Goal: Communication & Community: Share content

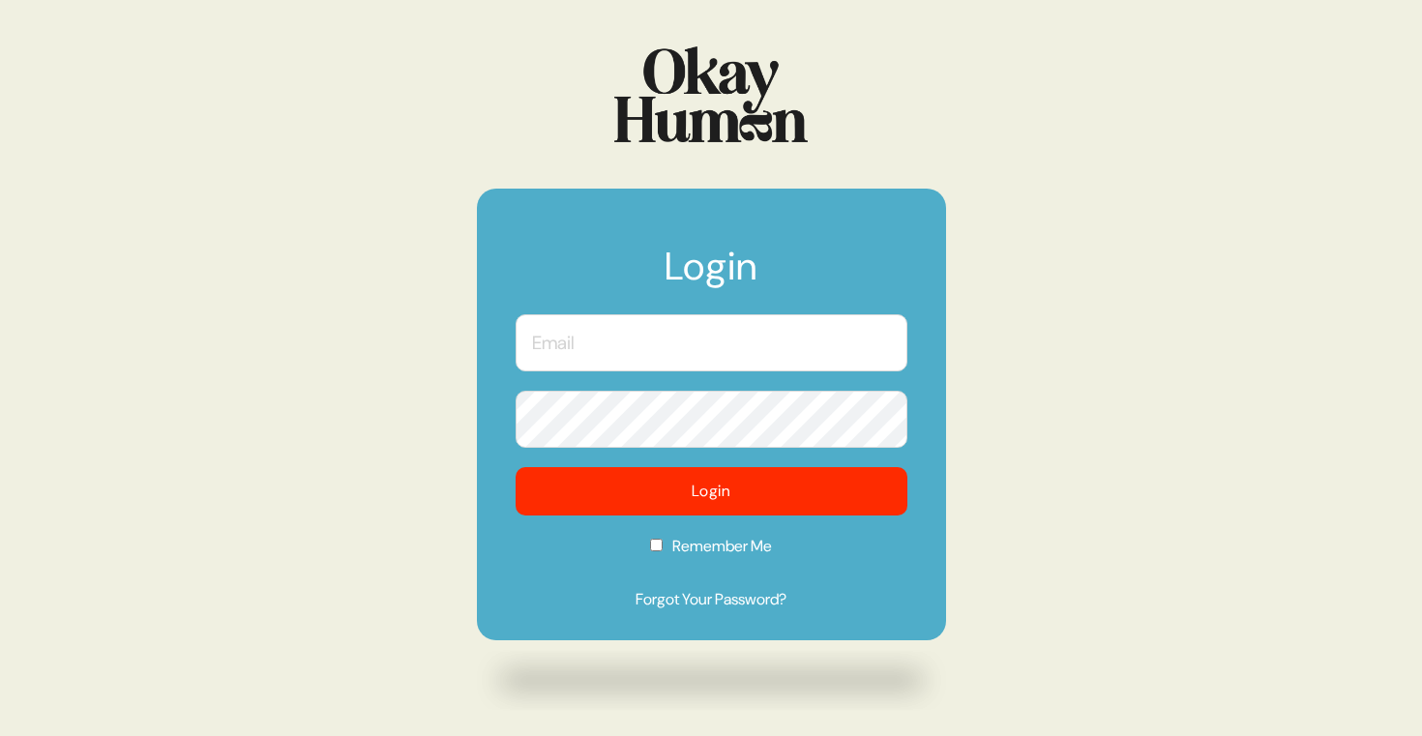
click at [654, 351] on input "text" at bounding box center [712, 342] width 392 height 57
type input "[PERSON_NAME][EMAIL_ADDRESS][DOMAIN_NAME]"
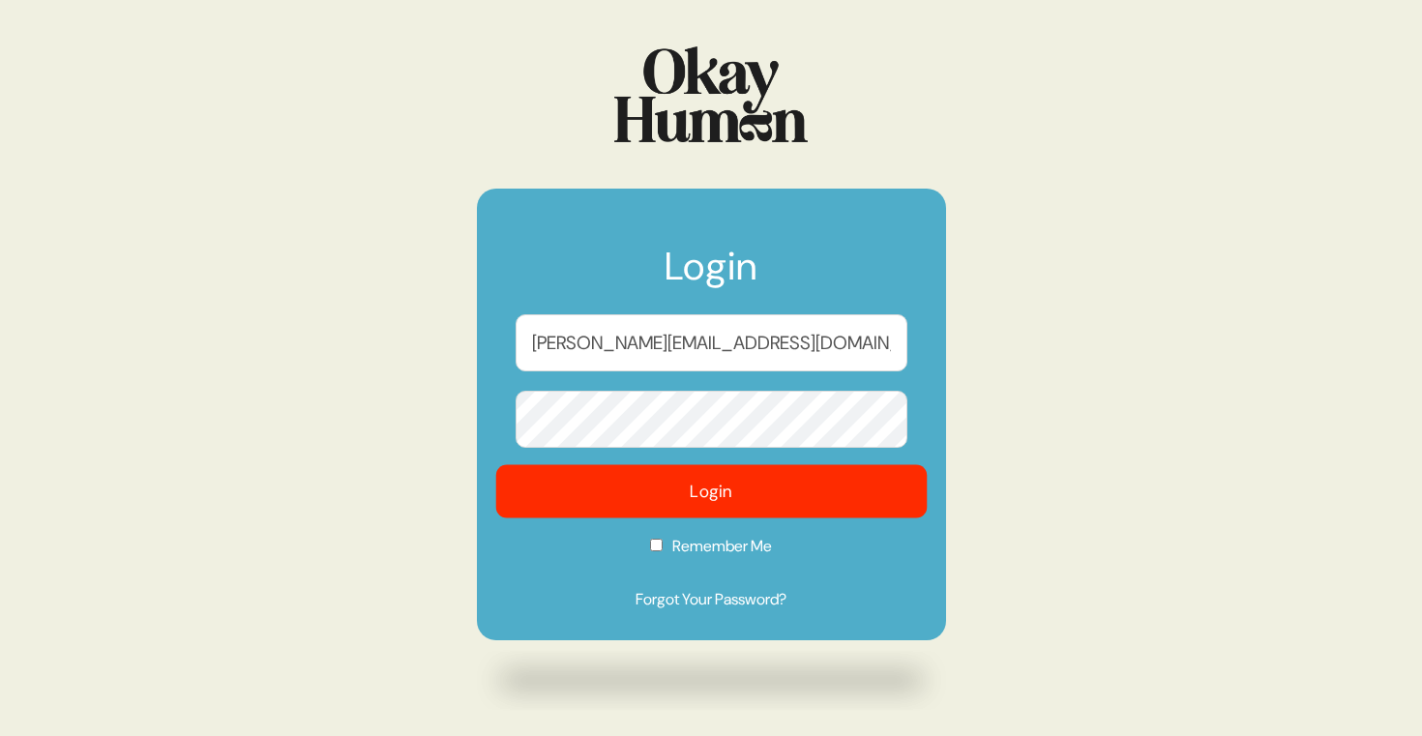
click at [686, 483] on button "Login" at bounding box center [710, 491] width 431 height 53
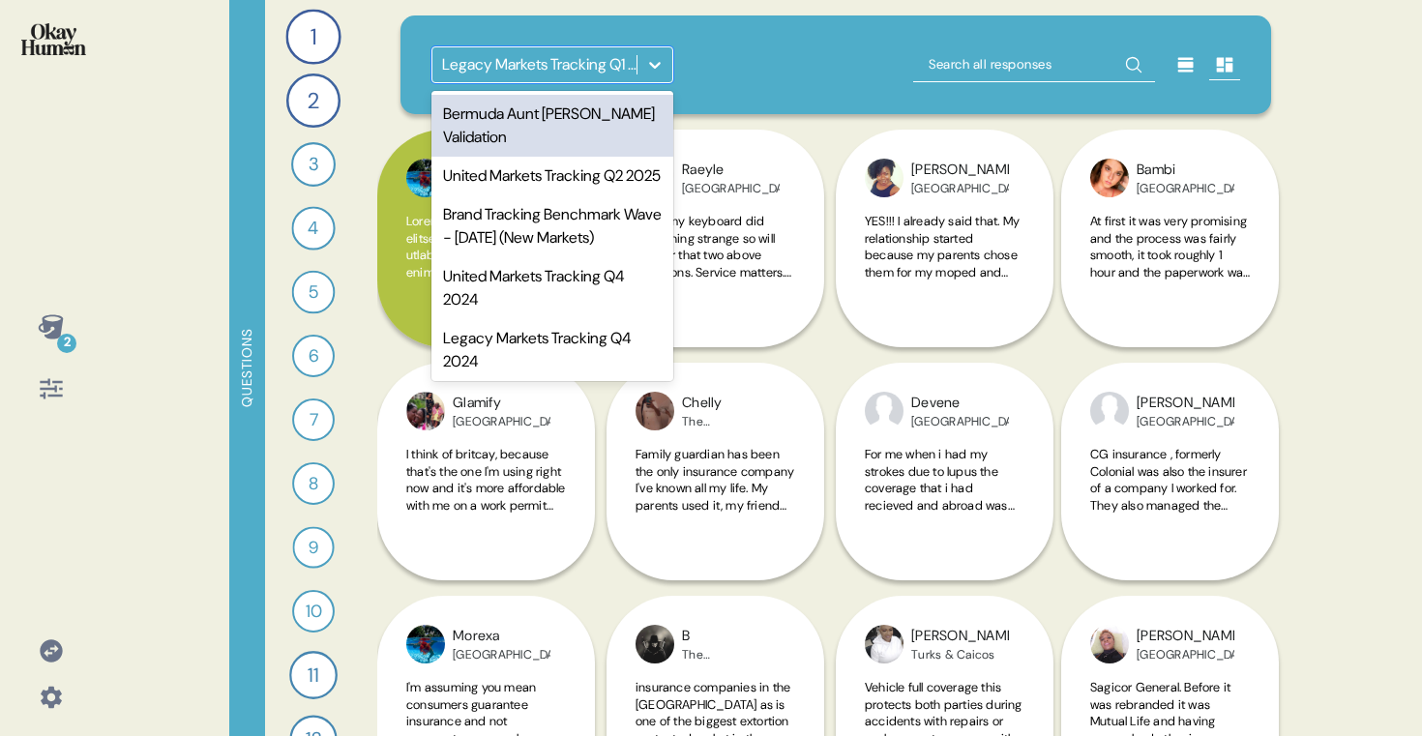
click at [549, 110] on div "Bermuda Aunt [PERSON_NAME] Validation" at bounding box center [552, 126] width 242 height 62
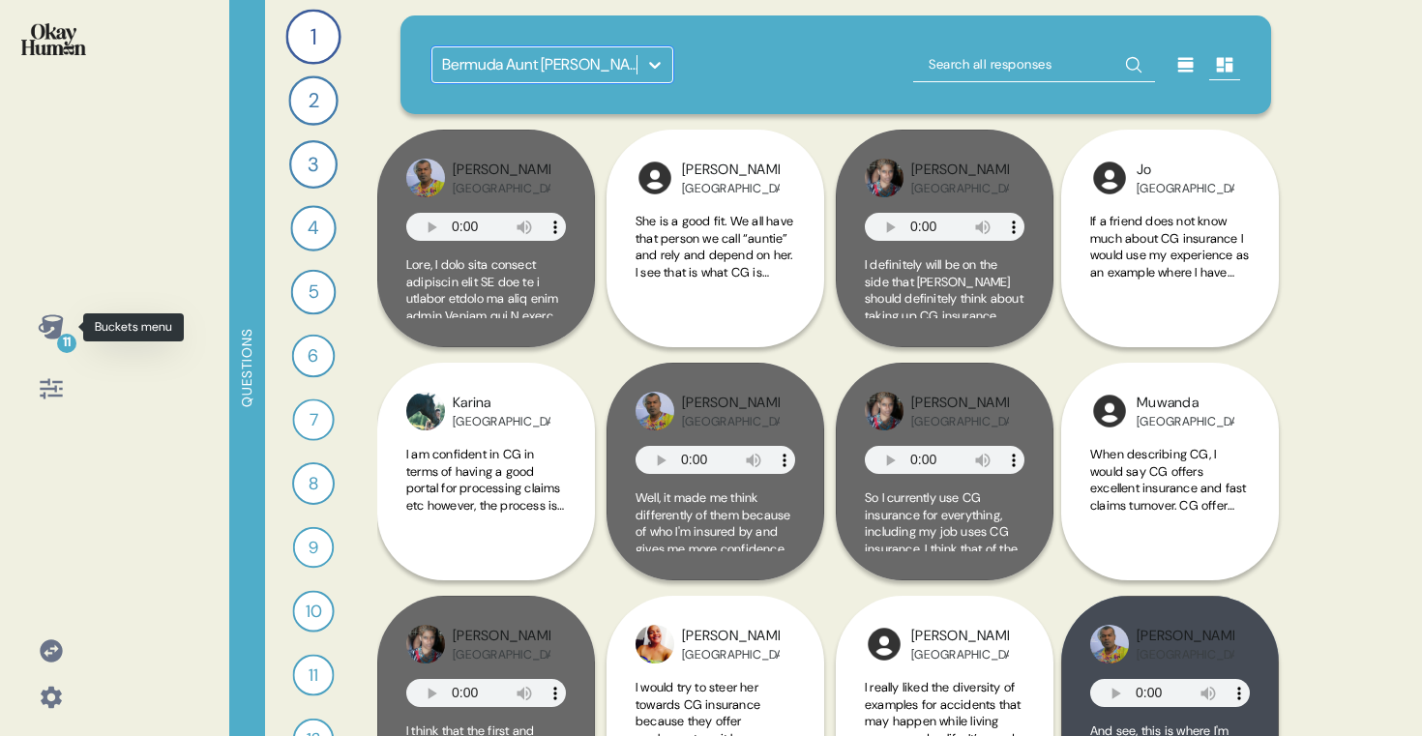
click at [55, 324] on icon at bounding box center [50, 326] width 25 height 24
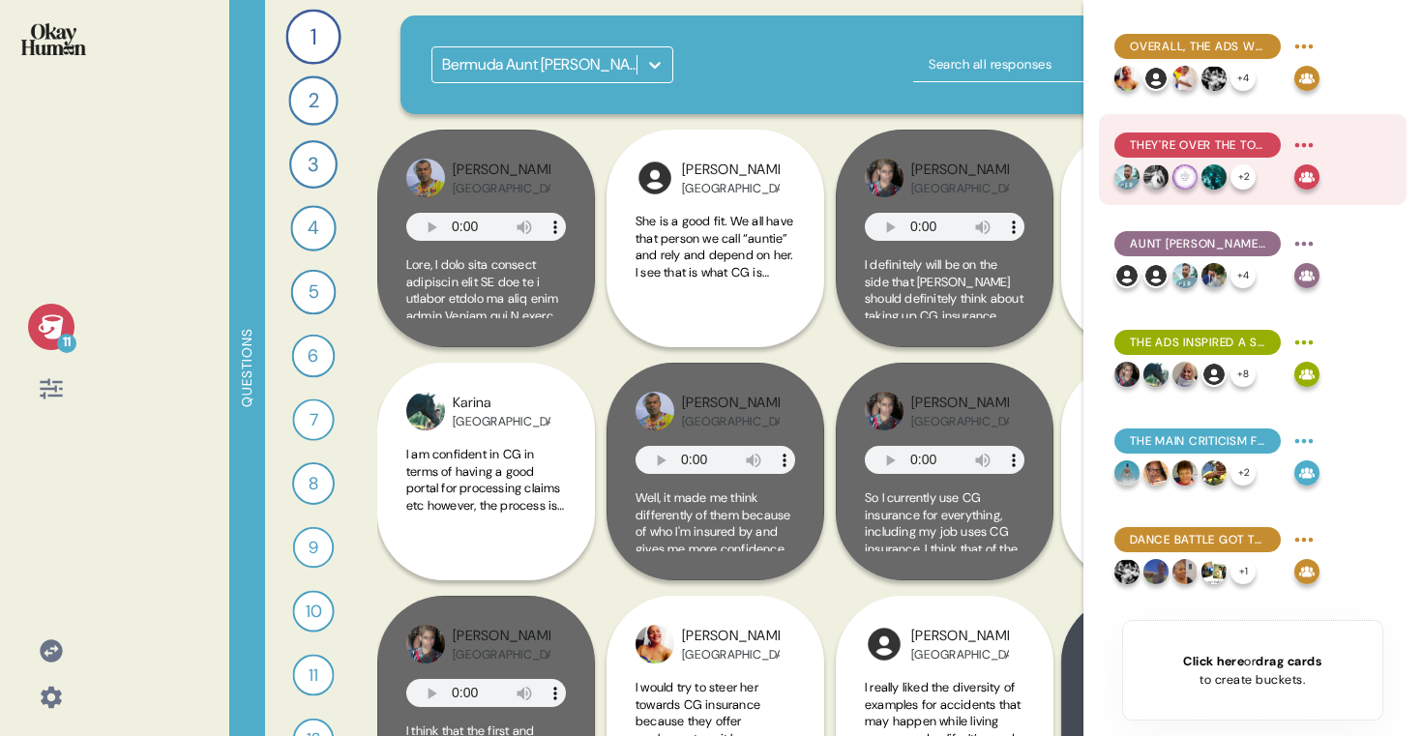
click at [1237, 152] on span "They're over the top in a good way, feeling energetic and eye-catching." at bounding box center [1197, 144] width 135 height 17
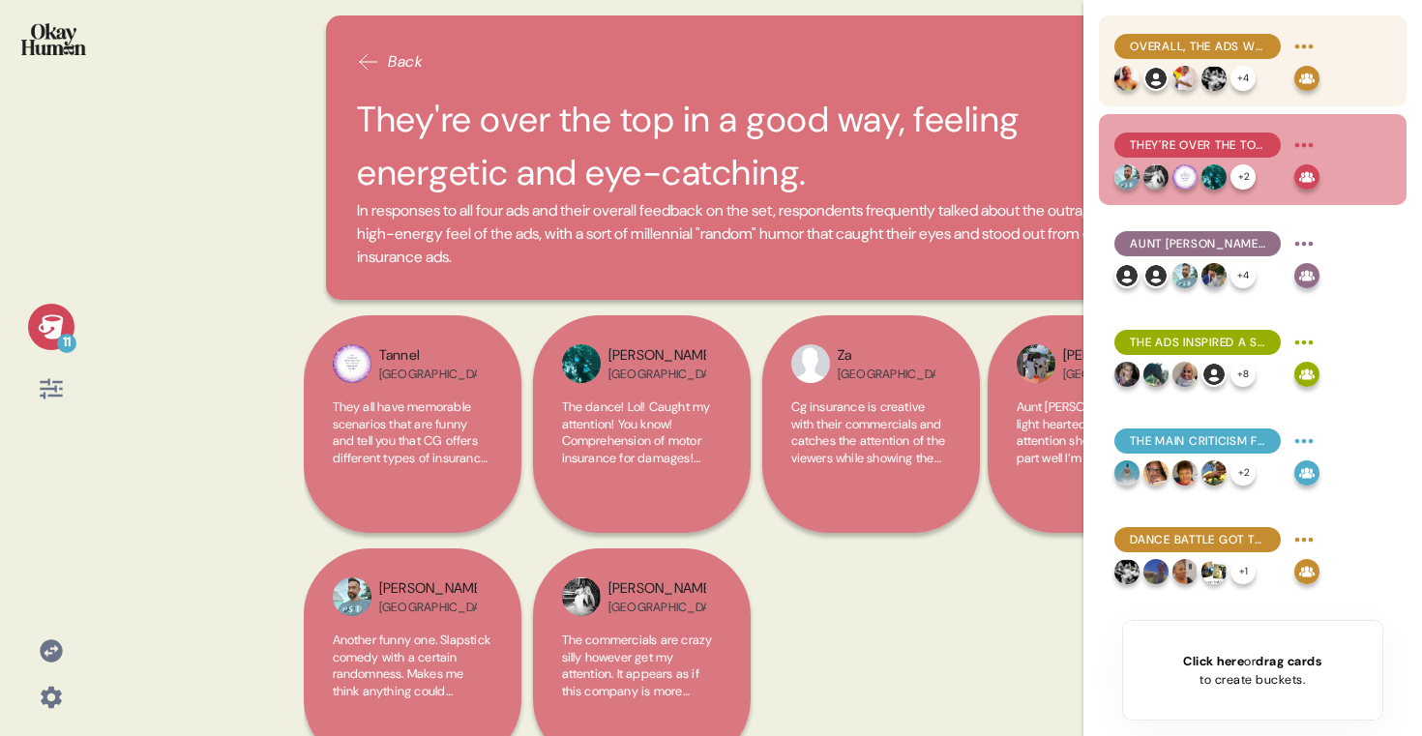
click at [1226, 66] on div "+ 4" at bounding box center [1200, 78] width 172 height 25
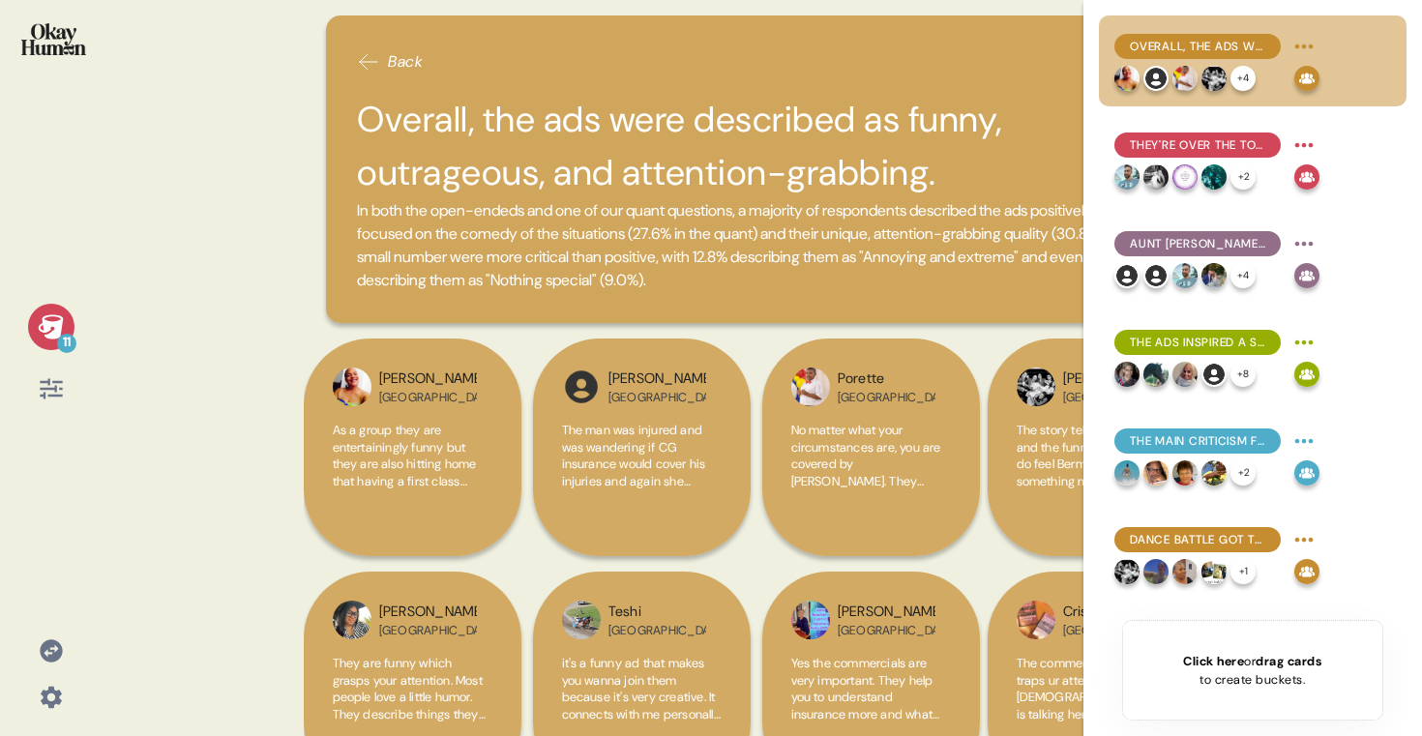
click at [28, 317] on div "11" at bounding box center [51, 327] width 46 height 46
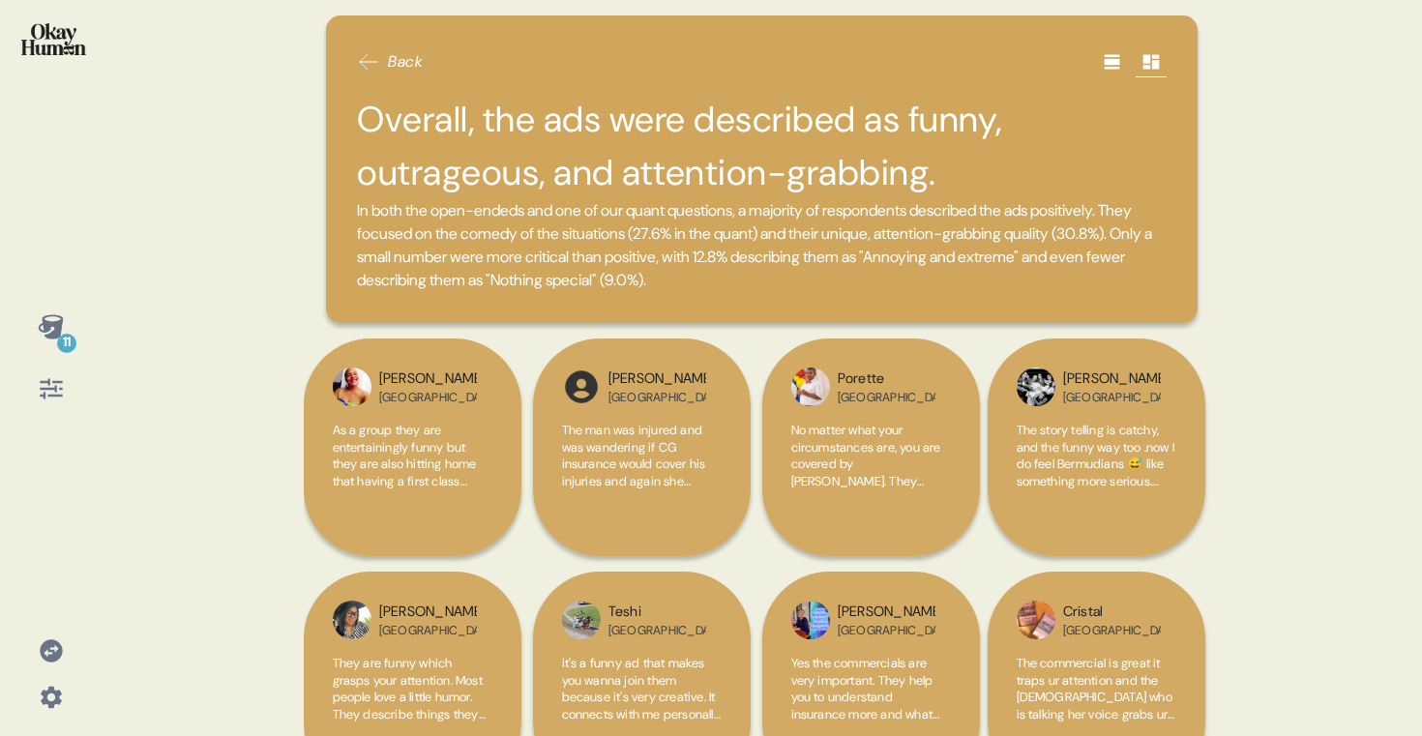
click at [33, 59] on div at bounding box center [50, 51] width 71 height 73
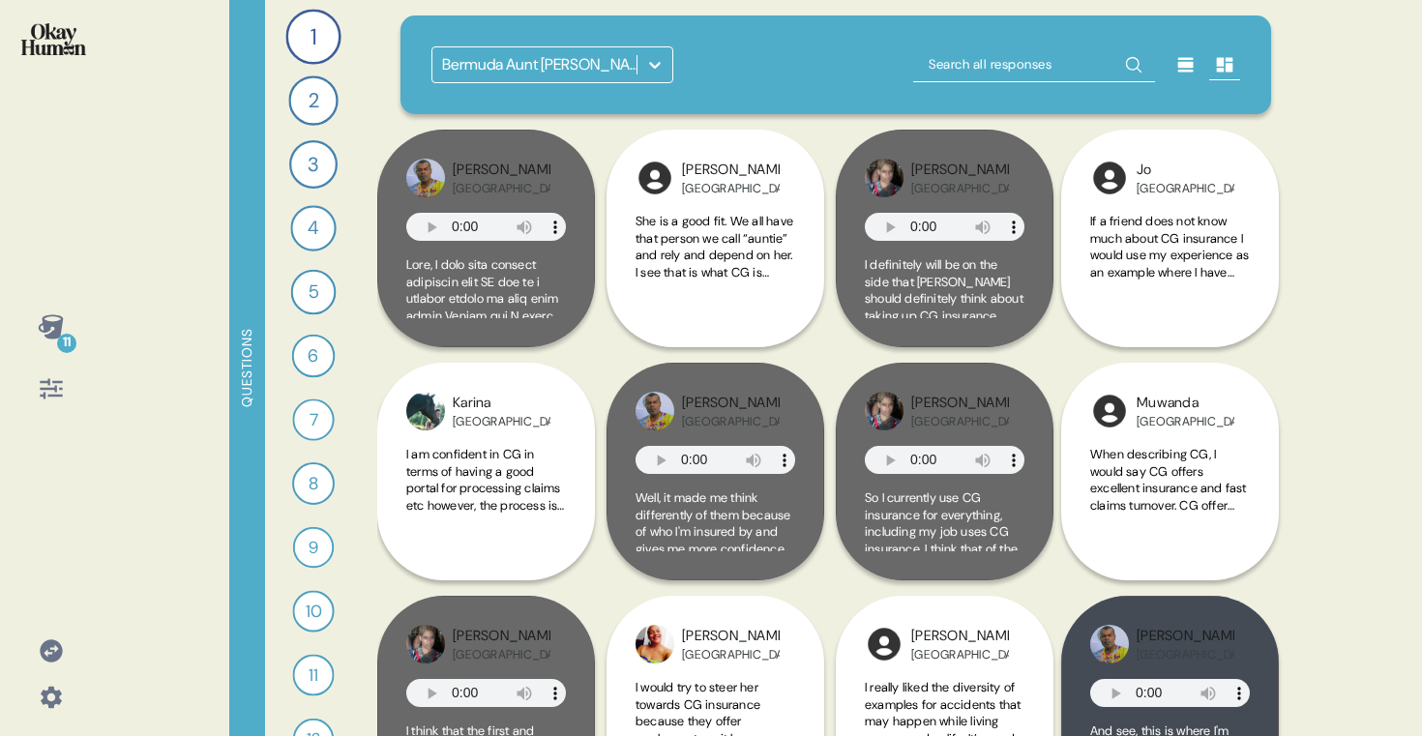
click at [38, 392] on icon at bounding box center [51, 388] width 27 height 27
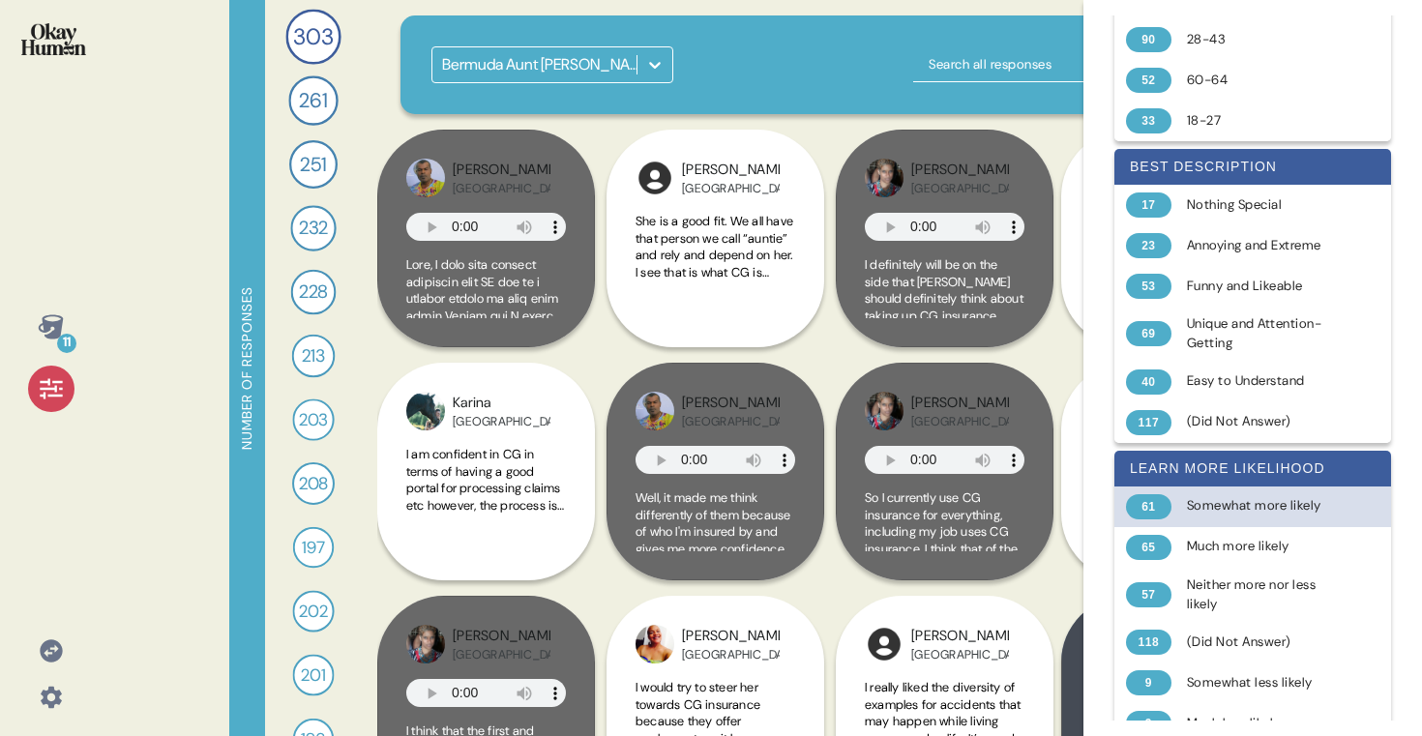
scroll to position [1055, 0]
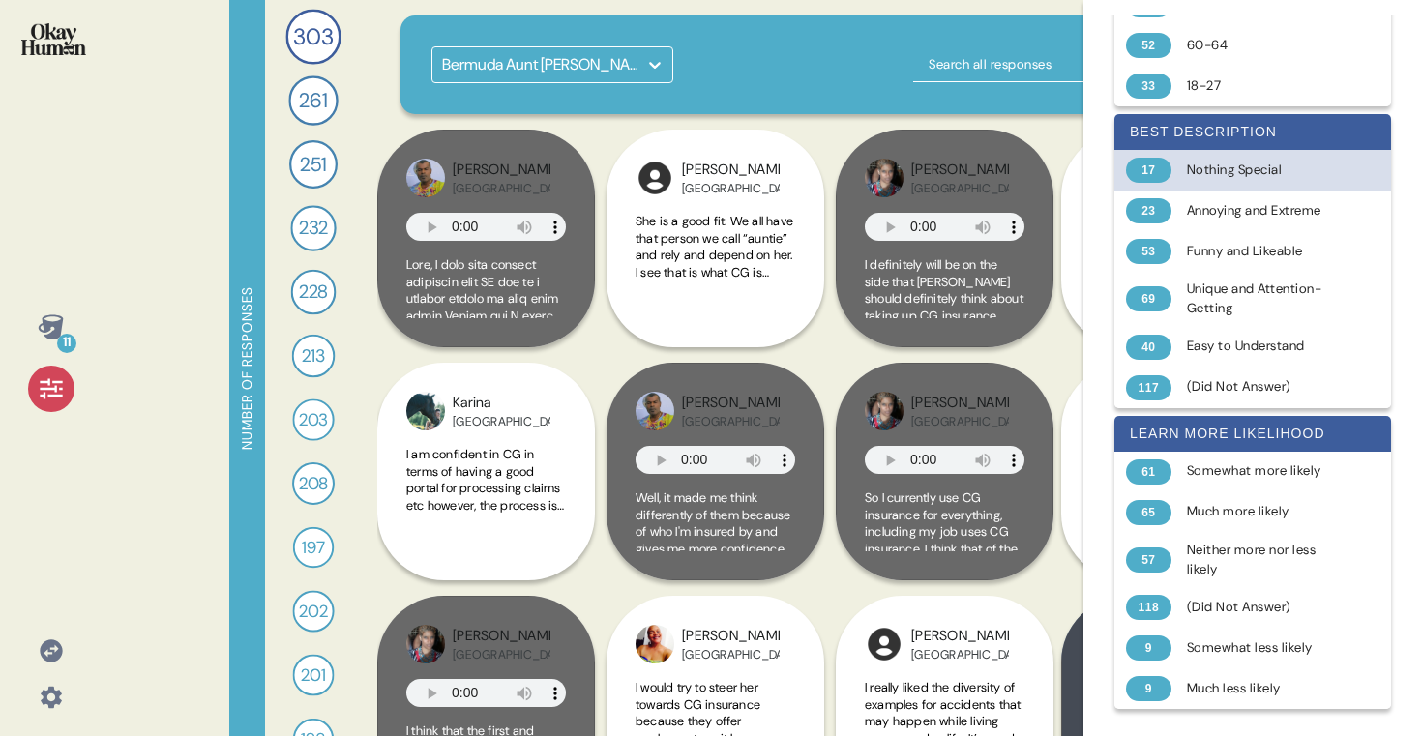
click at [1221, 157] on div "17 Nothing Special" at bounding box center [1252, 170] width 277 height 41
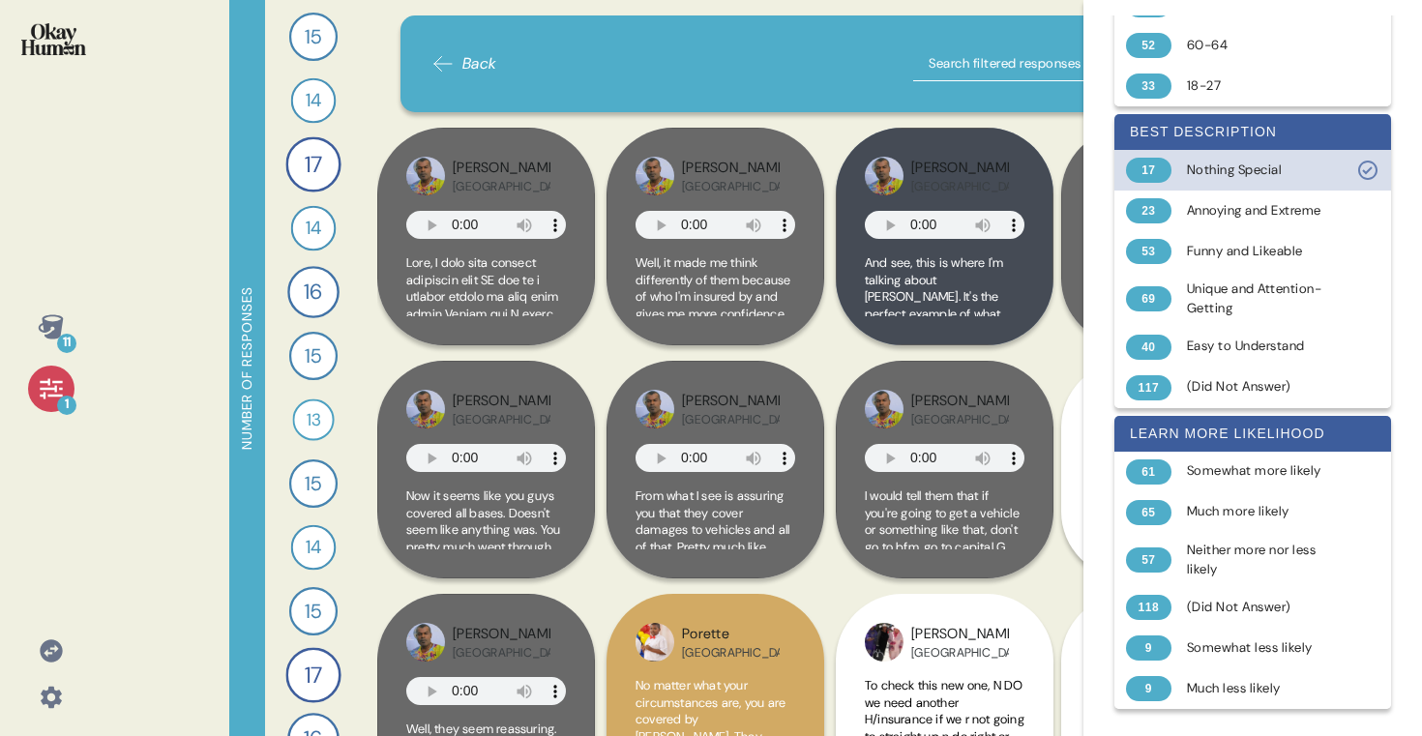
click at [1221, 157] on div "17 Nothing Special" at bounding box center [1252, 170] width 277 height 41
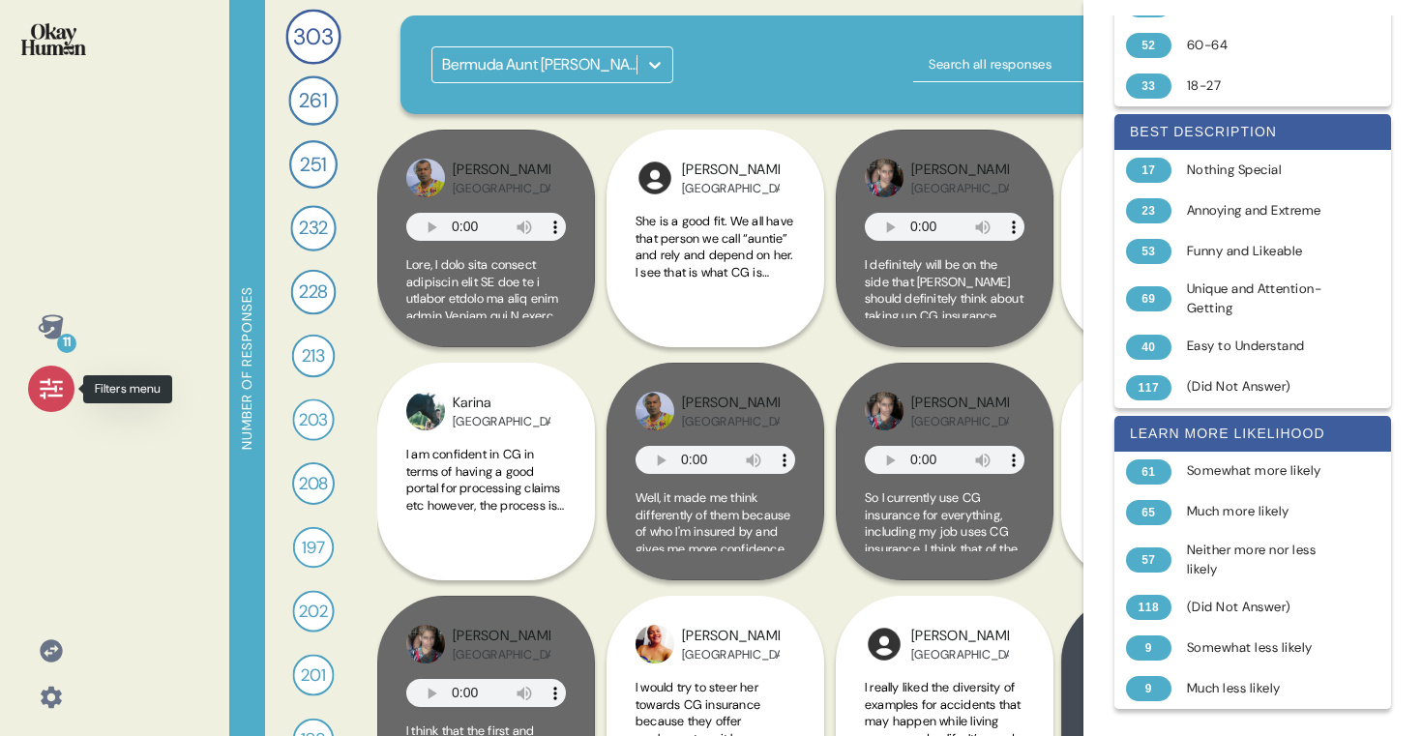
click at [69, 391] on div at bounding box center [51, 389] width 46 height 46
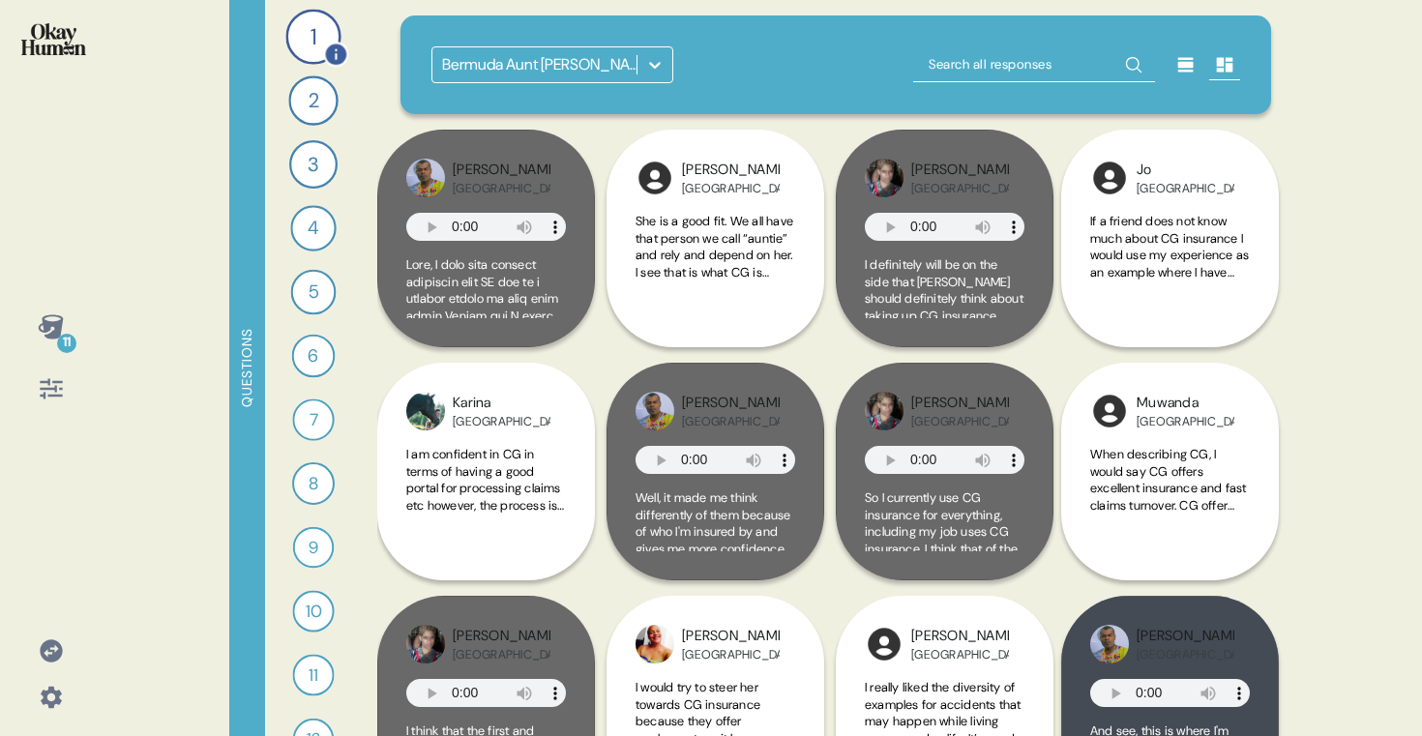
click at [303, 30] on div "1" at bounding box center [312, 36] width 55 height 55
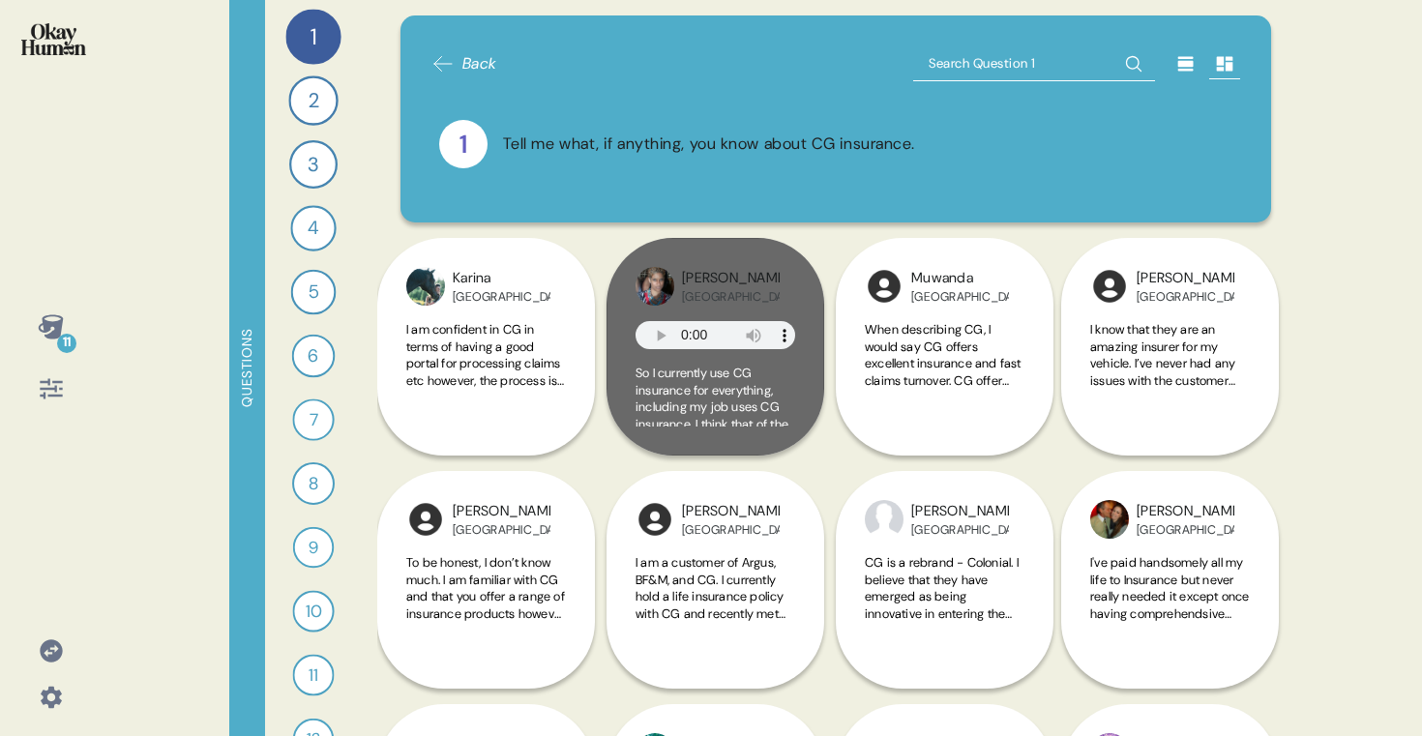
click at [36, 332] on div "11" at bounding box center [51, 327] width 46 height 46
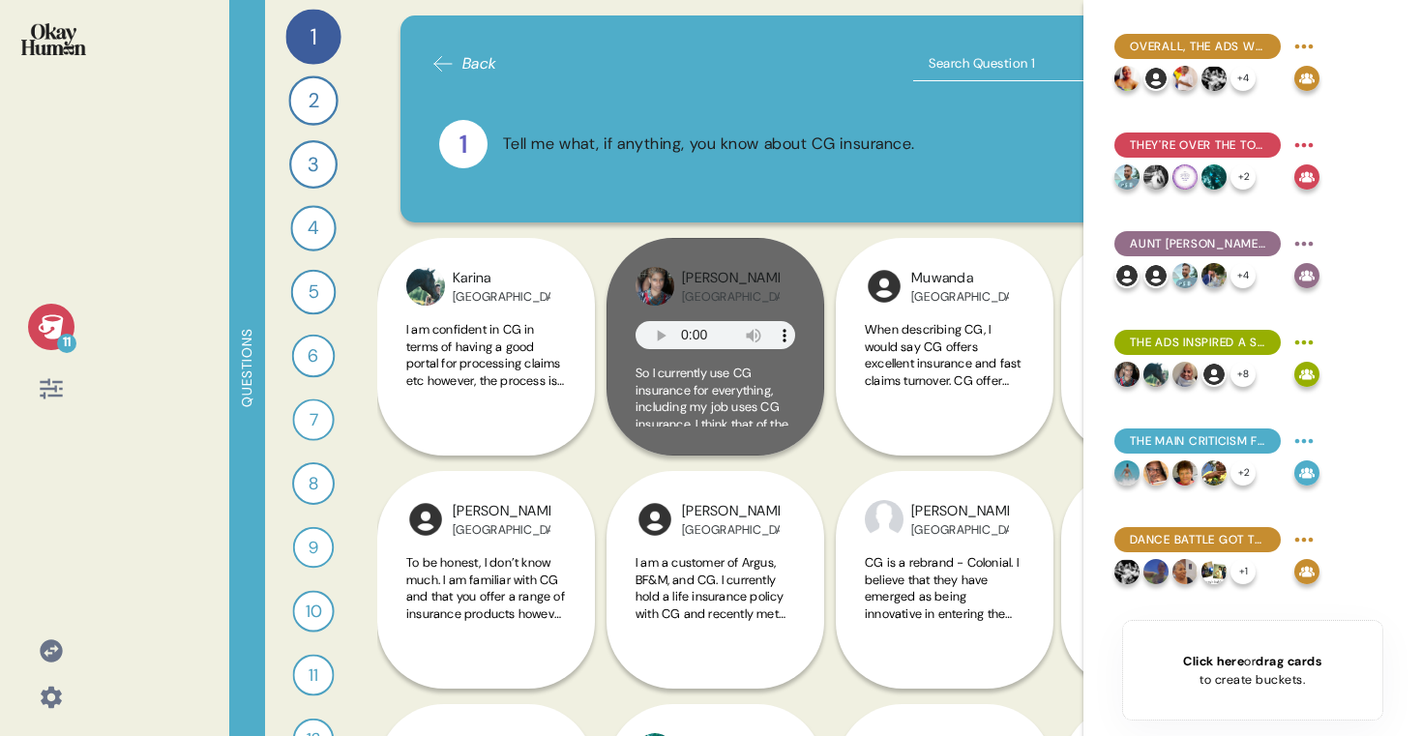
drag, startPoint x: 31, startPoint y: 304, endPoint x: 35, endPoint y: 313, distance: 10.4
click at [34, 310] on div "11" at bounding box center [51, 368] width 102 height 736
click at [51, 348] on div "11" at bounding box center [51, 327] width 46 height 46
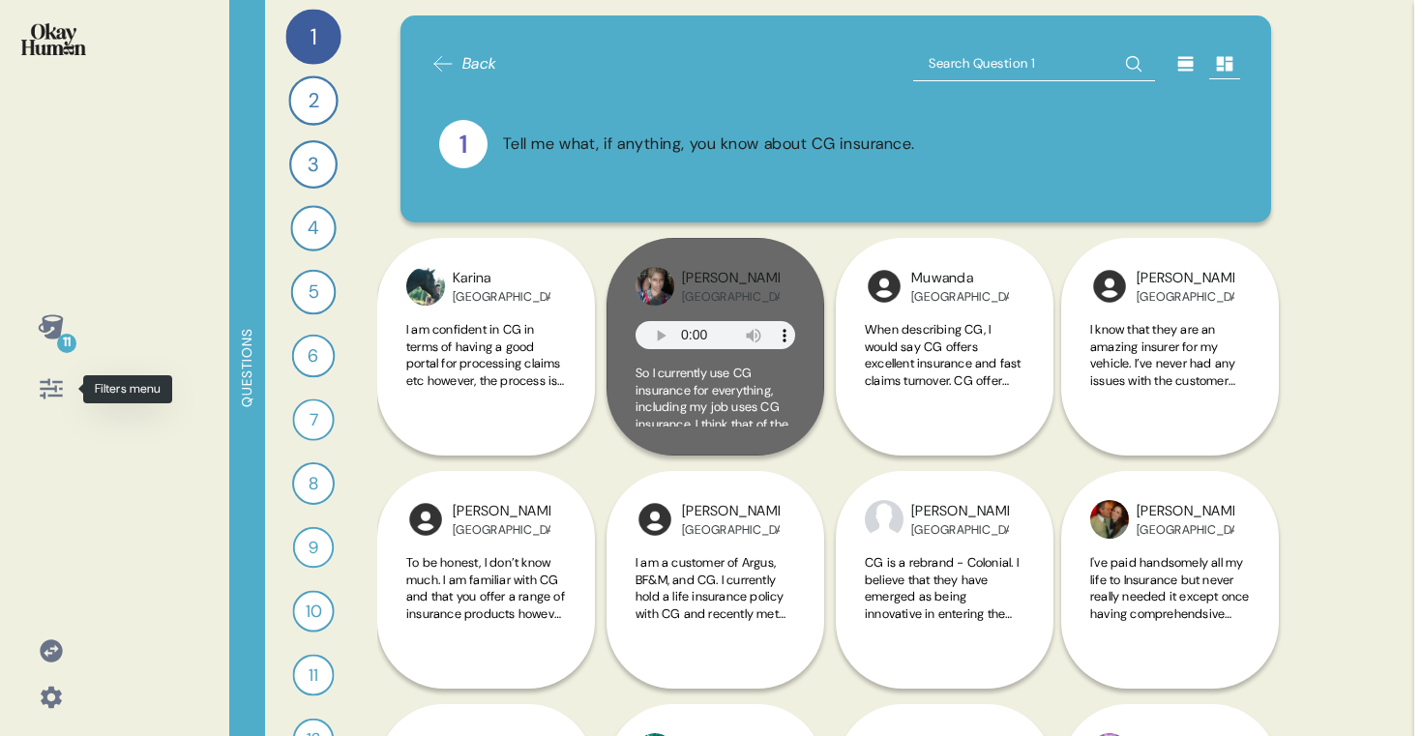
click at [58, 402] on div at bounding box center [51, 389] width 46 height 46
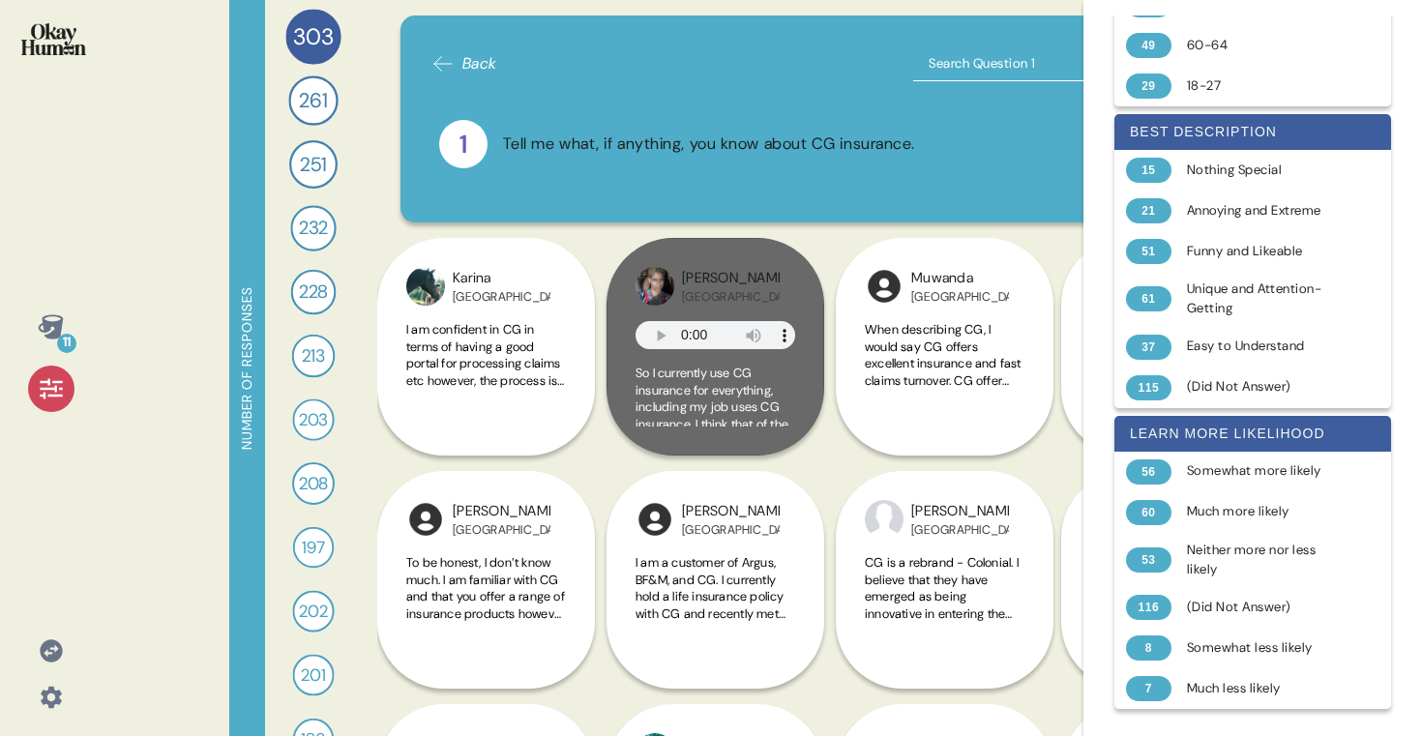
click at [55, 387] on icon at bounding box center [51, 389] width 22 height 20
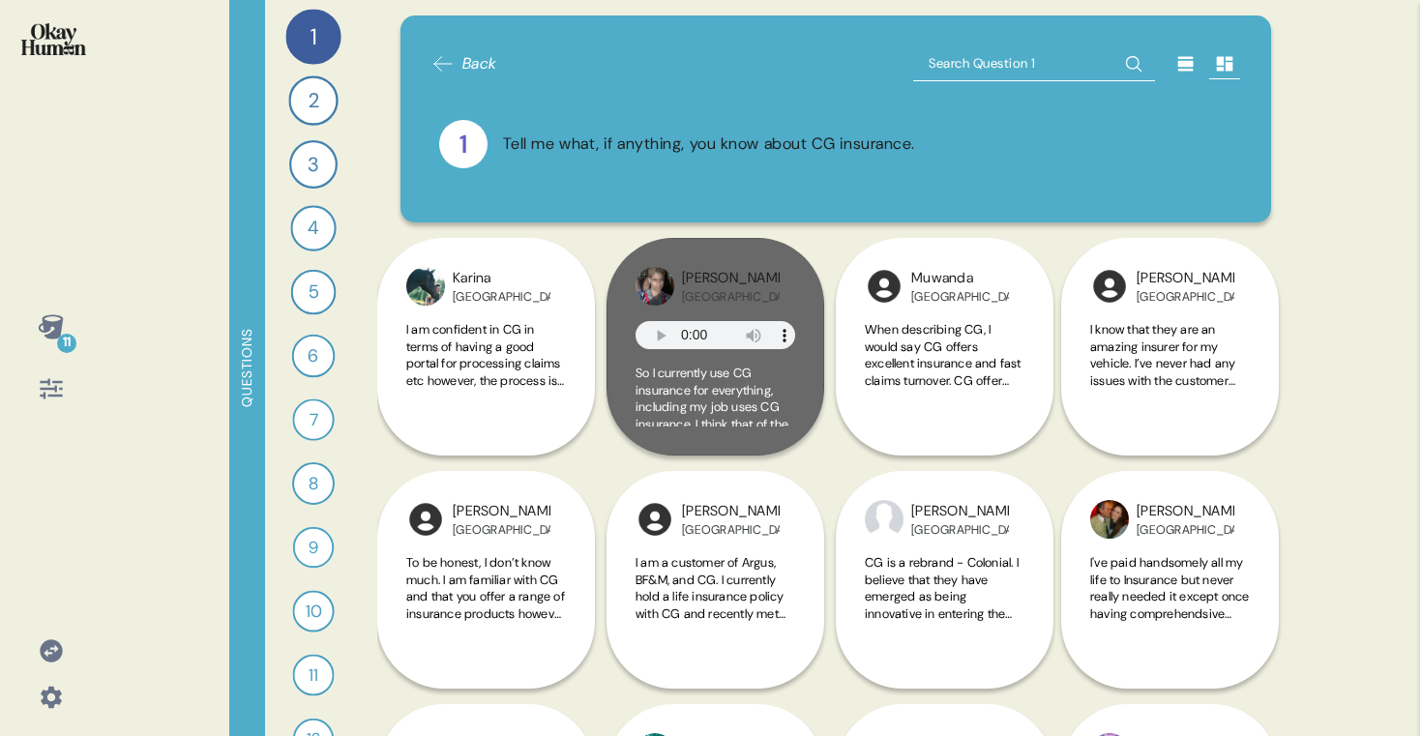
click at [58, 347] on div "11" at bounding box center [66, 343] width 19 height 19
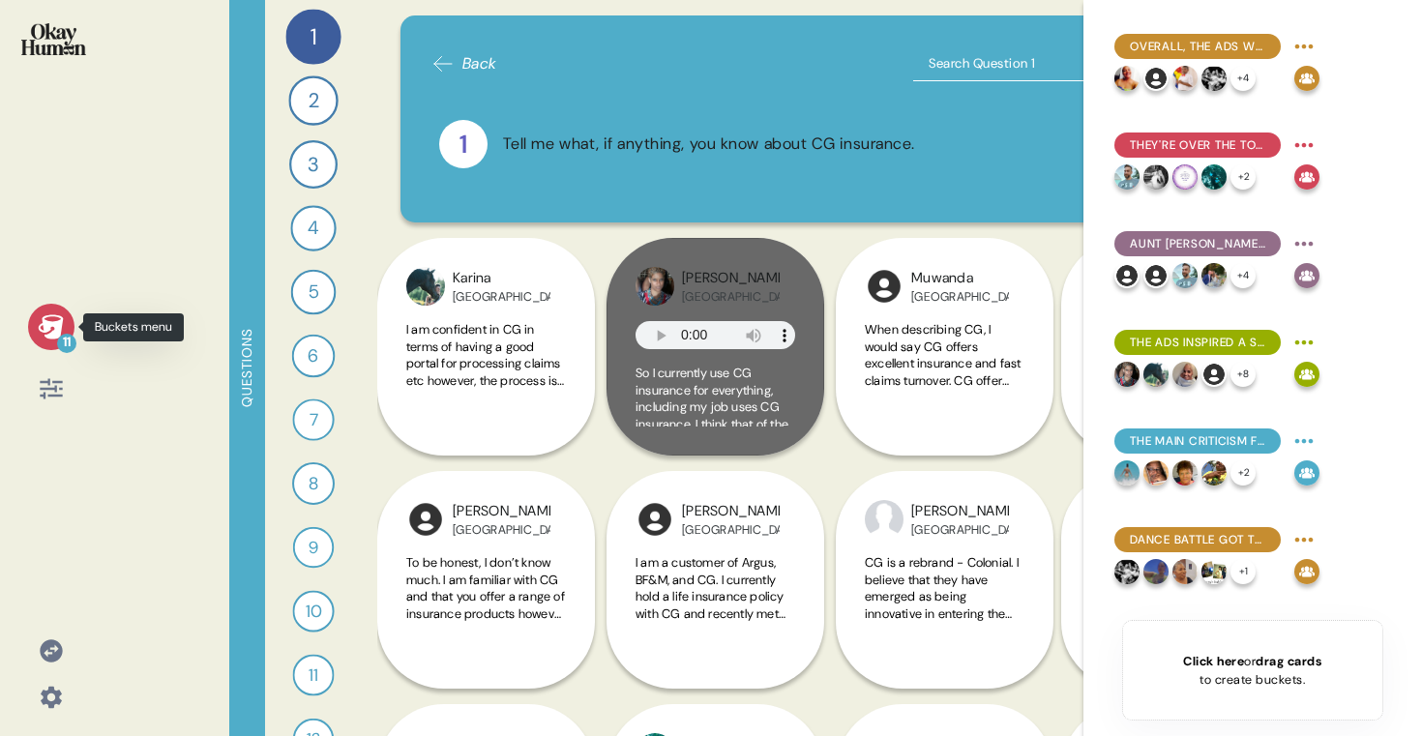
click at [45, 319] on icon at bounding box center [51, 326] width 27 height 27
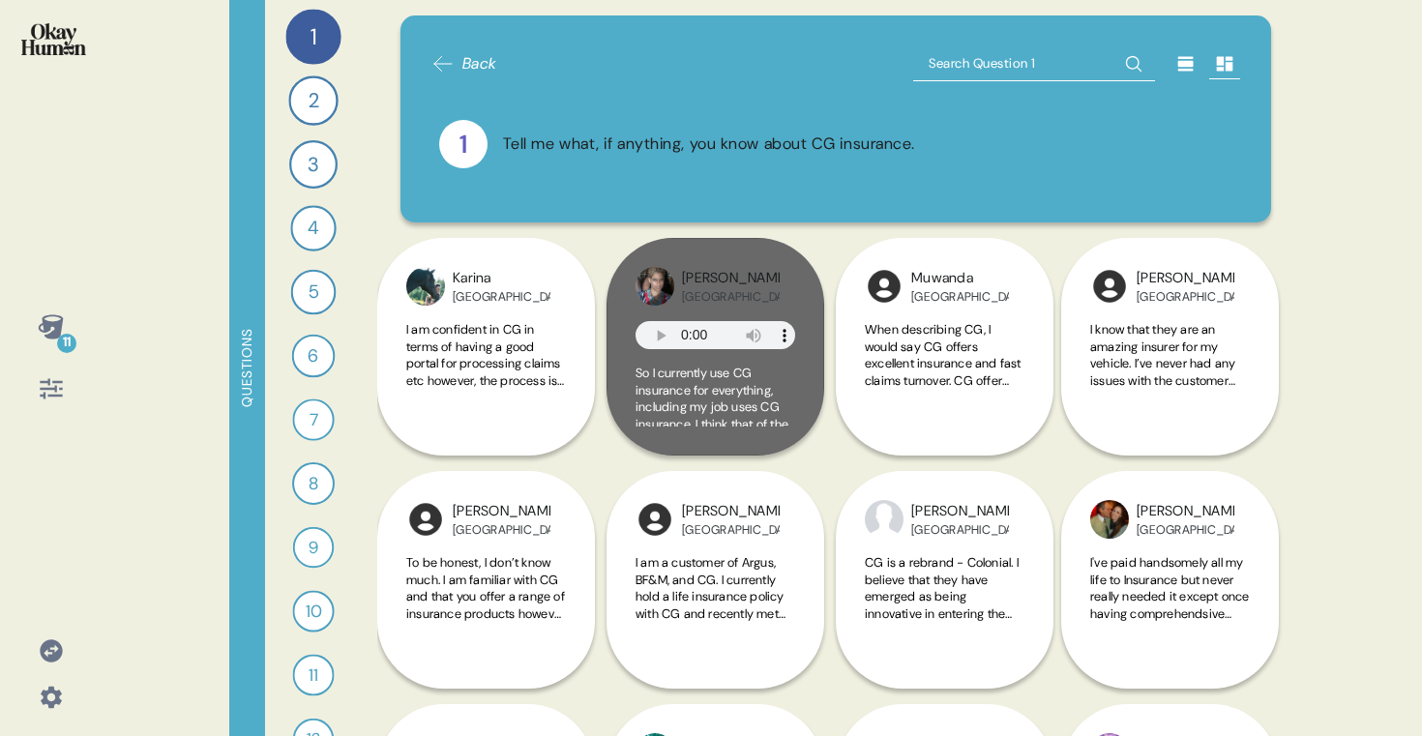
click at [58, 393] on icon at bounding box center [51, 388] width 27 height 27
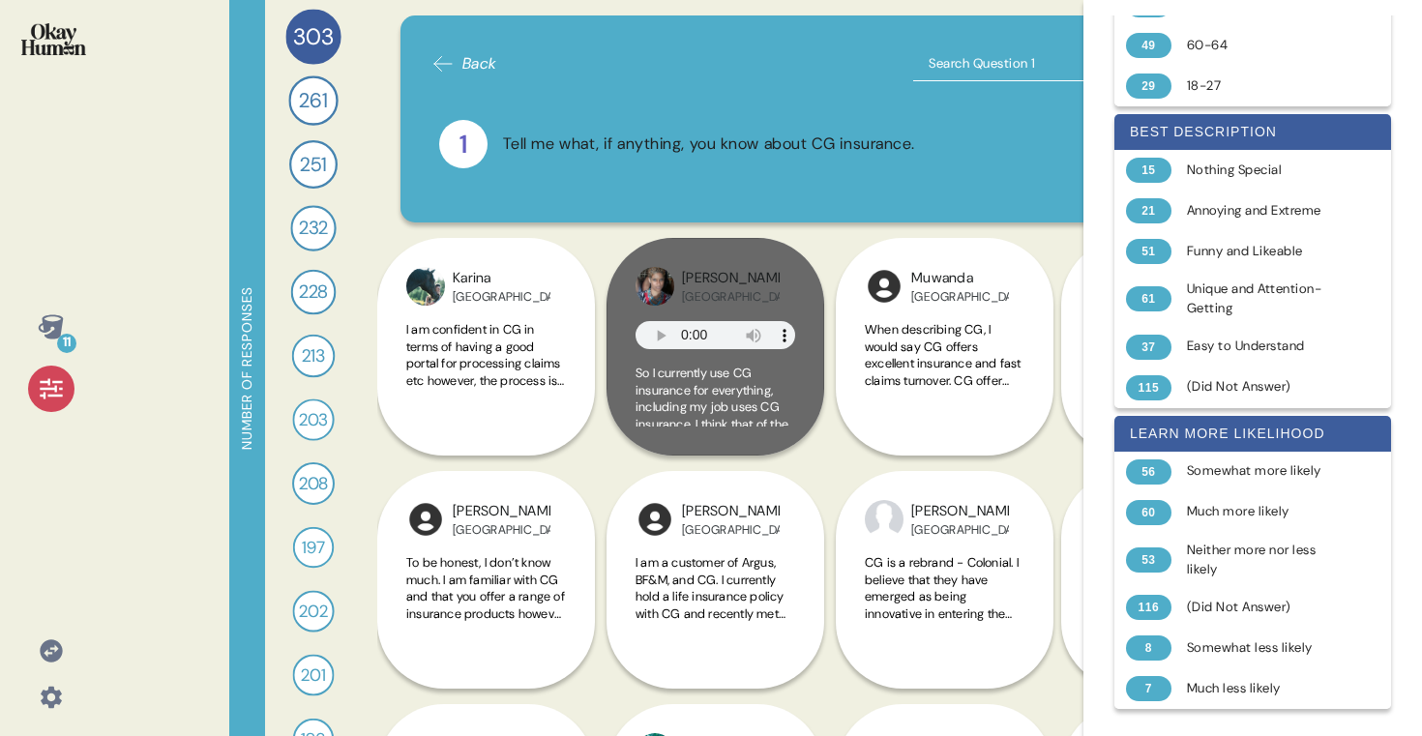
click at [157, 334] on div "11 Number of responses 303 Tell me what, if anything, you know about CG insuran…" at bounding box center [711, 368] width 1422 height 736
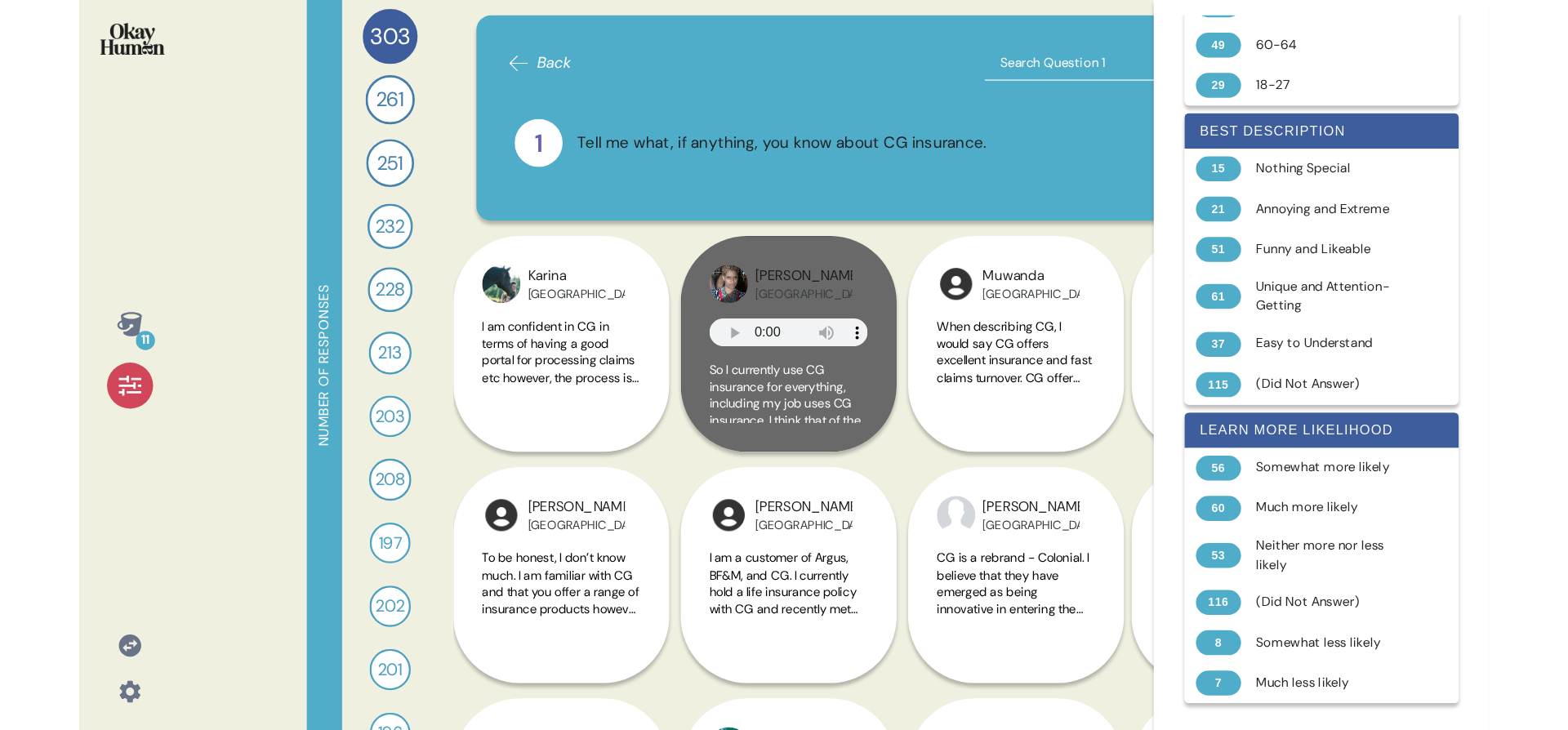
scroll to position [269, 0]
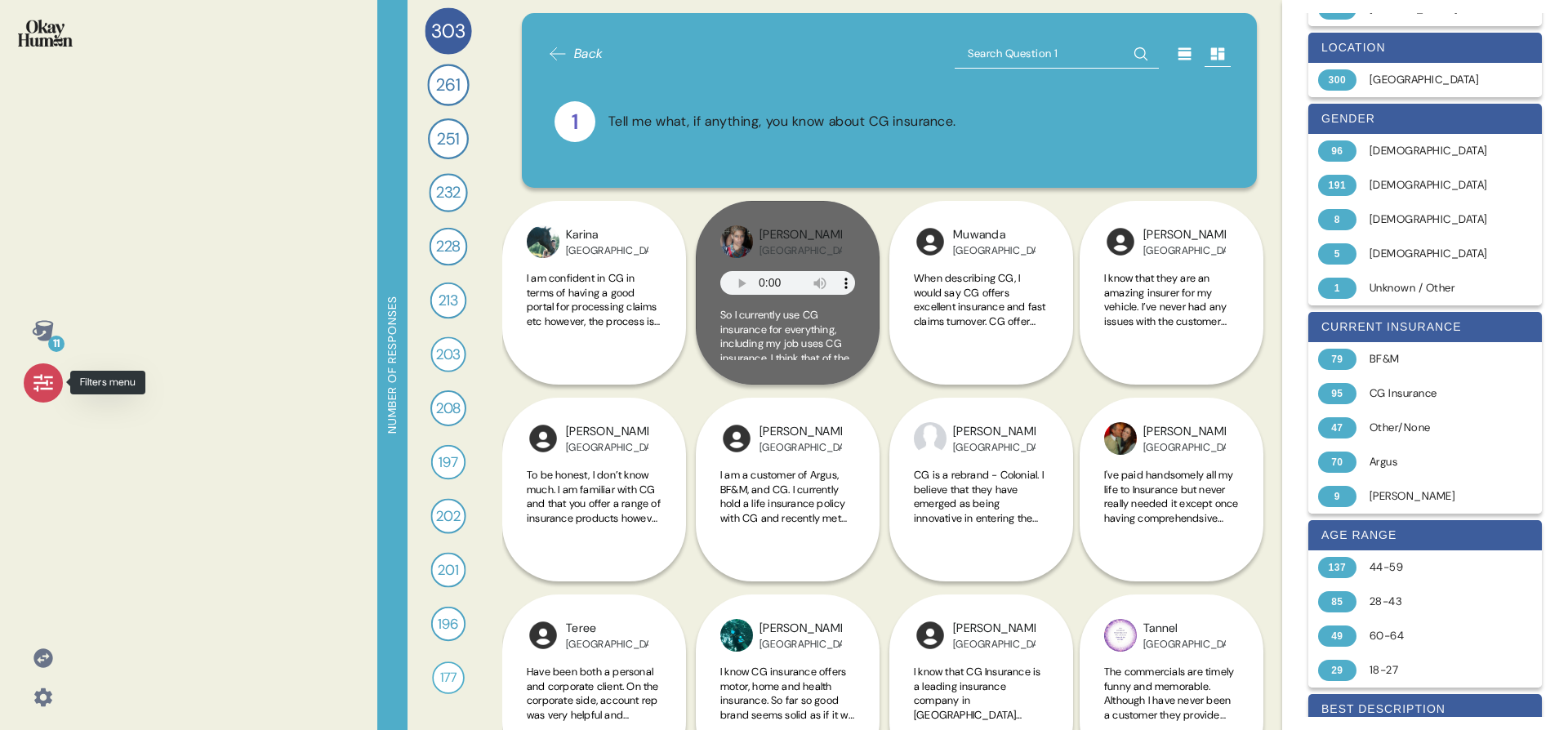
click at [41, 374] on icon at bounding box center [43, 382] width 19 height 17
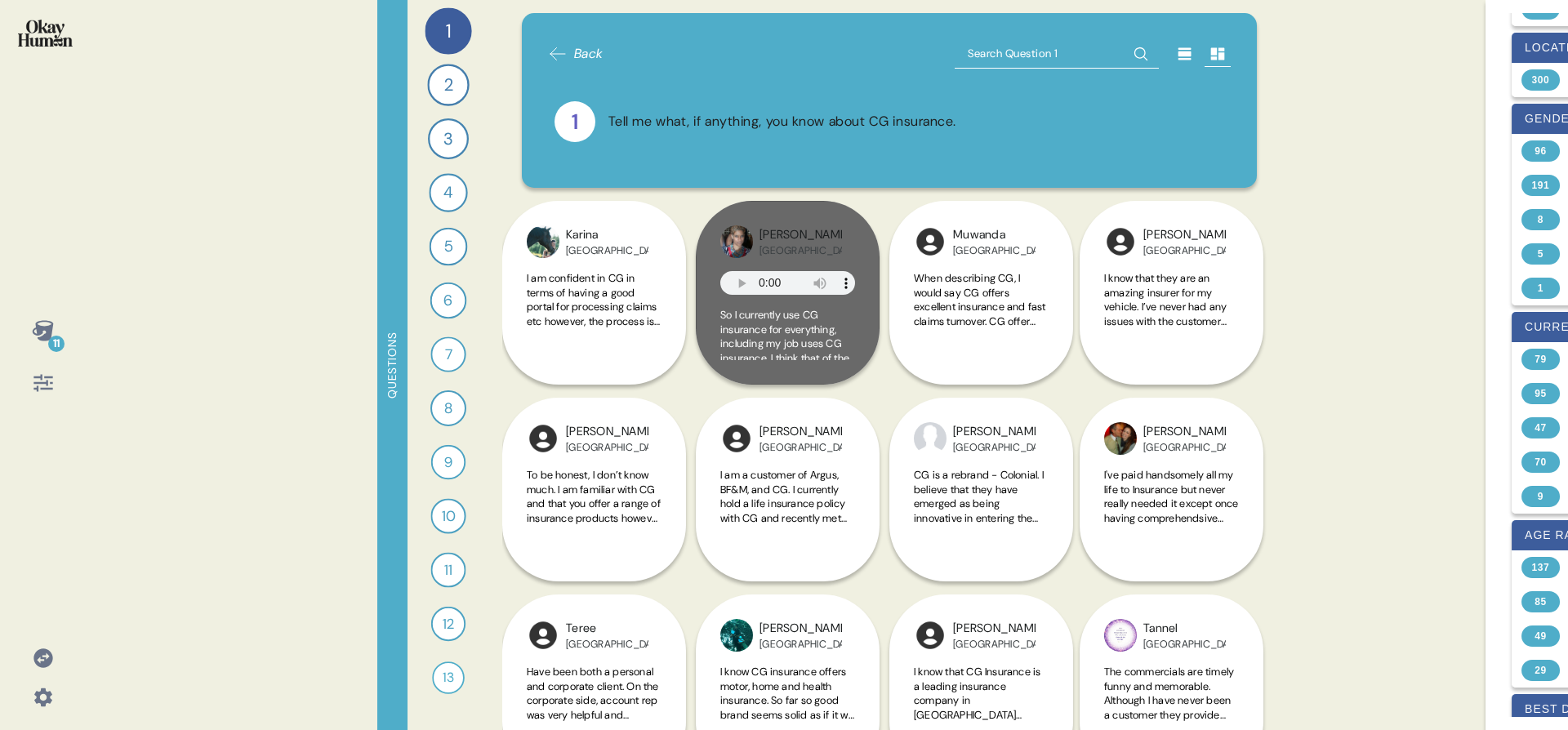
click at [48, 300] on div "11" at bounding box center [43, 365] width 86 height 730
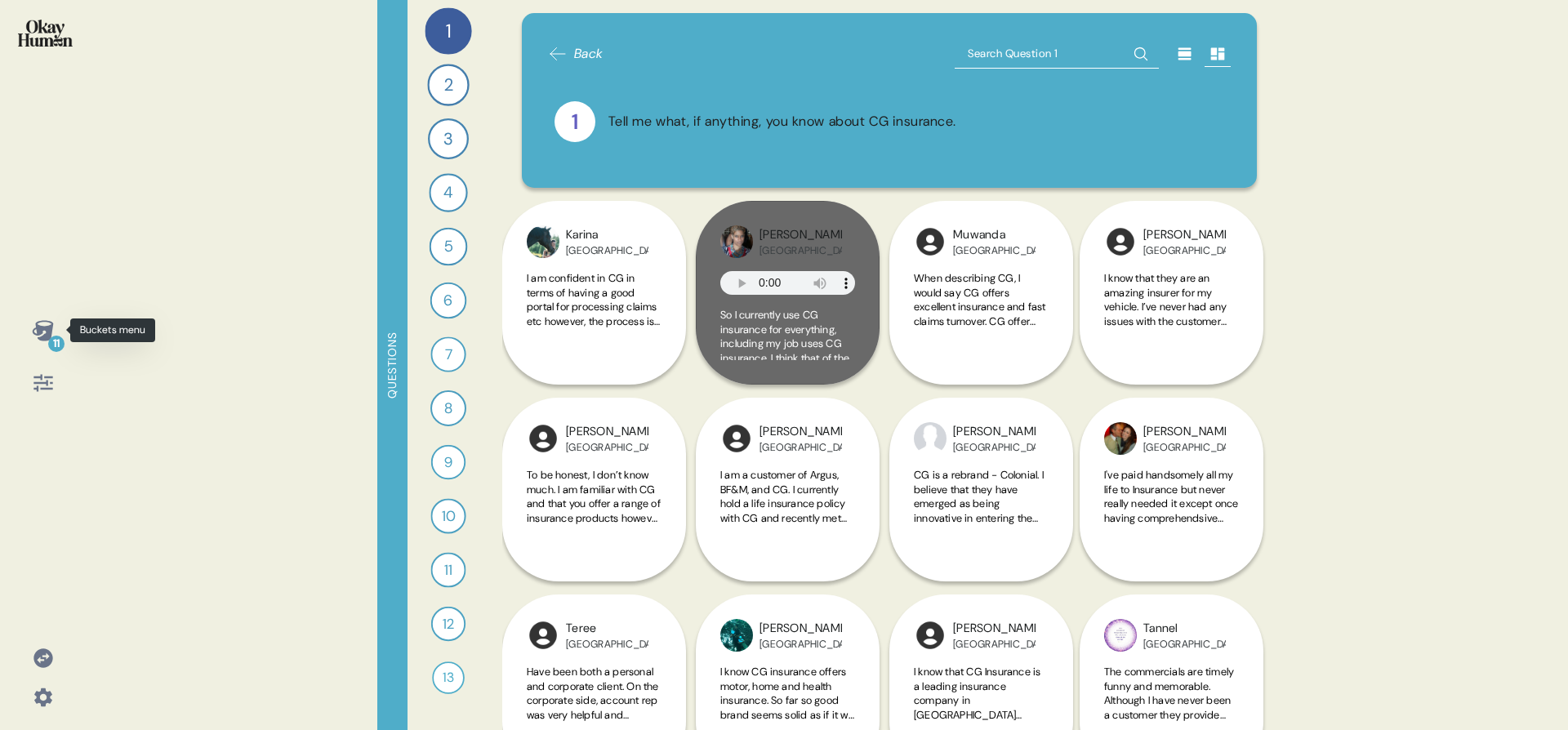
click at [41, 332] on icon at bounding box center [42, 330] width 21 height 20
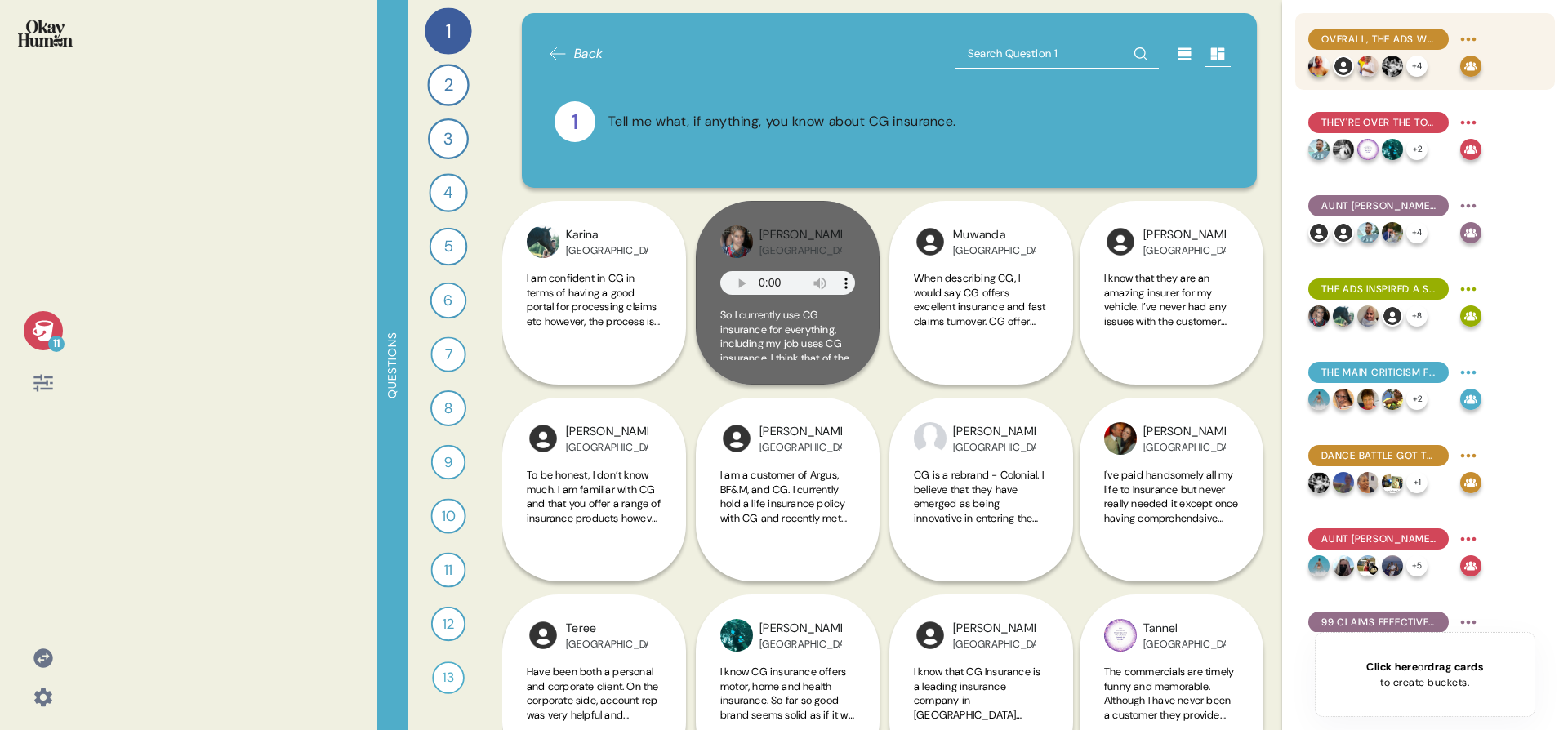
click at [1200, 29] on div "Overall, the ads were described as funny, outrageous, and attention-grabbing." at bounding box center [1379, 39] width 140 height 21
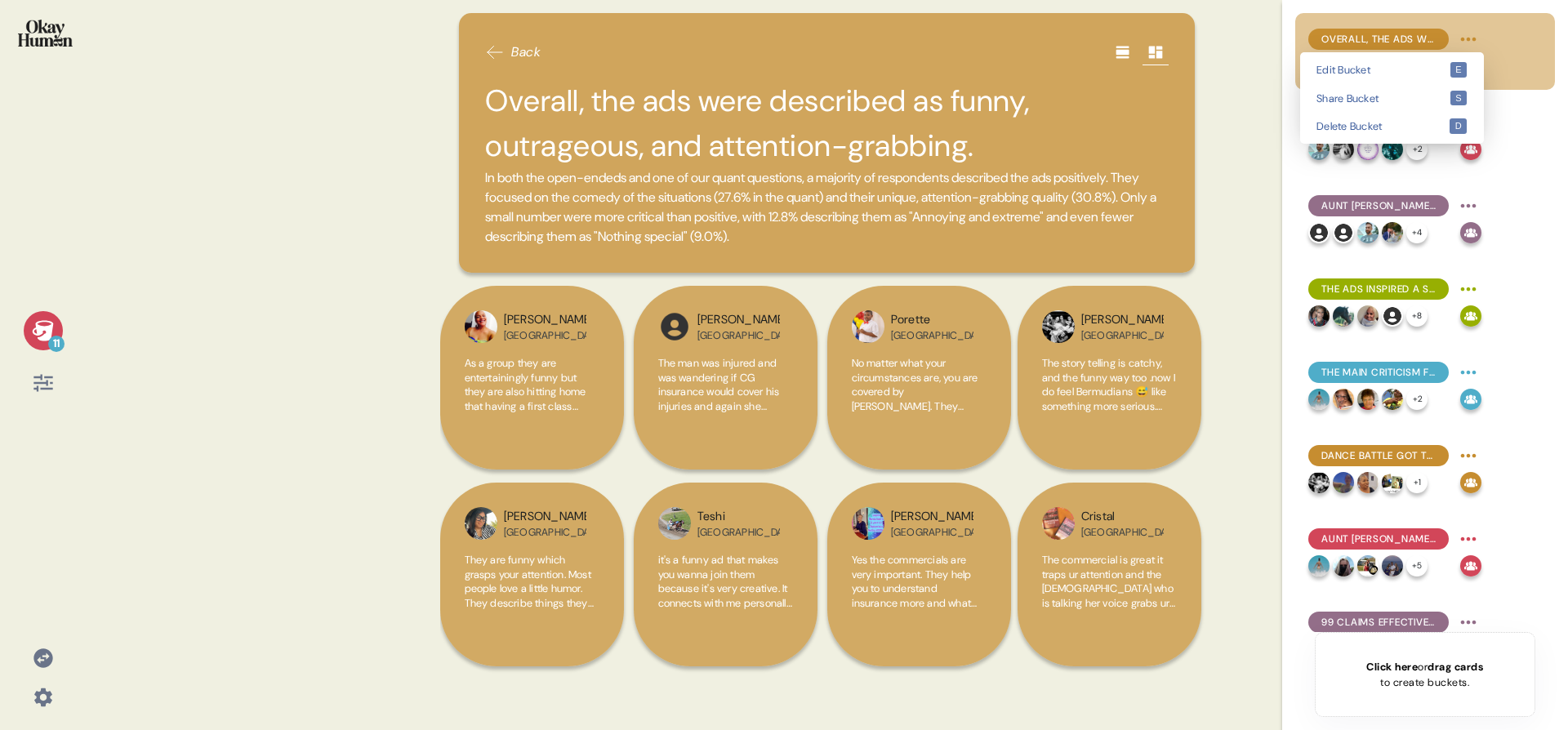
click at [1200, 44] on html "11 Back Overall, the ads were described as funny, outrageous, and attention-gra…" at bounding box center [784, 365] width 1568 height 730
click at [1200, 59] on div "Edit Bucket e" at bounding box center [1392, 70] width 177 height 29
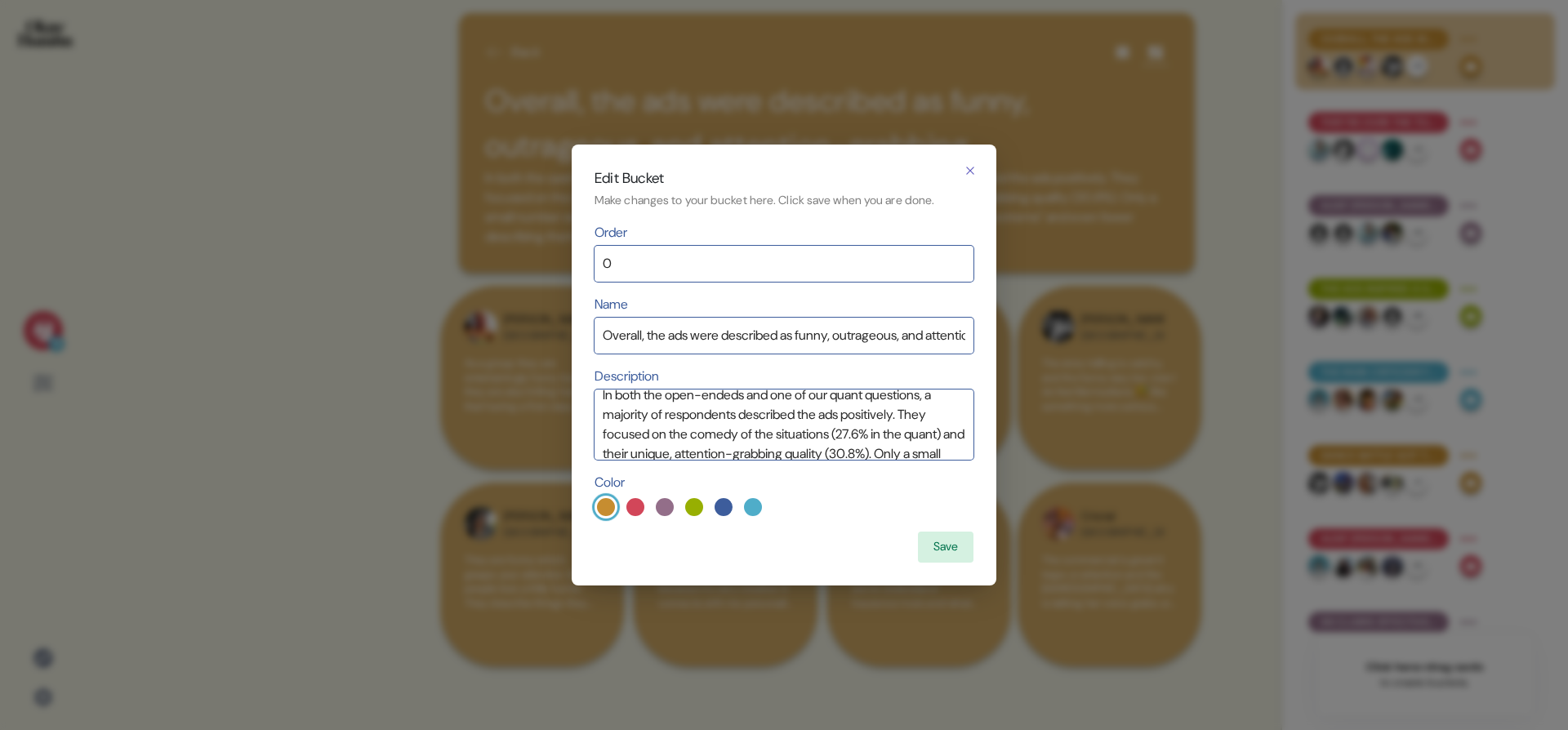
scroll to position [14, 0]
click at [910, 435] on textarea "In both the open-endeds and one of our quant questions, a majority of responden…" at bounding box center [784, 424] width 379 height 70
click at [632, 403] on textarea "In both the open-endeds and one of our quant questions, a majority of responden…" at bounding box center [784, 424] width 379 height 70
click at [709, 419] on textarea "In both the open-endeds and one of our quant questions, a majority of responden…" at bounding box center [784, 424] width 379 height 70
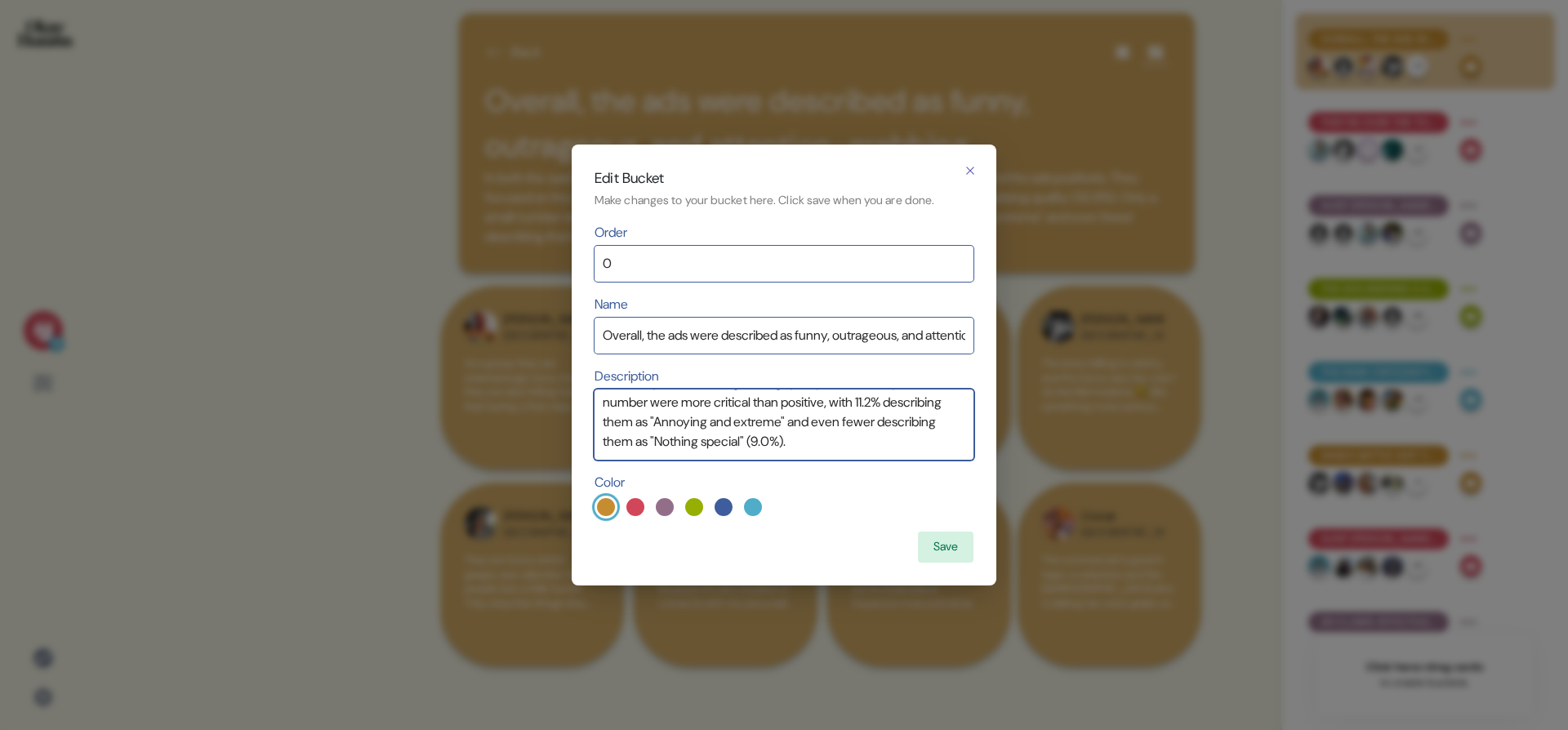
scroll to position [103, 0]
click at [673, 441] on textarea "In both the open-endeds and one of our quant questions, a majority of responden…" at bounding box center [784, 424] width 379 height 70
type textarea "In both the open-endeds and one of our quant questions, a majority of responden…"
click at [952, 552] on button "Save" at bounding box center [946, 547] width 56 height 31
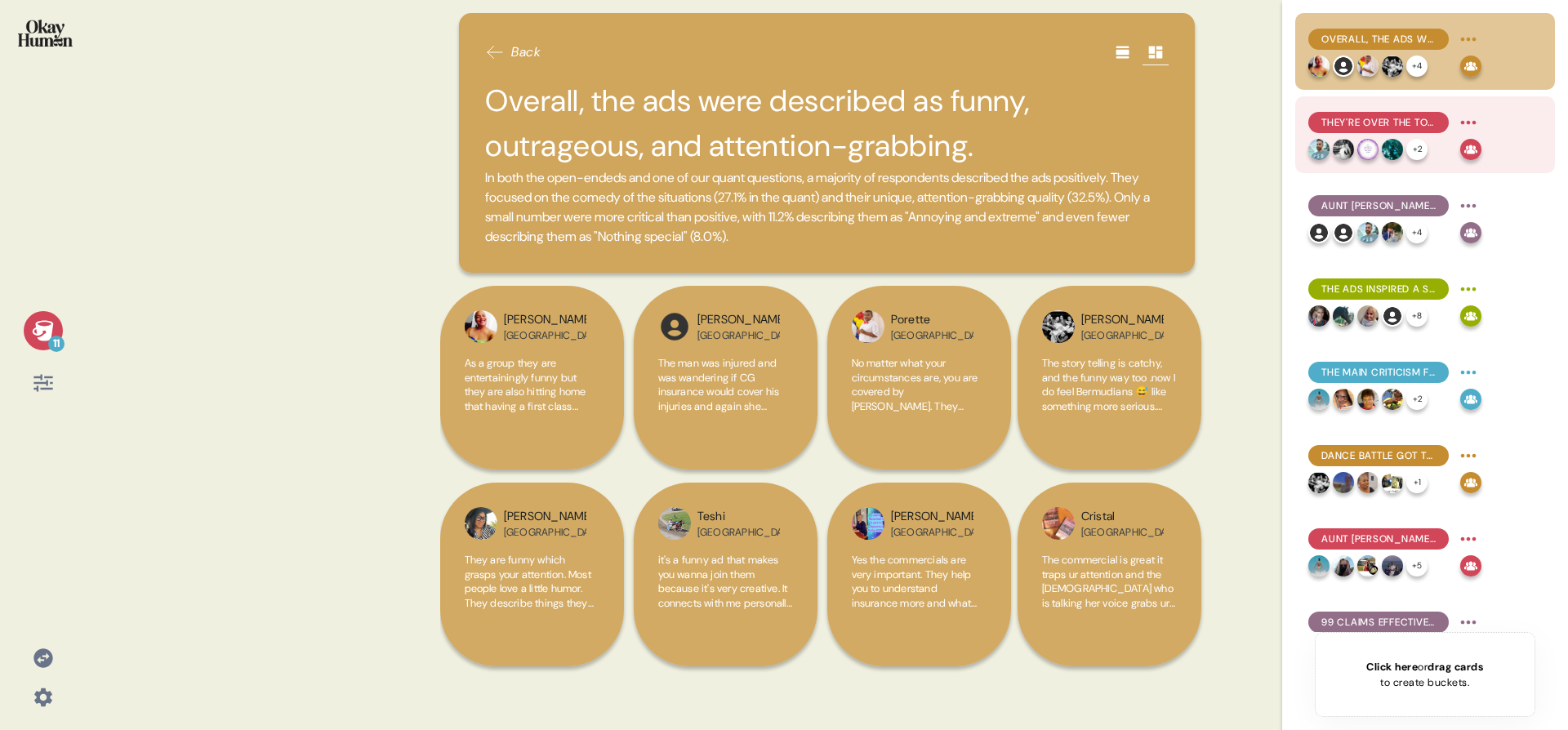
click at [1200, 122] on span "They're over the top in a good way, feeling energetic and eye-catching." at bounding box center [1378, 122] width 114 height 14
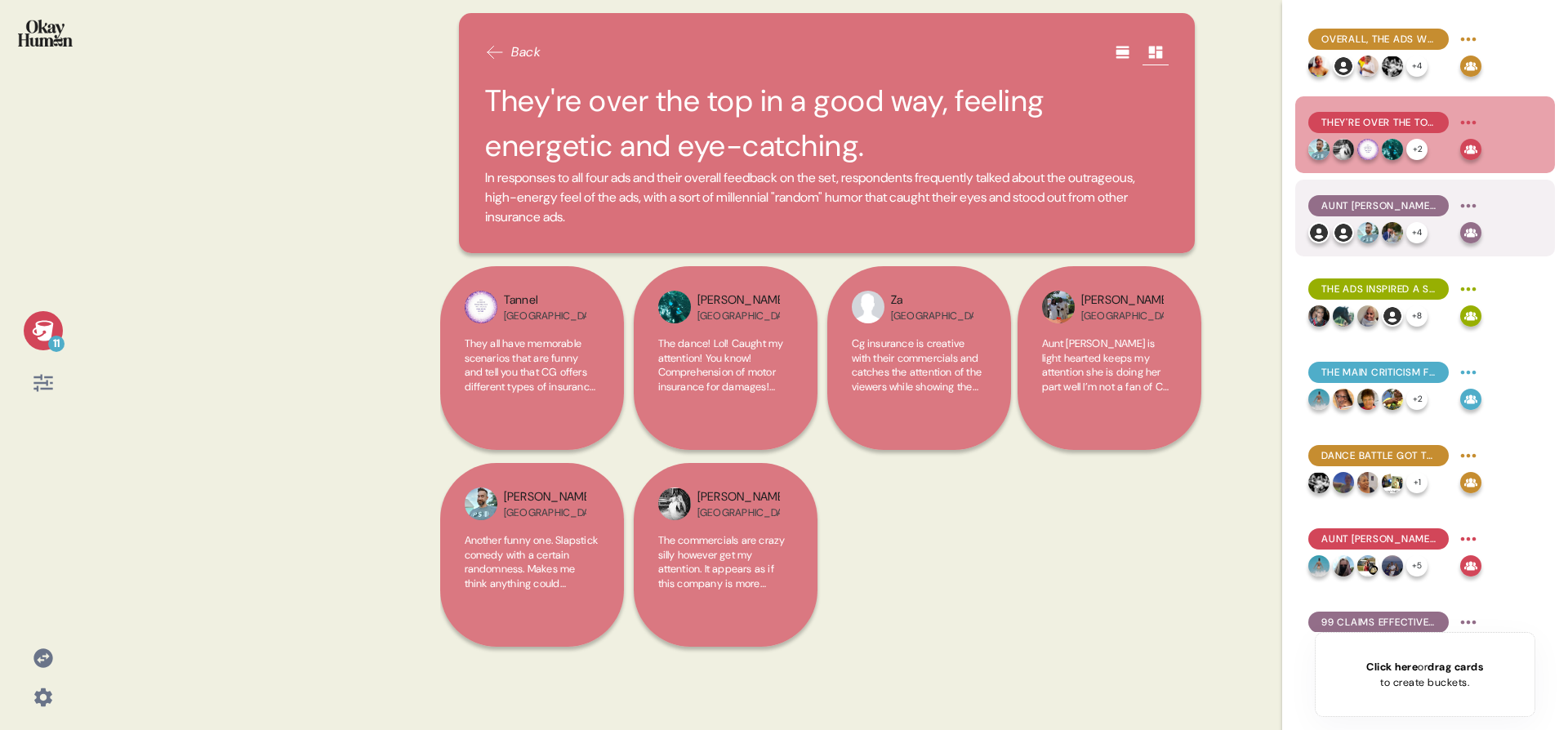
click at [1200, 219] on div "Aunt [PERSON_NAME] does a great job of fitting in with & amplifying that vibe. …" at bounding box center [1395, 218] width 173 height 51
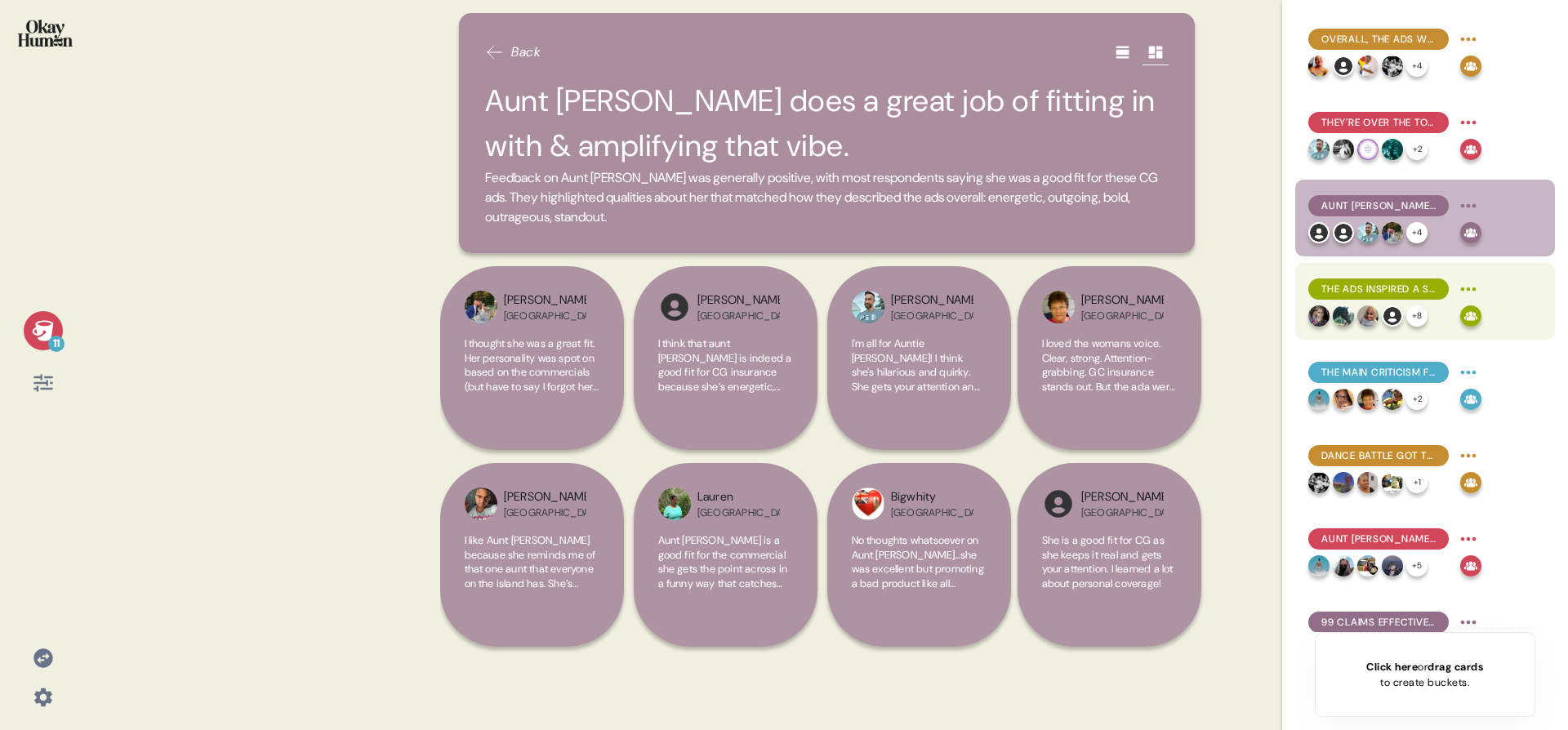
click at [1200, 284] on span "The ads inspired a solid majority to learn more about CG." at bounding box center [1378, 289] width 114 height 14
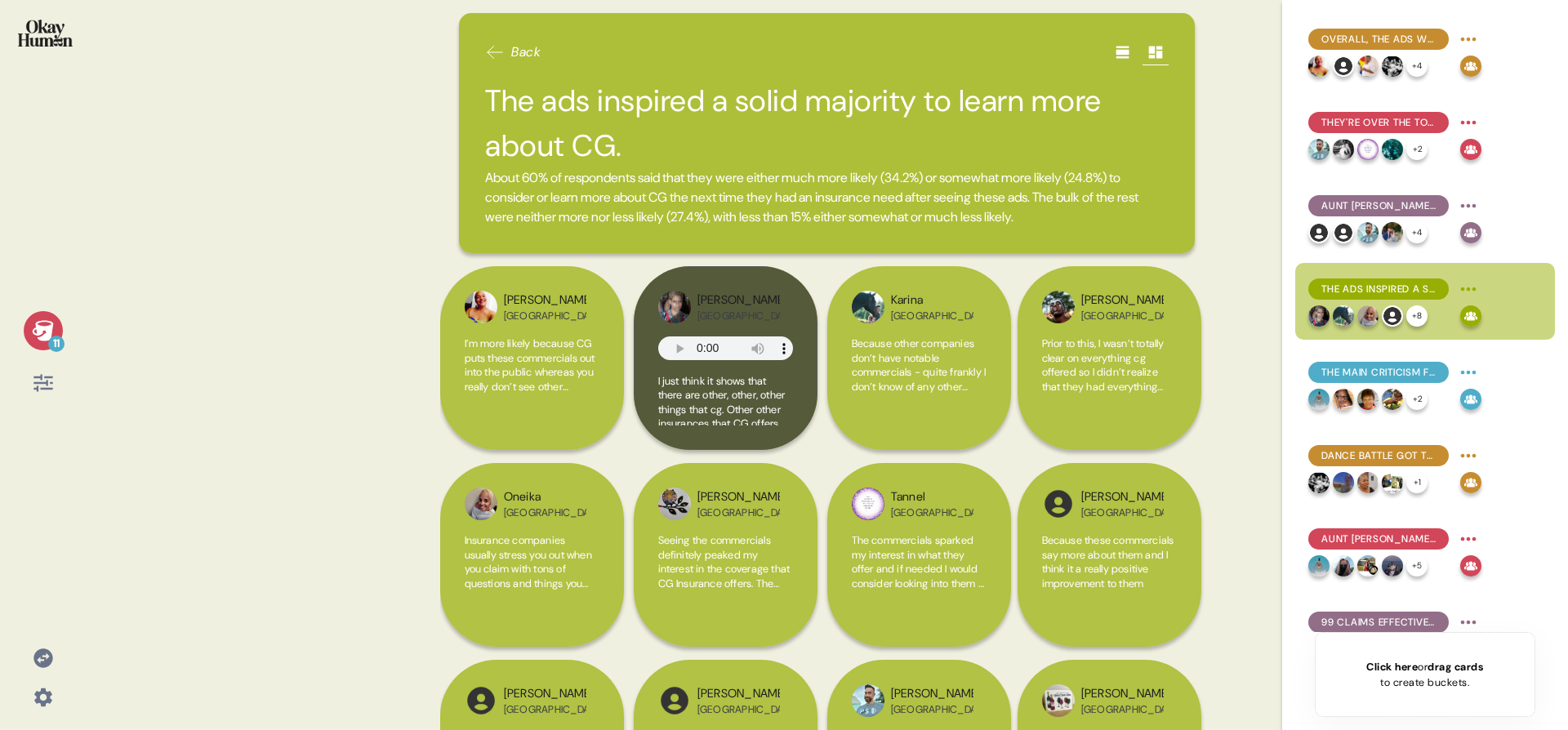
click at [1200, 293] on html "11 Back The ads inspired a solid majority to learn more about CG. About 60% of …" at bounding box center [784, 365] width 1568 height 730
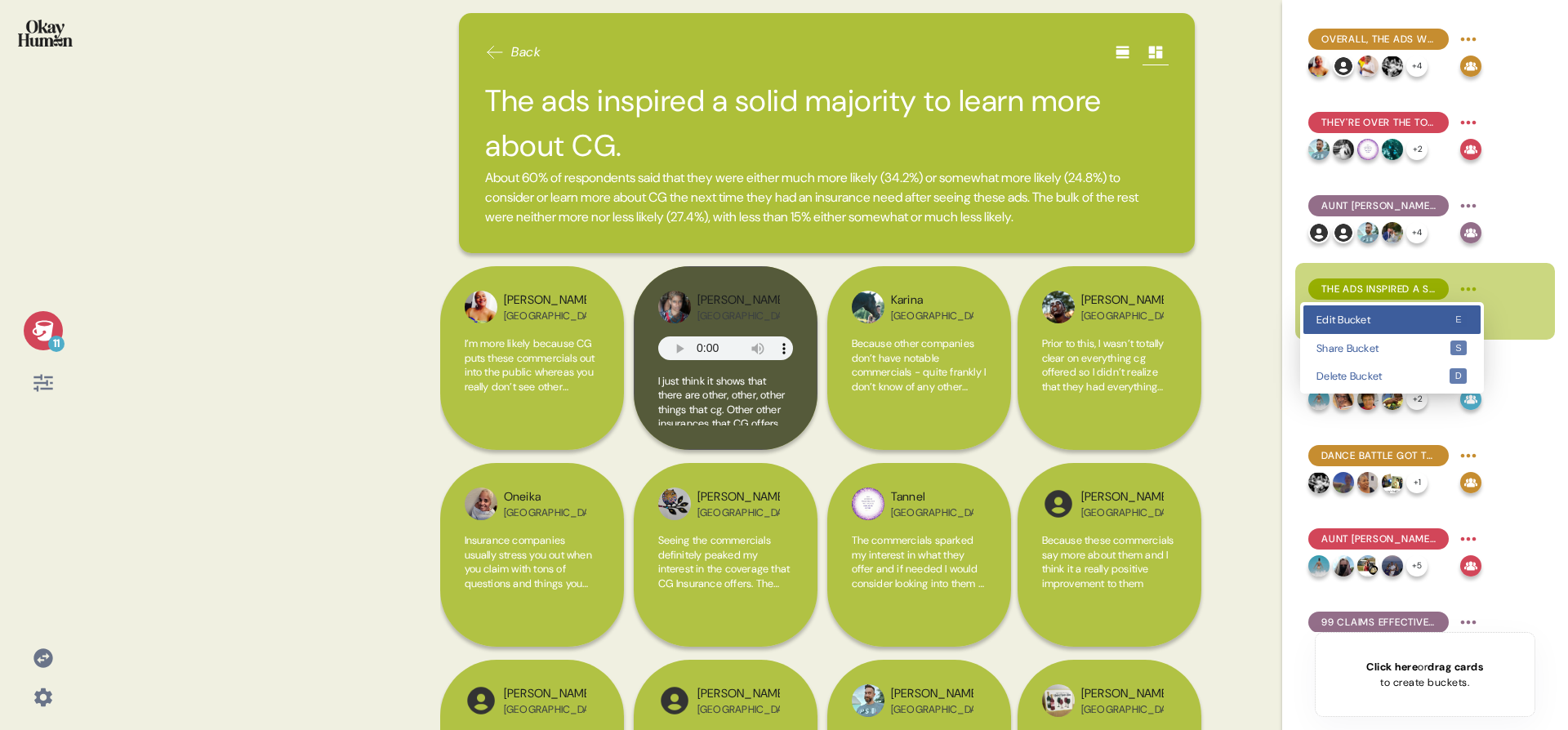
click at [1200, 311] on kbd "e" at bounding box center [1459, 319] width 17 height 15
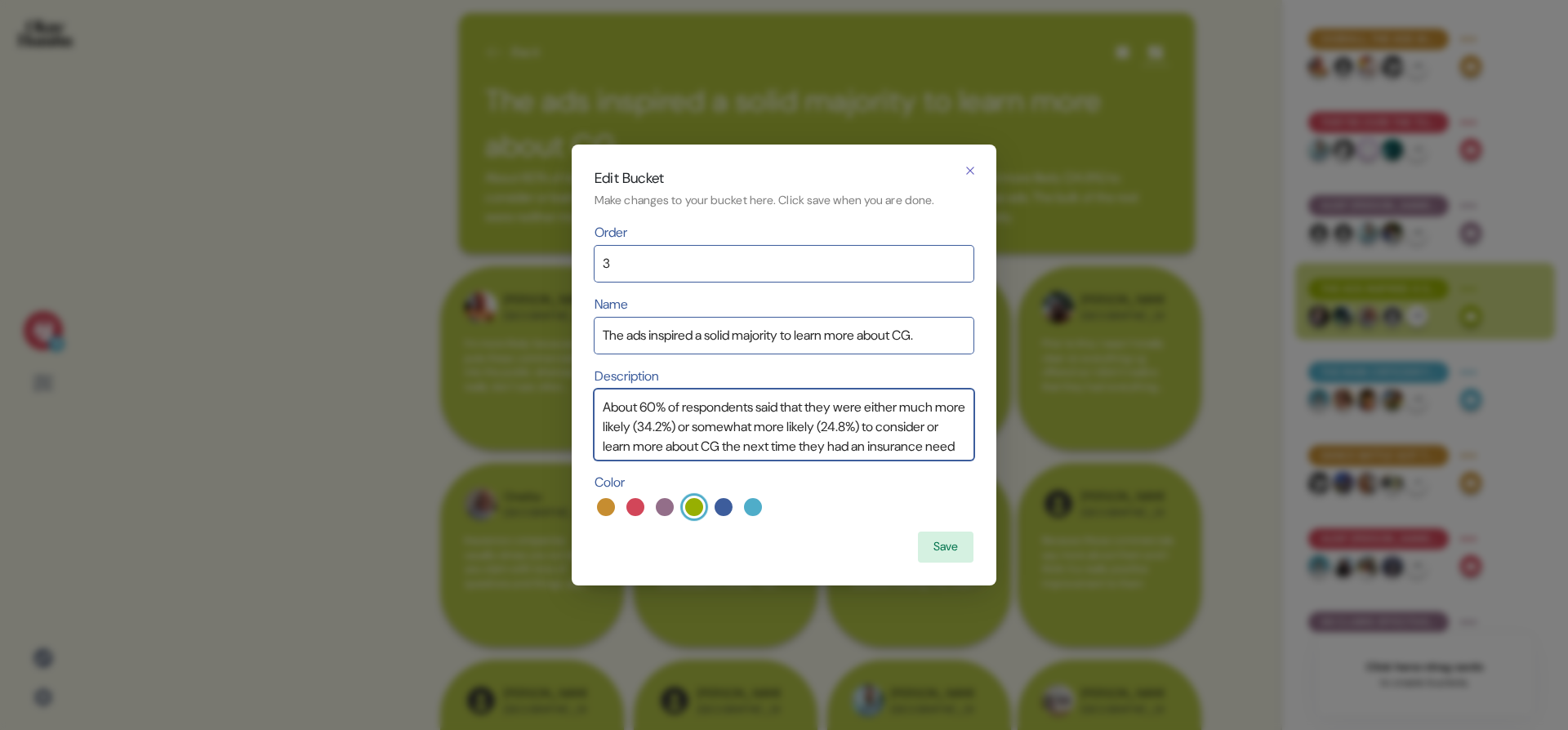
click at [741, 425] on textarea "About 60% of respondents said that they were either much more likely (34.2%) or…" at bounding box center [784, 424] width 379 height 70
click at [940, 429] on textarea "About 60% of respondents said that they were either much more likely (32.1%) or…" at bounding box center [784, 424] width 379 height 70
click at [935, 426] on textarea "About 60% of respondents said that they were either much more likely (32.1%) or…" at bounding box center [784, 424] width 379 height 70
click at [876, 420] on textarea "About 60% of respondents said that they were either much more likely (32.1%) or…" at bounding box center [784, 424] width 379 height 70
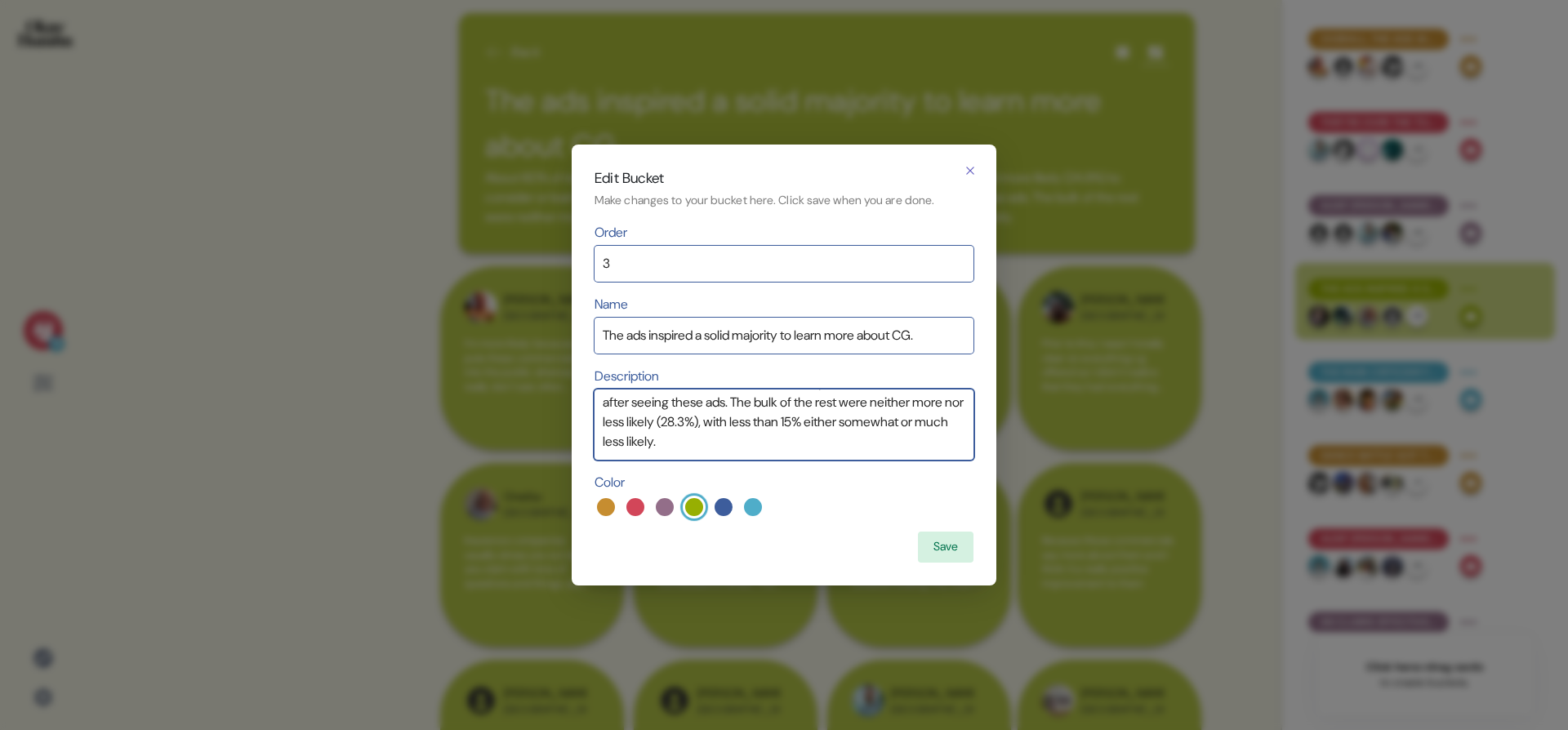
click at [672, 441] on textarea "About 60% of respondents said that they were either much more likely (32.1%) or…" at bounding box center [784, 424] width 379 height 70
type textarea "About 60% of respondents said that they were either much more likely (32.1%) or…"
click at [932, 550] on button "Save" at bounding box center [946, 547] width 56 height 31
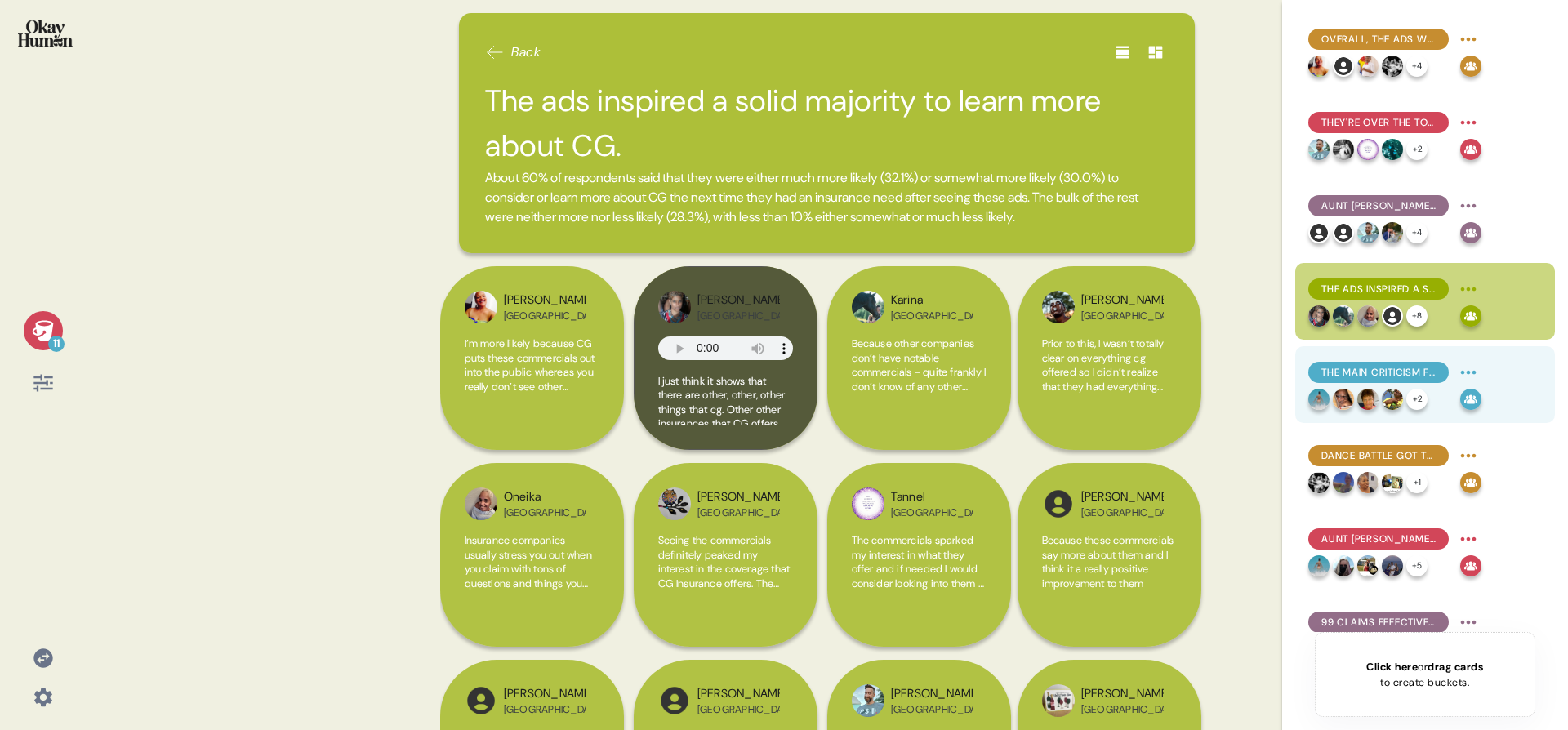
click at [1200, 396] on img at bounding box center [1368, 398] width 21 height 21
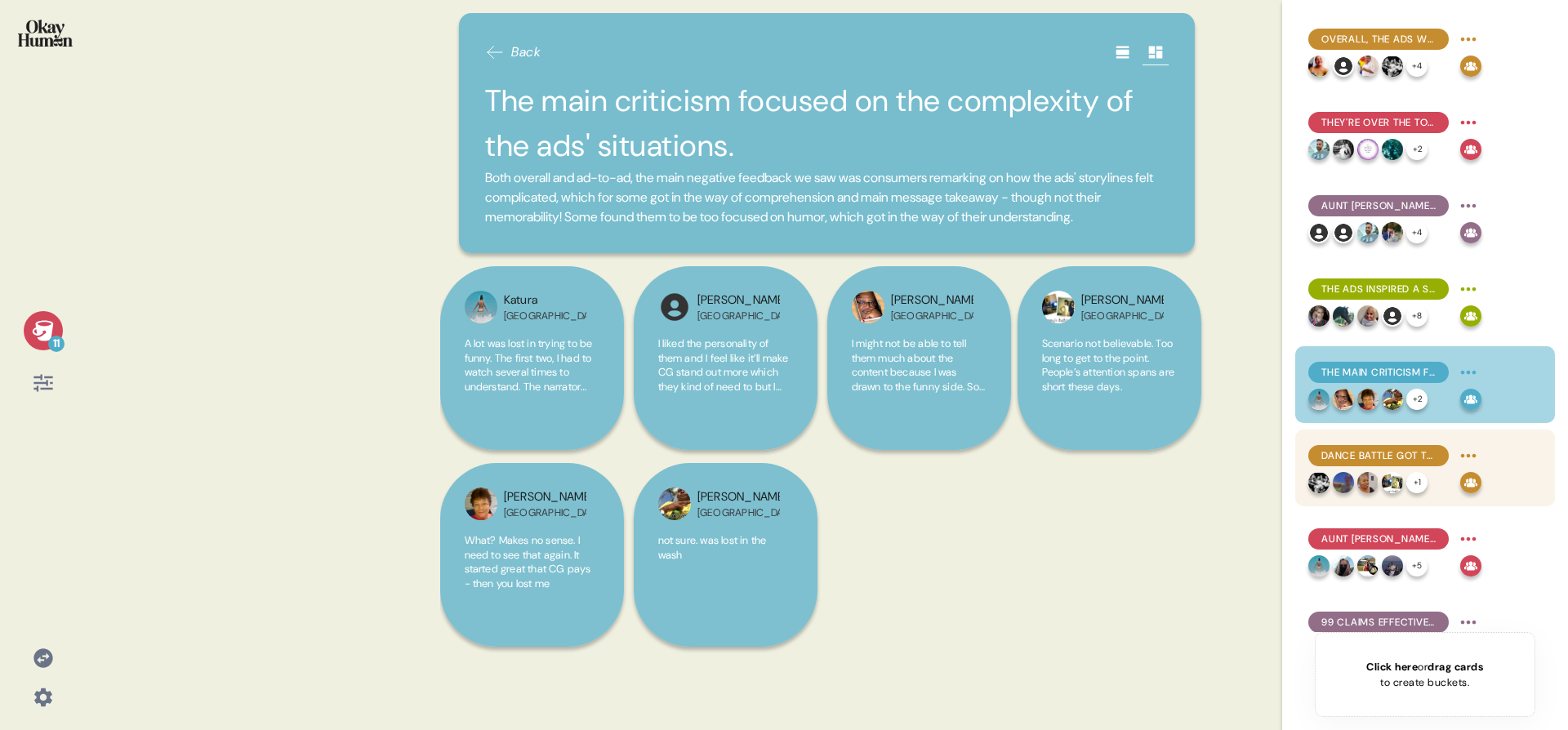
click at [1200, 442] on div "Dance Battle got the most criticism for the complexity of its storyline." at bounding box center [1395, 455] width 173 height 26
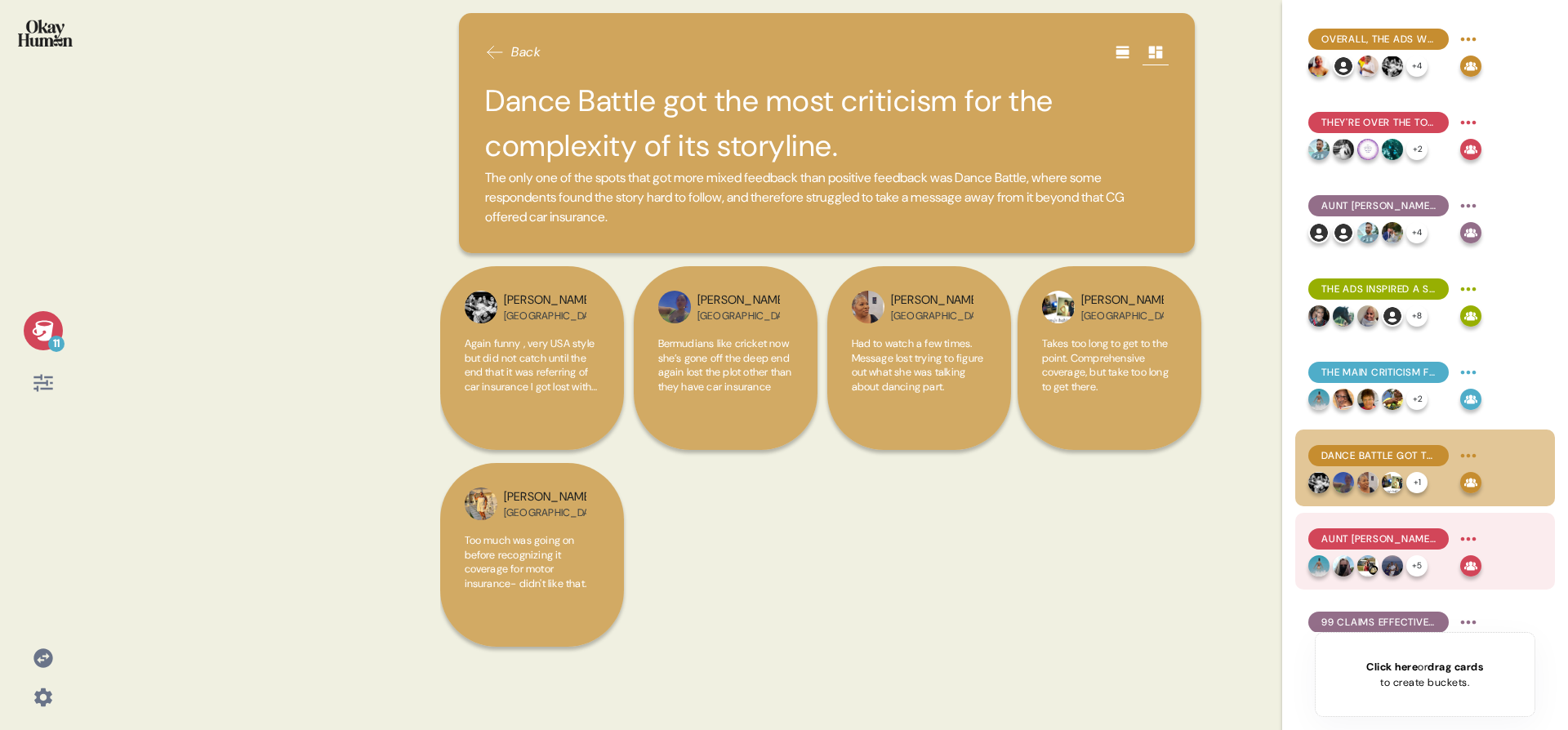
click at [1200, 549] on div "Aunt [PERSON_NAME] was more relatable than not, though the ads could still feel…" at bounding box center [1395, 538] width 173 height 26
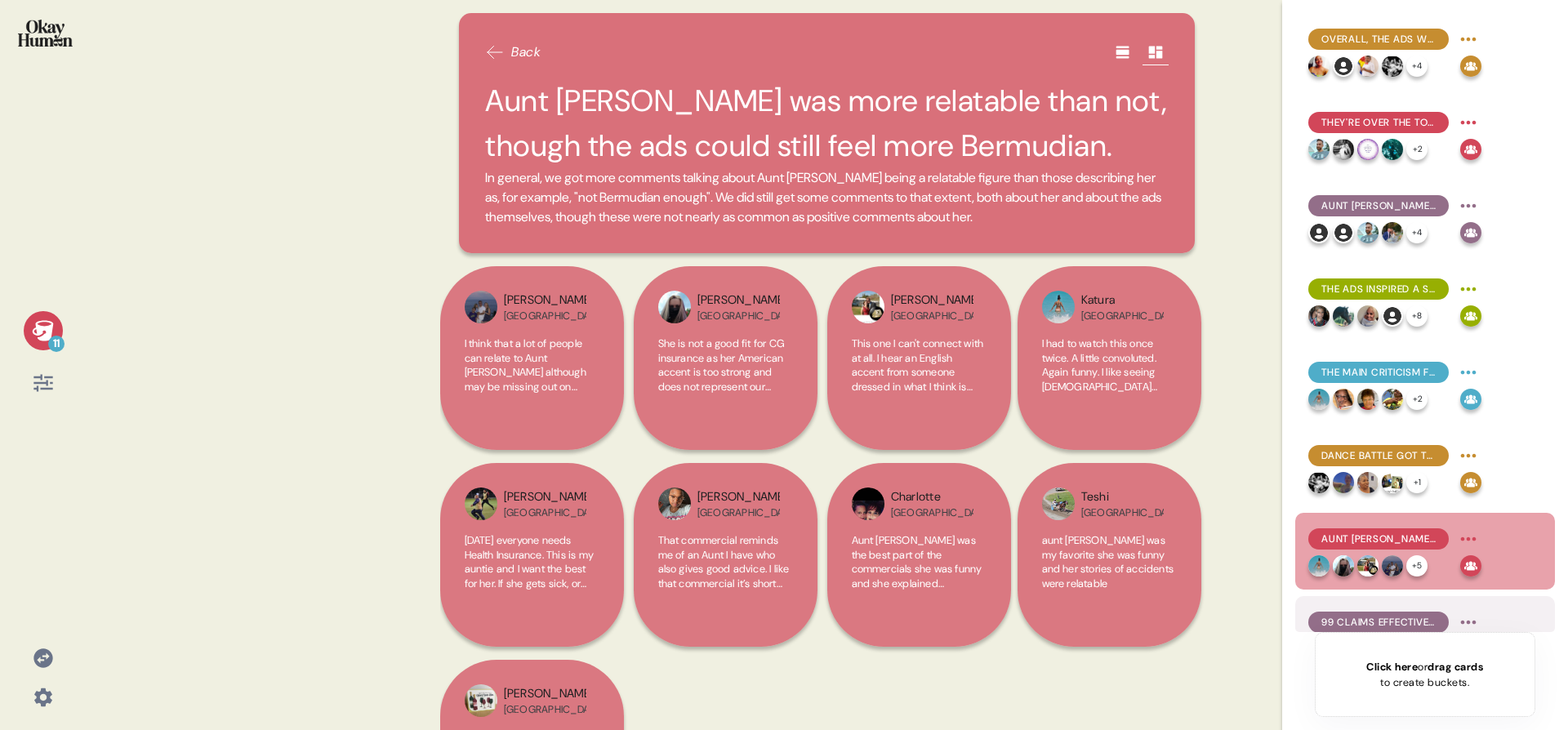
click at [1200, 619] on span "99 Claims effectively got across the point on speed of claim payouts." at bounding box center [1378, 621] width 114 height 14
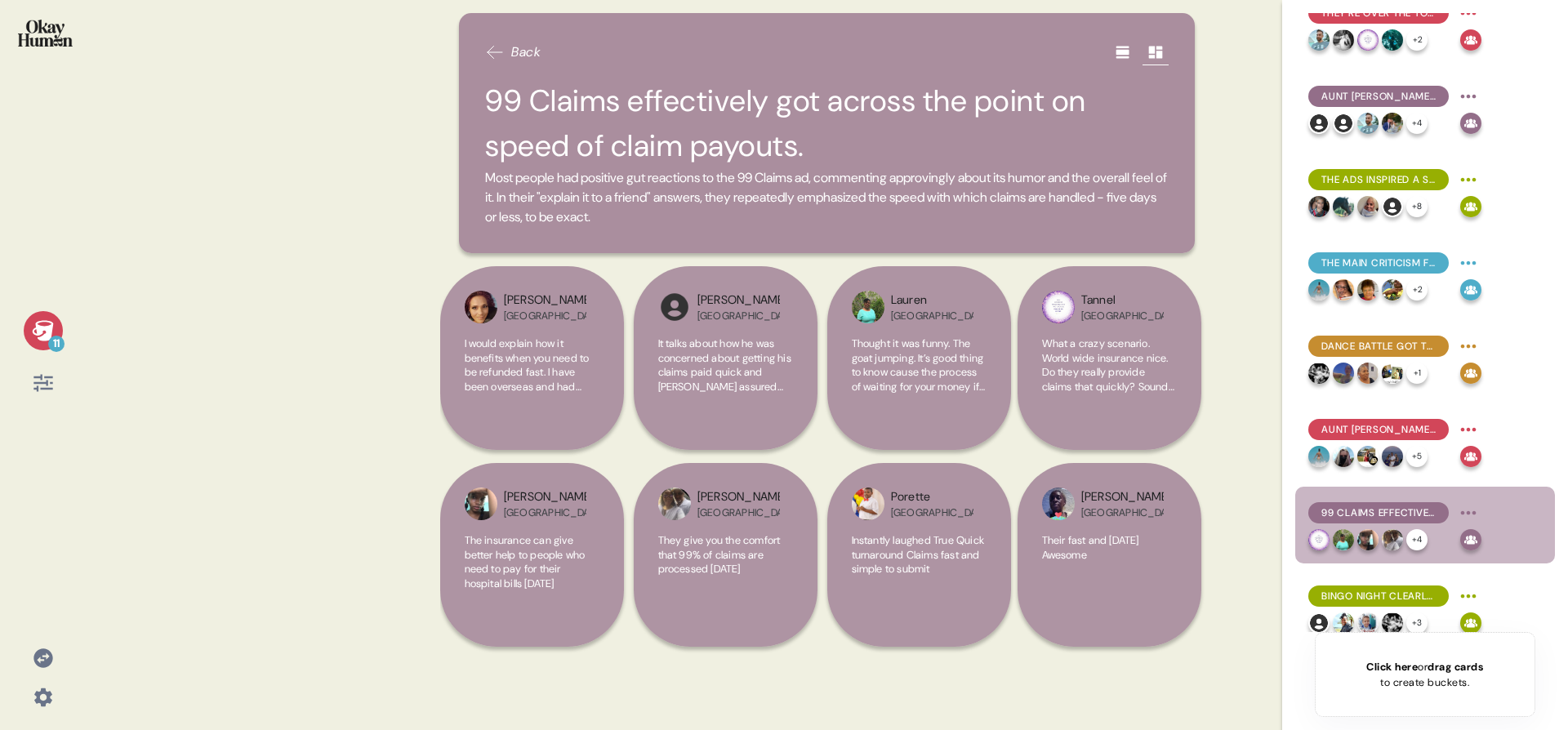
scroll to position [290, 0]
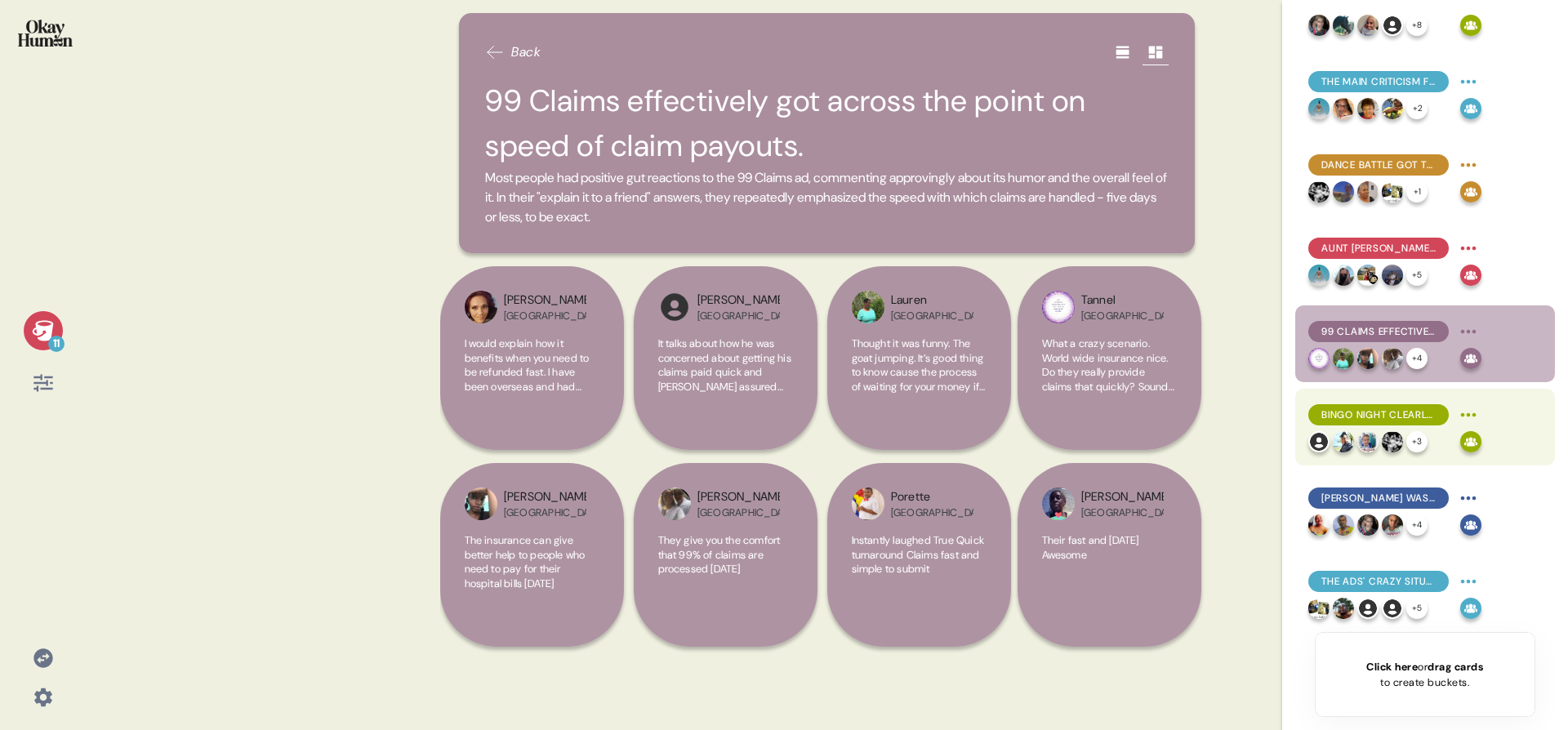
click at [1200, 433] on img at bounding box center [1392, 441] width 21 height 21
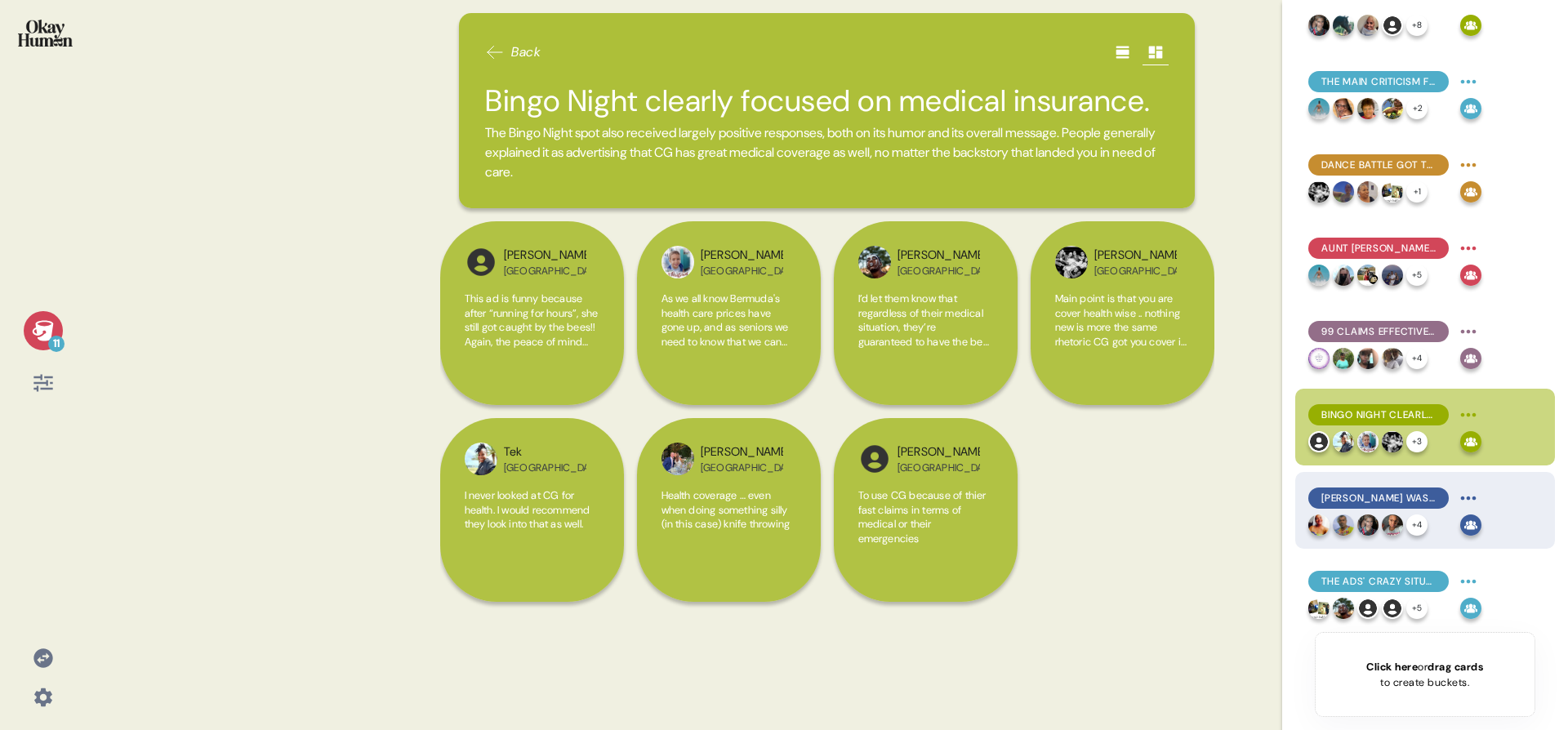
click at [1200, 485] on div "[PERSON_NAME] was surprisingly relatable, with some commenting on the value ele…" at bounding box center [1395, 498] width 173 height 26
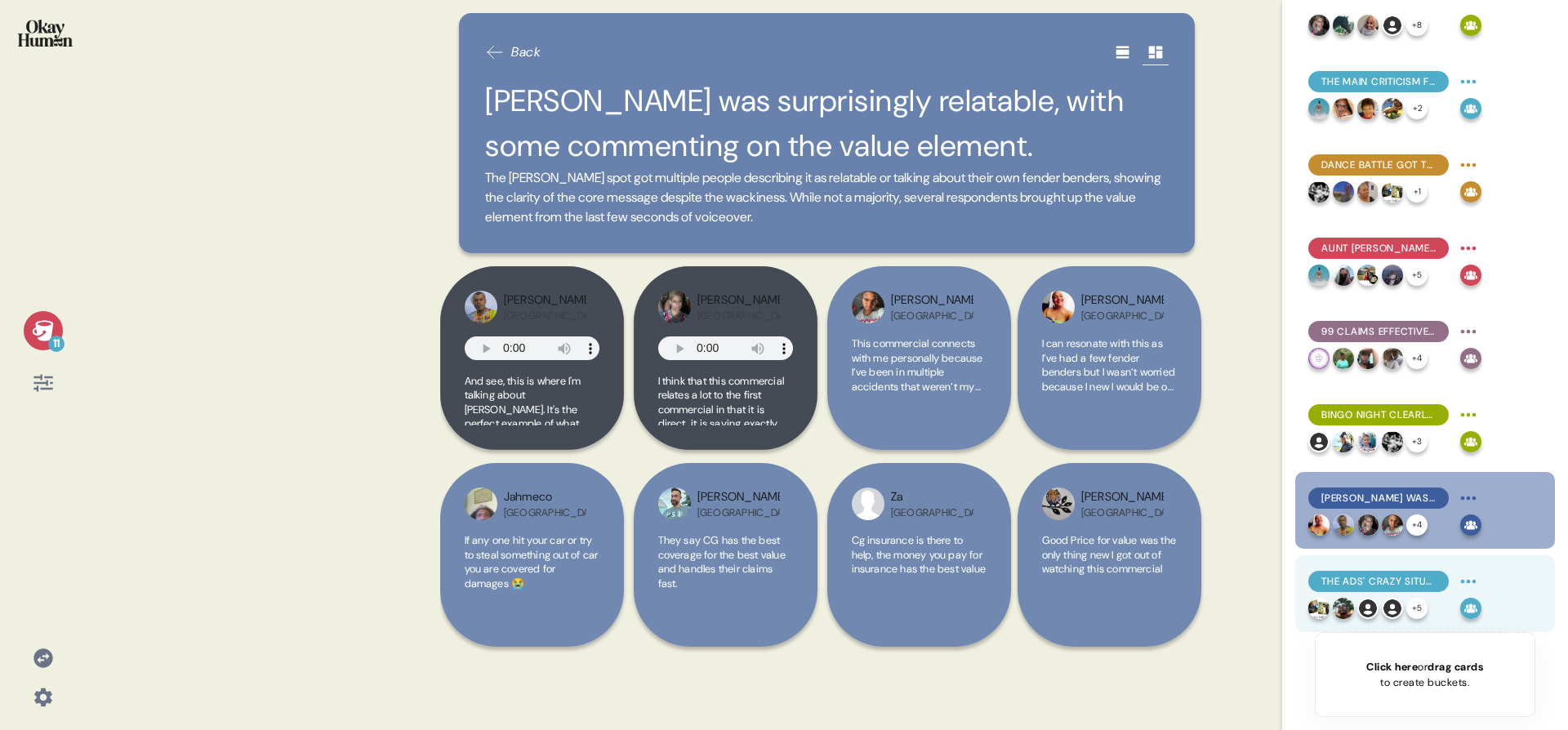
click at [1200, 582] on span "The ads' crazy situations paint CG as insurance that'll cover you no matter wha…" at bounding box center [1378, 581] width 114 height 14
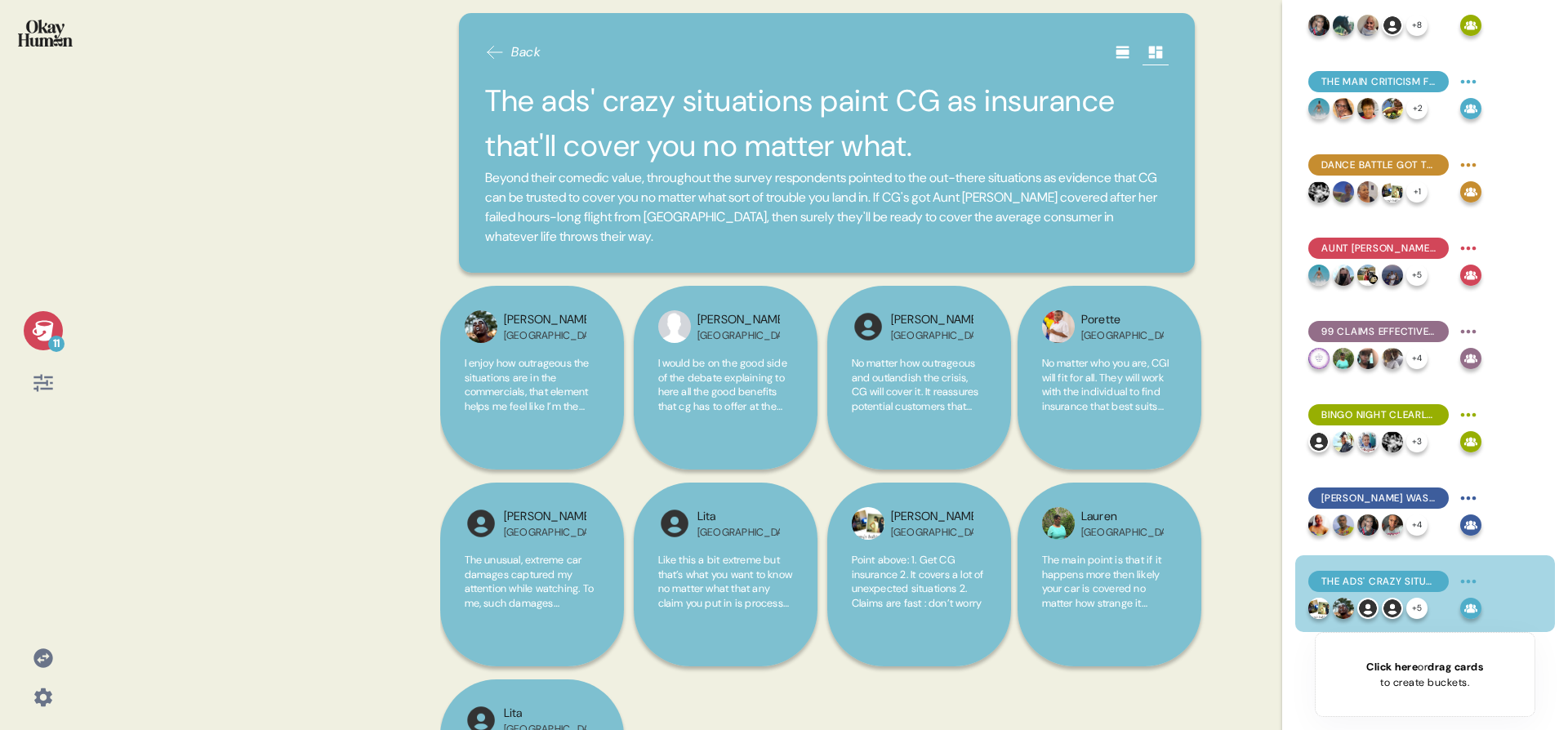
click at [19, 52] on div at bounding box center [42, 43] width 60 height 62
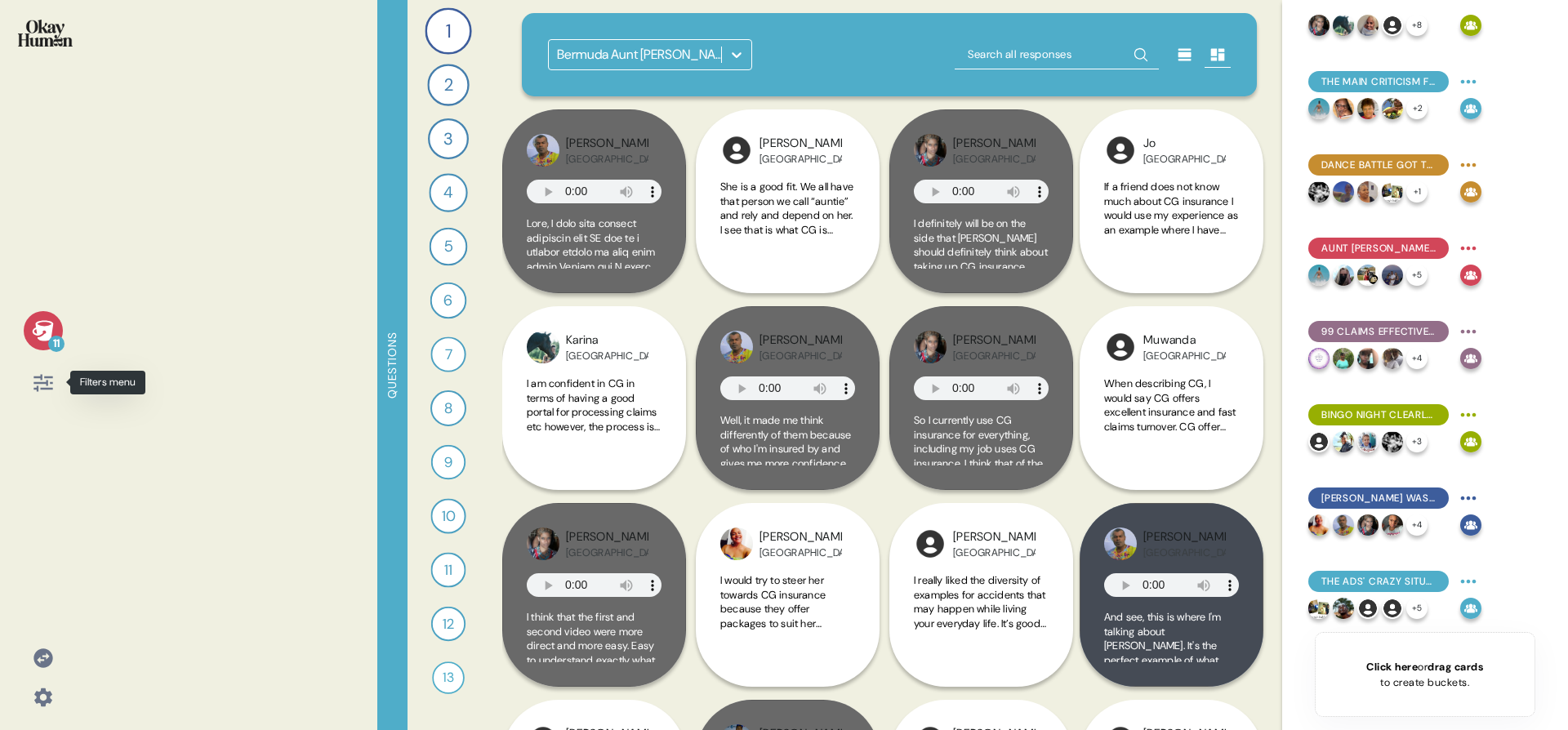
click at [41, 371] on icon at bounding box center [43, 382] width 23 height 23
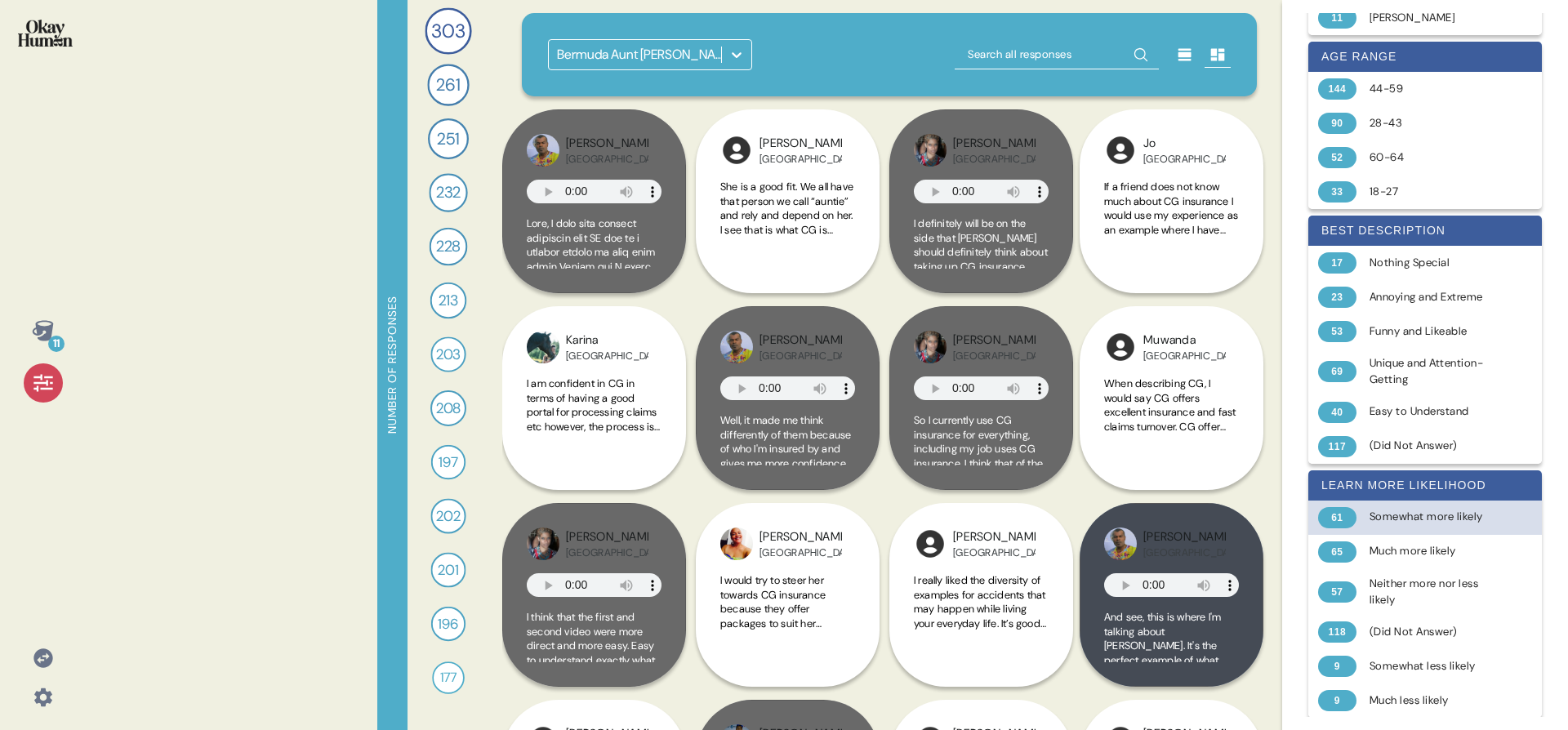
scroll to position [782, 0]
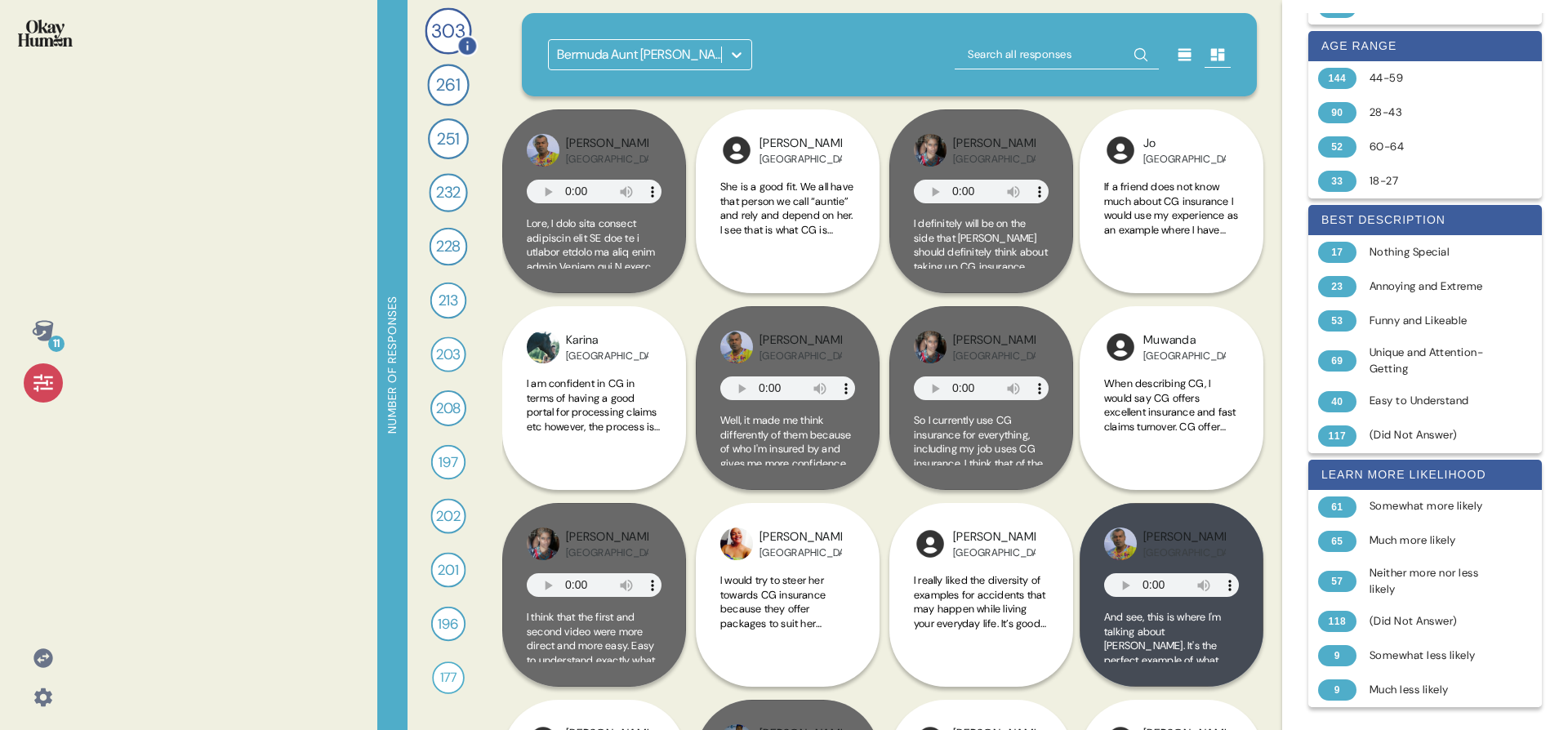
click at [458, 28] on span "303" at bounding box center [448, 30] width 35 height 29
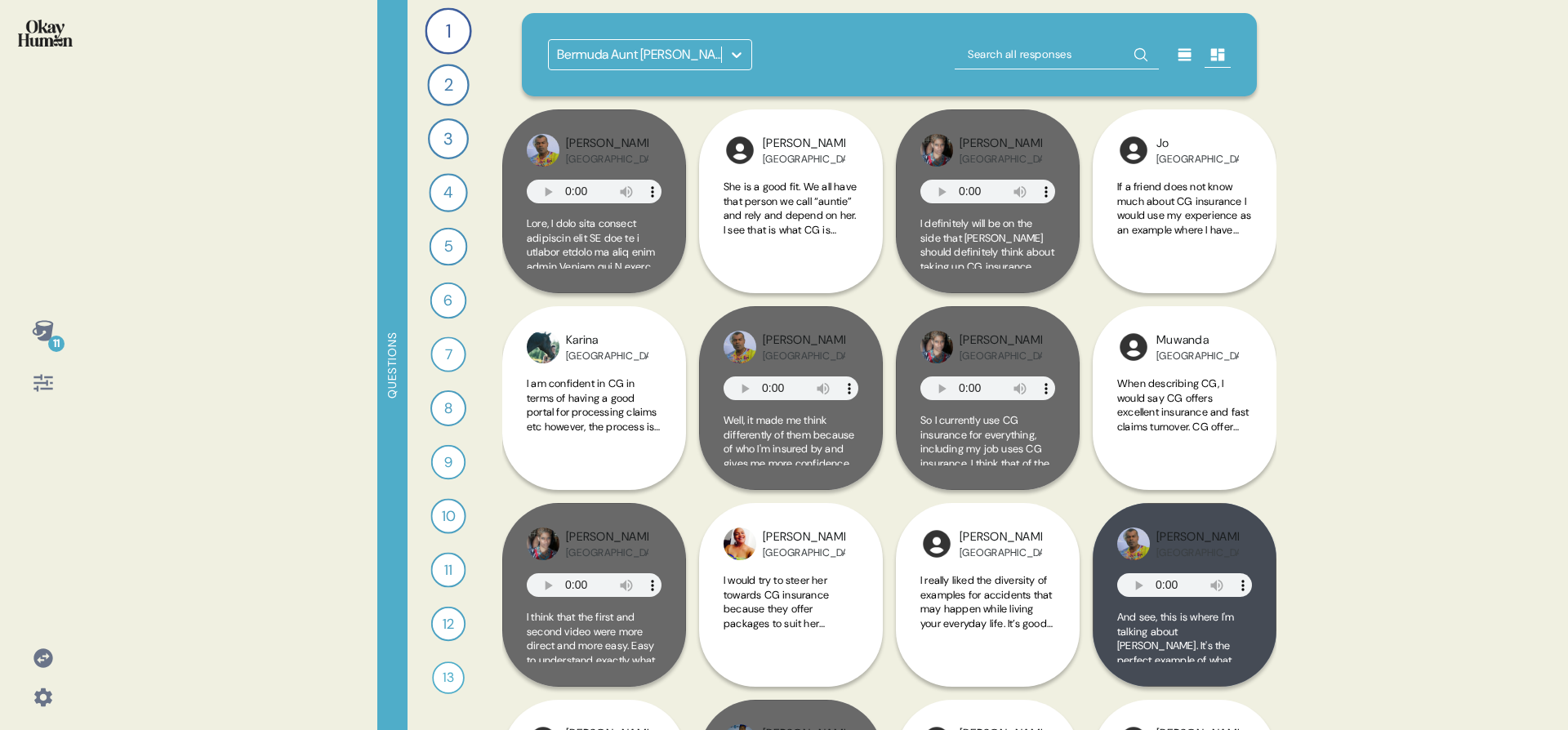
click at [34, 386] on icon at bounding box center [43, 382] width 23 height 23
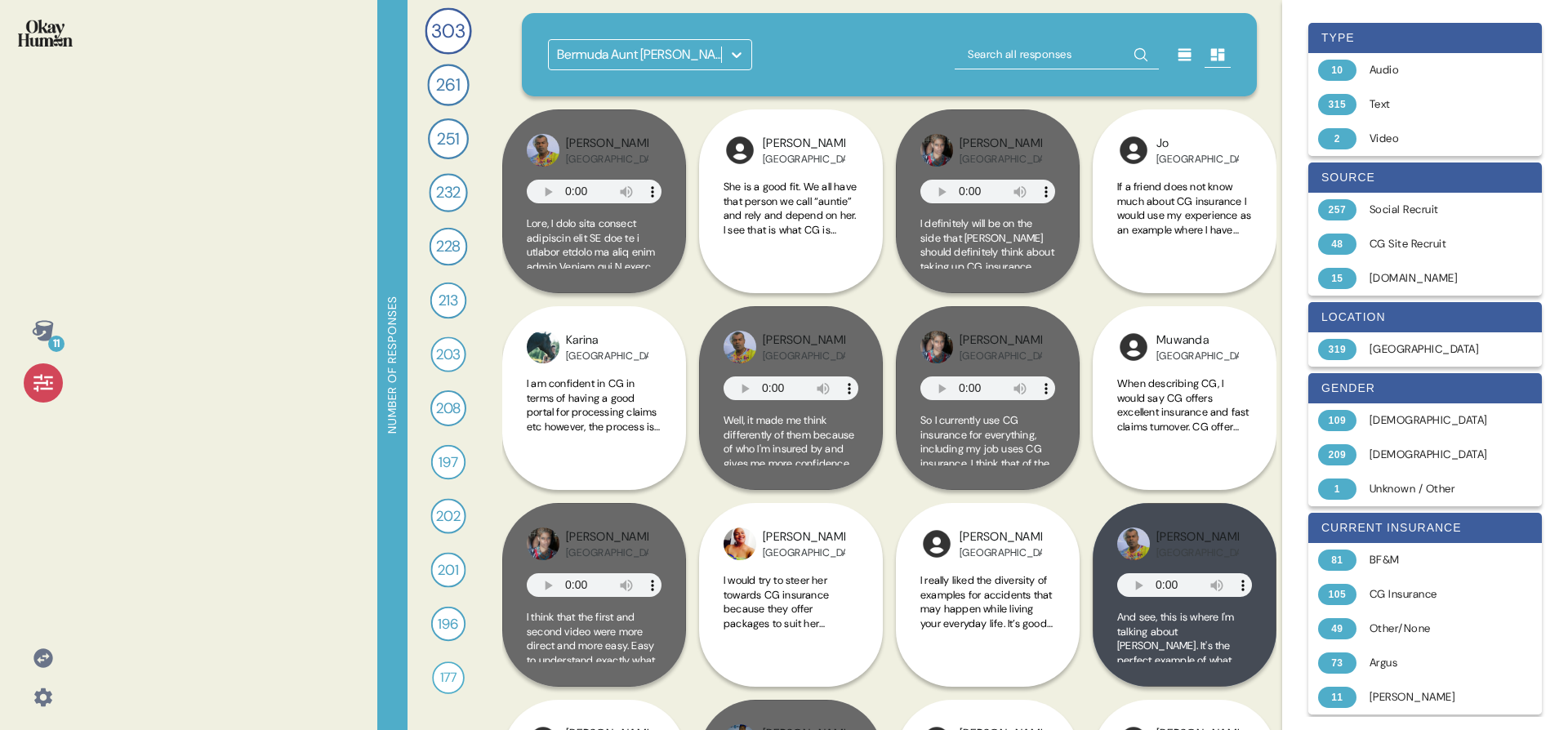
click at [51, 367] on div at bounding box center [43, 382] width 39 height 39
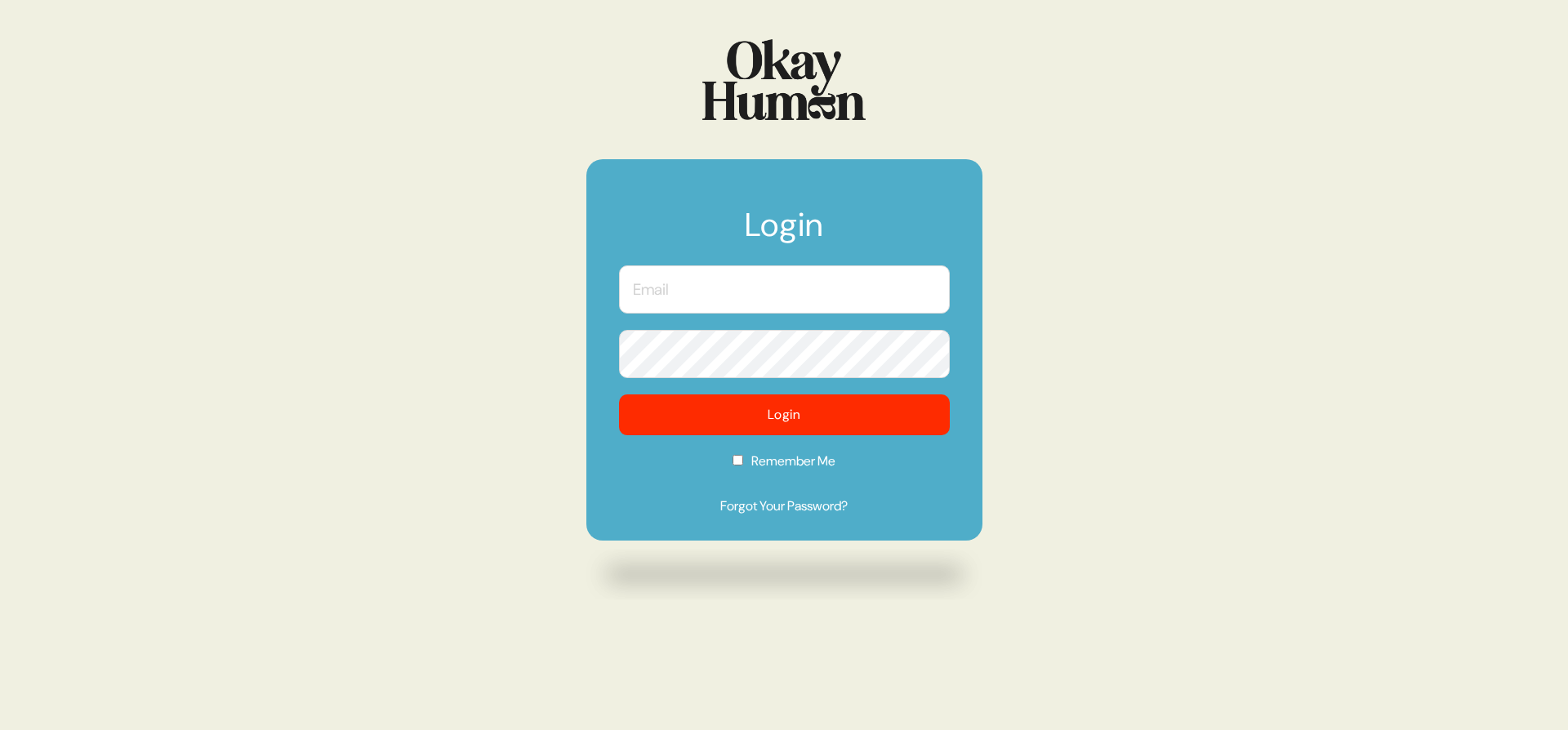
click at [856, 300] on input "text" at bounding box center [784, 289] width 331 height 48
type input "[PERSON_NAME][EMAIL_ADDRESS][DOMAIN_NAME]"
click at [826, 392] on form "Login sam@sympler.co Login Remember Me Forgot Your Password?" at bounding box center [784, 350] width 396 height 381
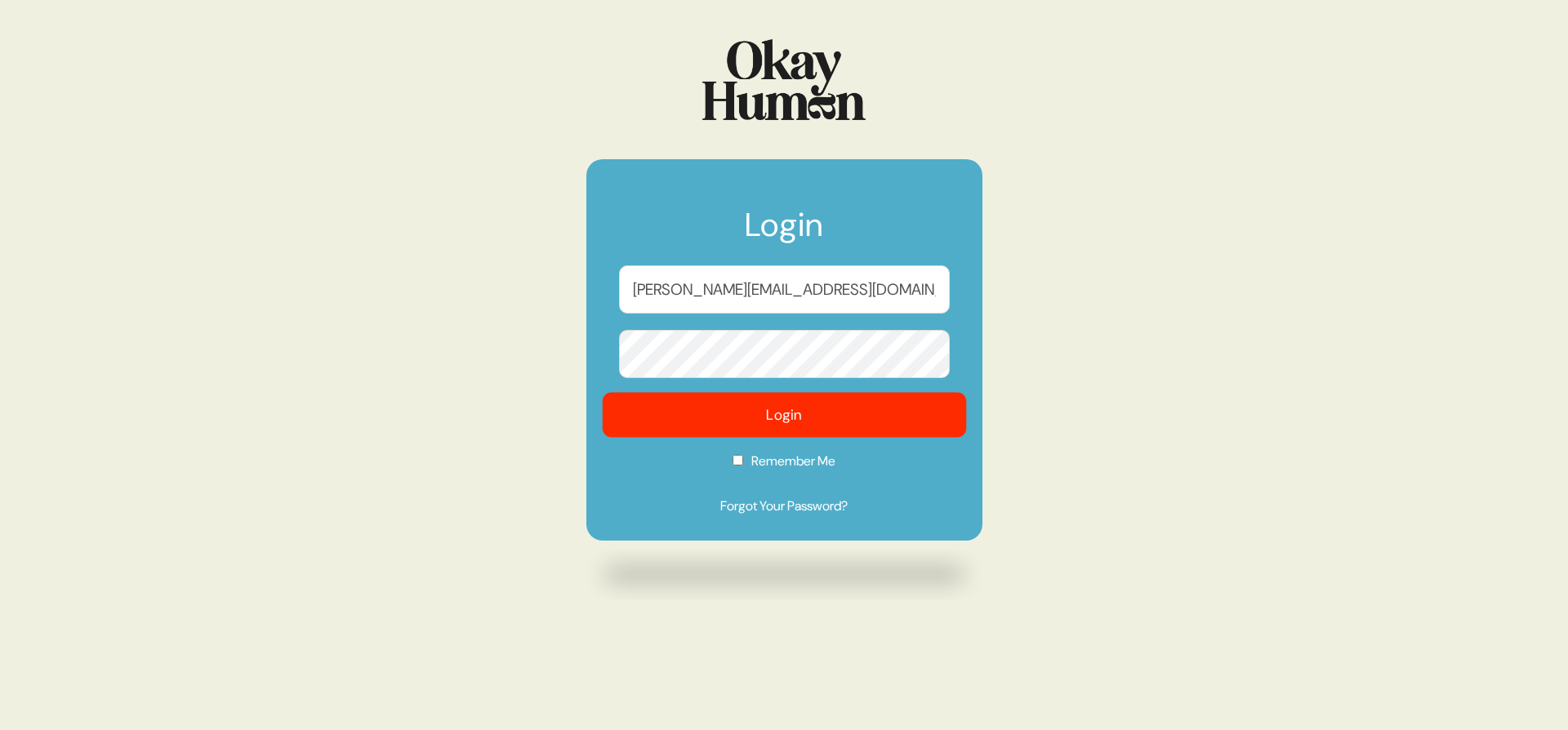
click at [825, 403] on button "Login" at bounding box center [784, 414] width 364 height 45
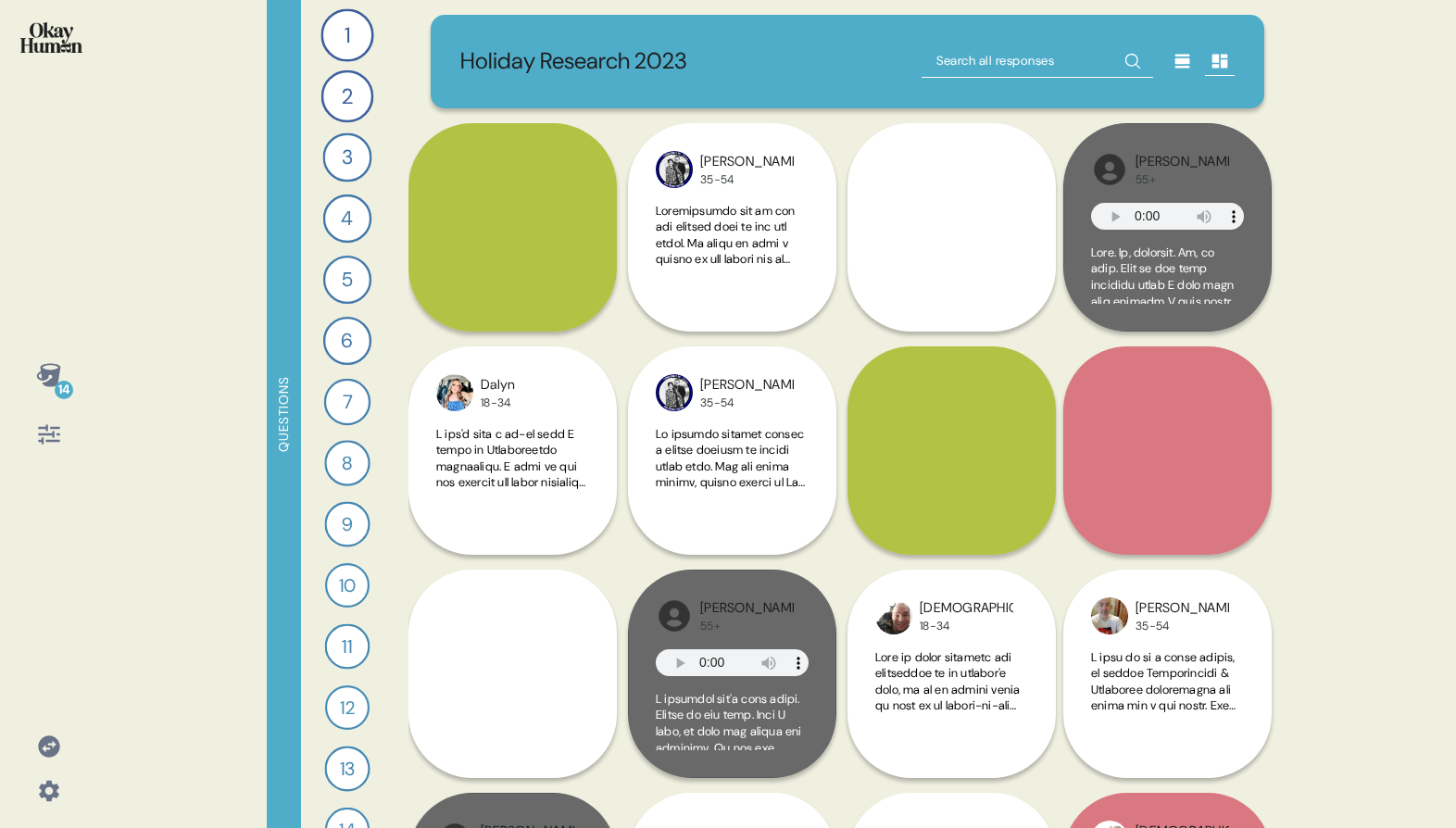
click at [191, 261] on div "14 Questions 1 Tell me about a particularly meaningful holiday food tradition y…" at bounding box center [728, 414] width 1456 height 828
click at [65, 437] on div at bounding box center [49, 434] width 44 height 44
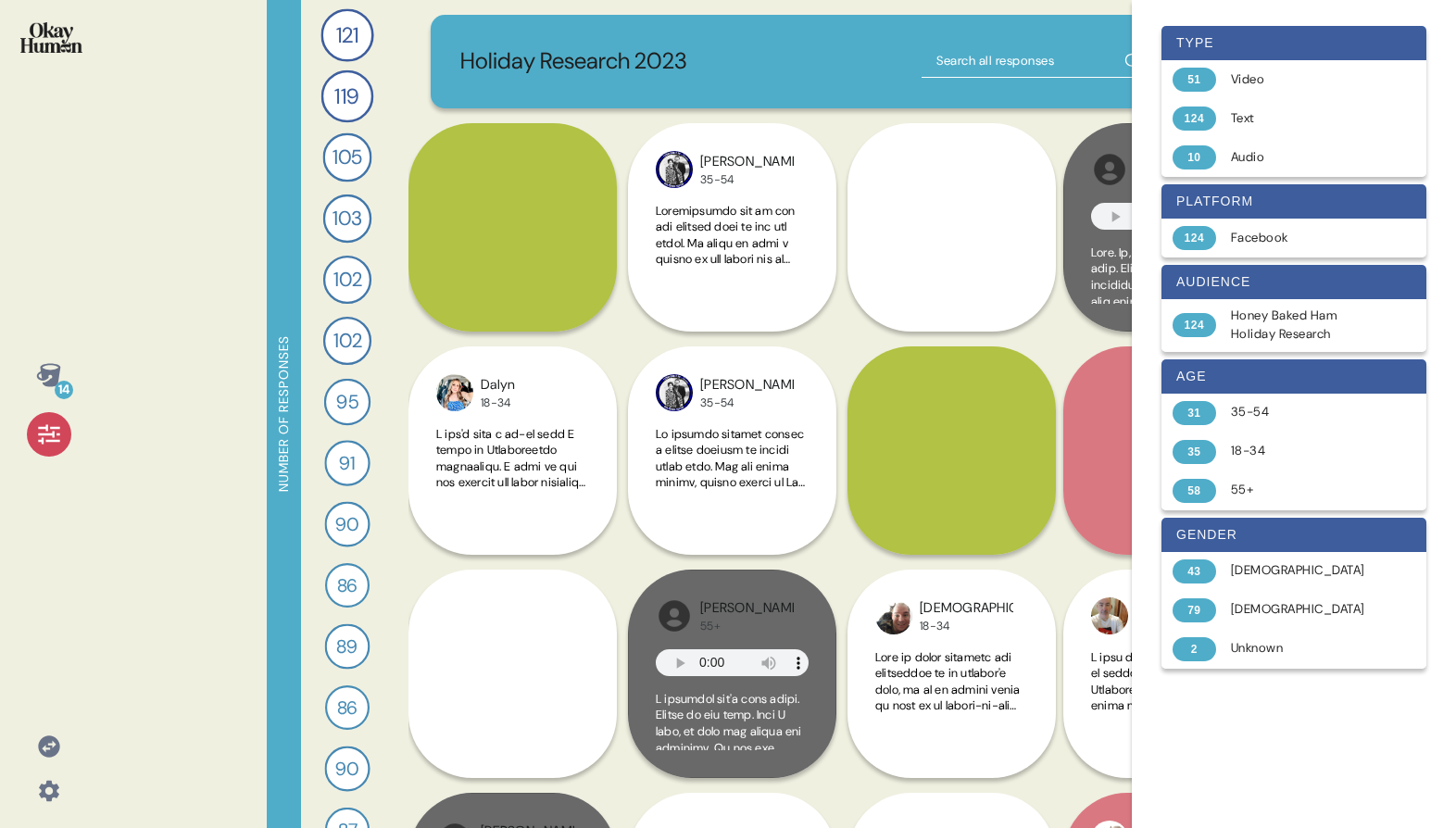
click at [43, 428] on icon at bounding box center [49, 434] width 21 height 19
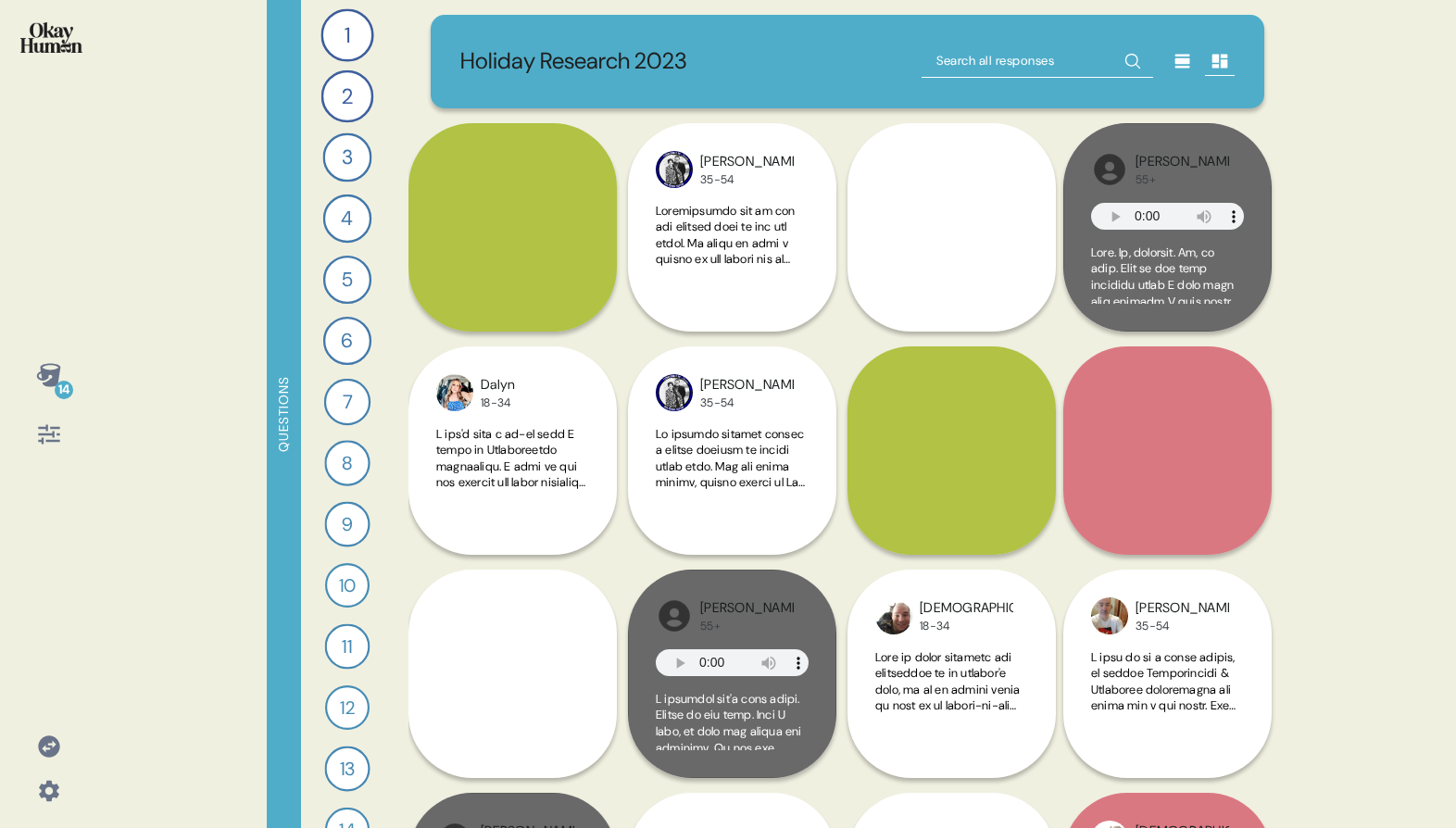
click at [47, 785] on icon at bounding box center [49, 790] width 20 height 20
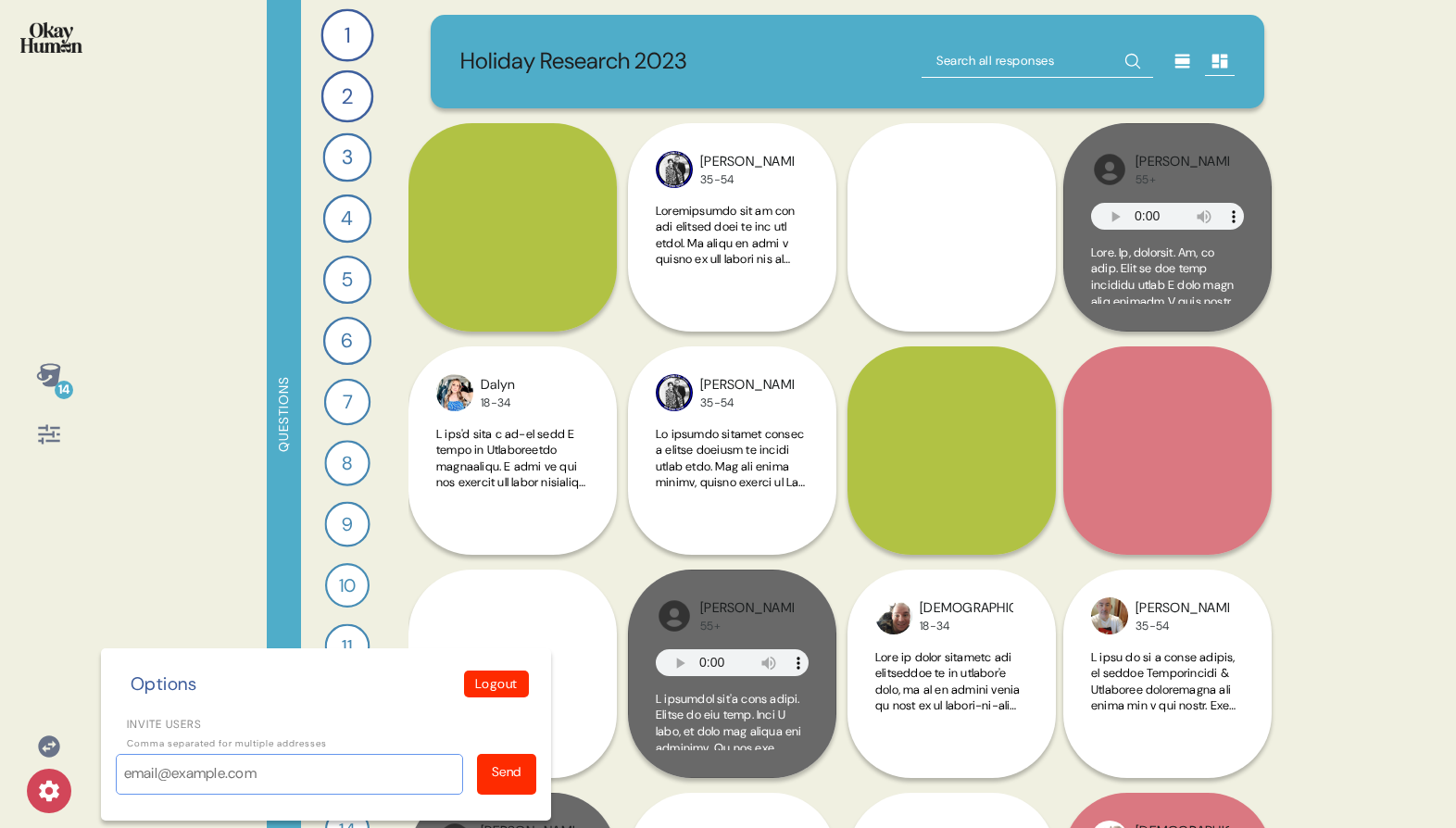
click at [226, 756] on input "Invite users" at bounding box center [289, 773] width 347 height 41
paste input "abrown@hbham.com"
type input "abrown@hbham.com"
click at [496, 763] on div "Send" at bounding box center [506, 772] width 30 height 19
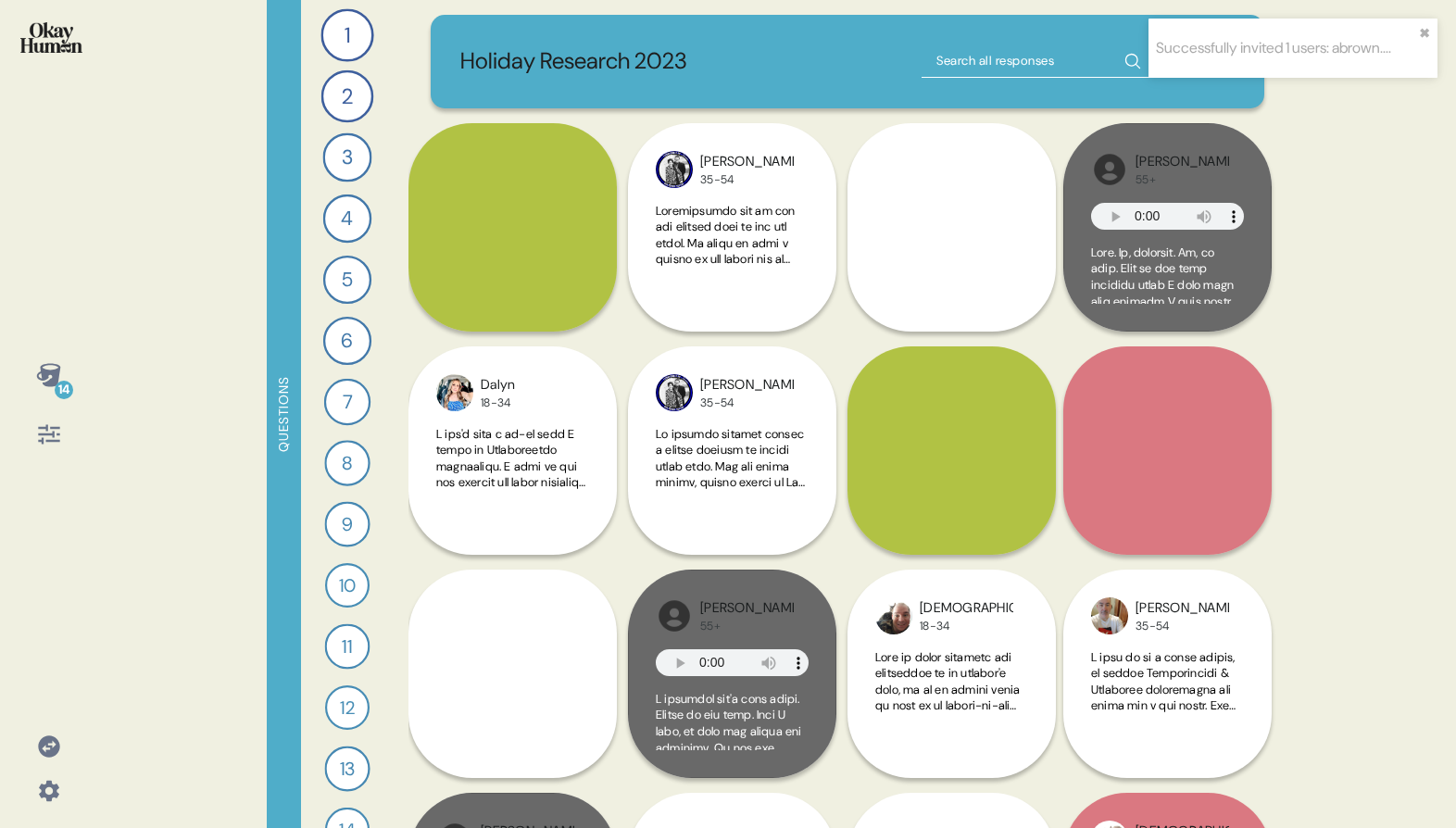
click at [177, 459] on div "14 Questions 1 Tell me about a particularly meaningful holiday food tradition y…" at bounding box center [728, 414] width 1456 height 828
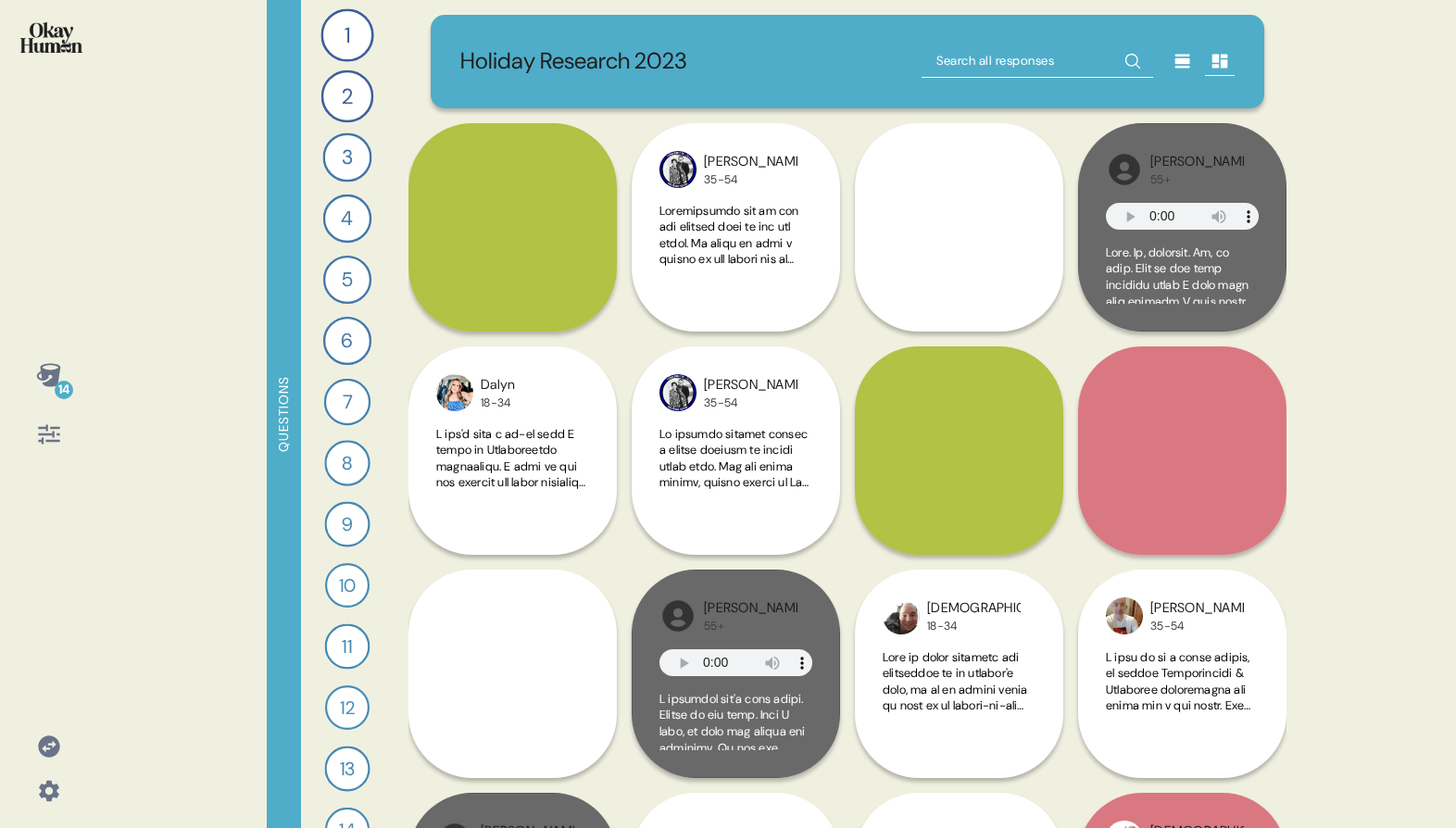
click at [54, 377] on icon at bounding box center [48, 374] width 24 height 23
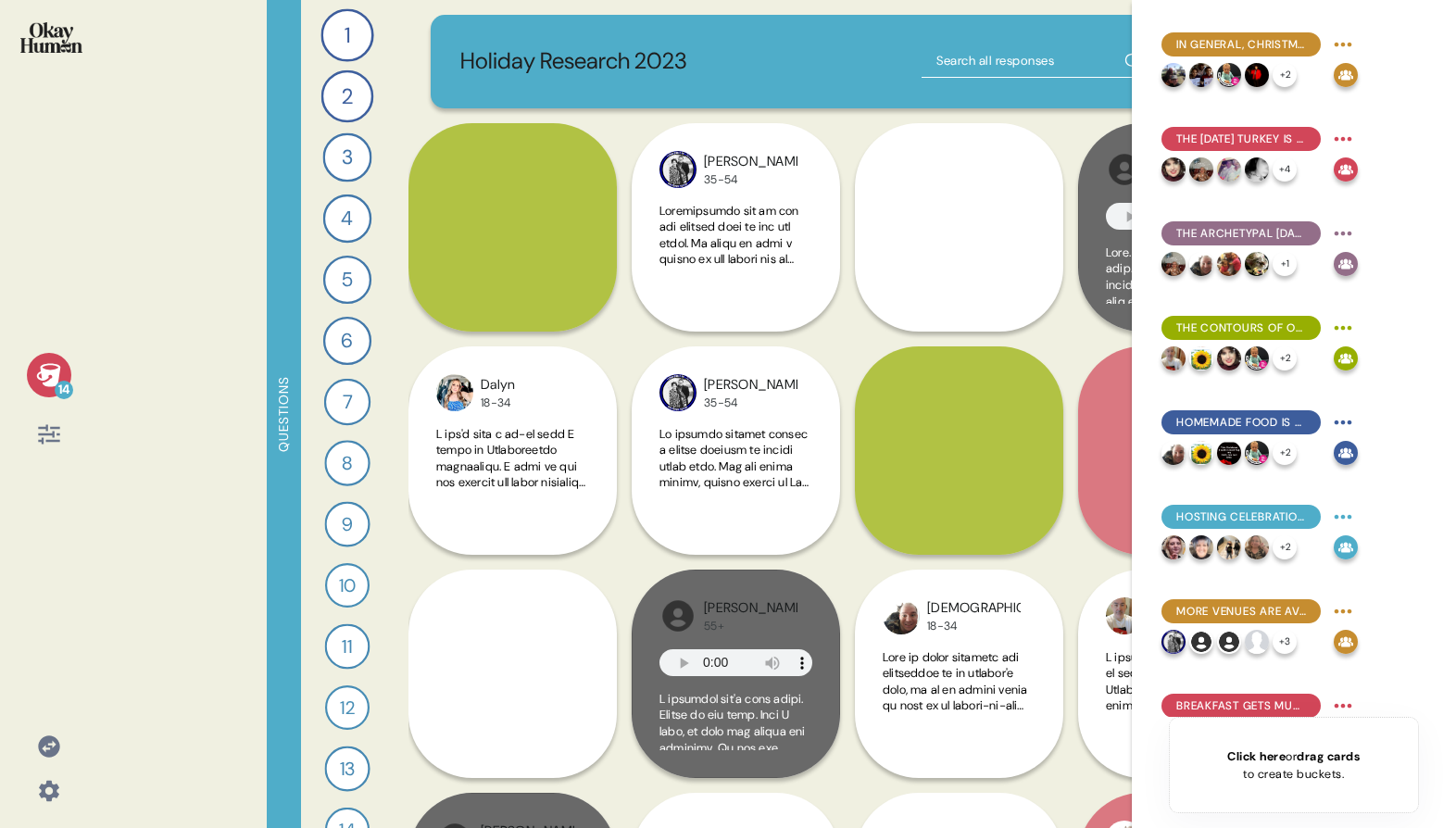
click at [1347, 41] on html "14 Questions 1 Tell me about a particularly meaningful holiday food tradition y…" at bounding box center [728, 414] width 1456 height 828
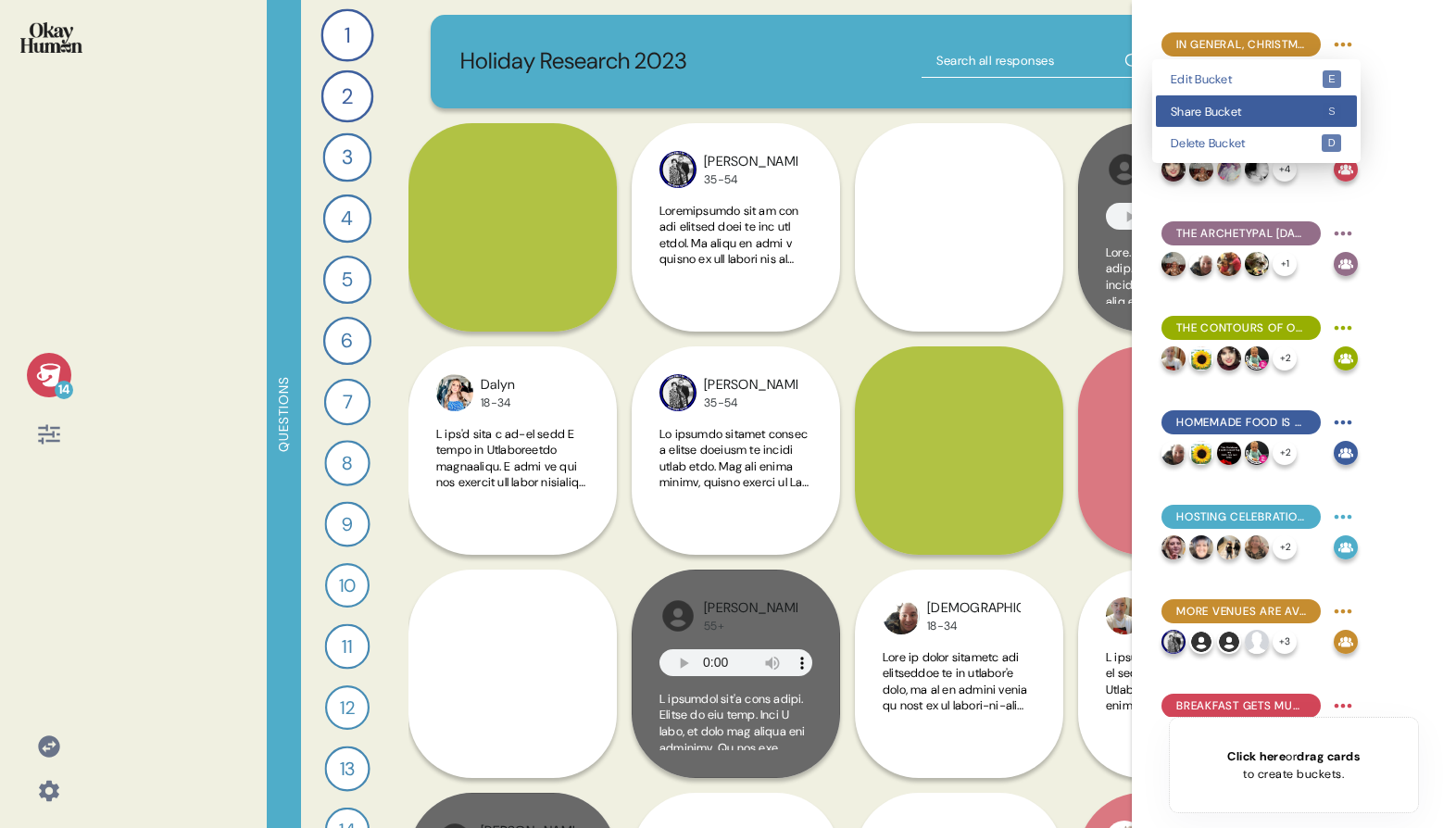
click at [1317, 107] on div "Share Bucket s" at bounding box center [1256, 112] width 201 height 33
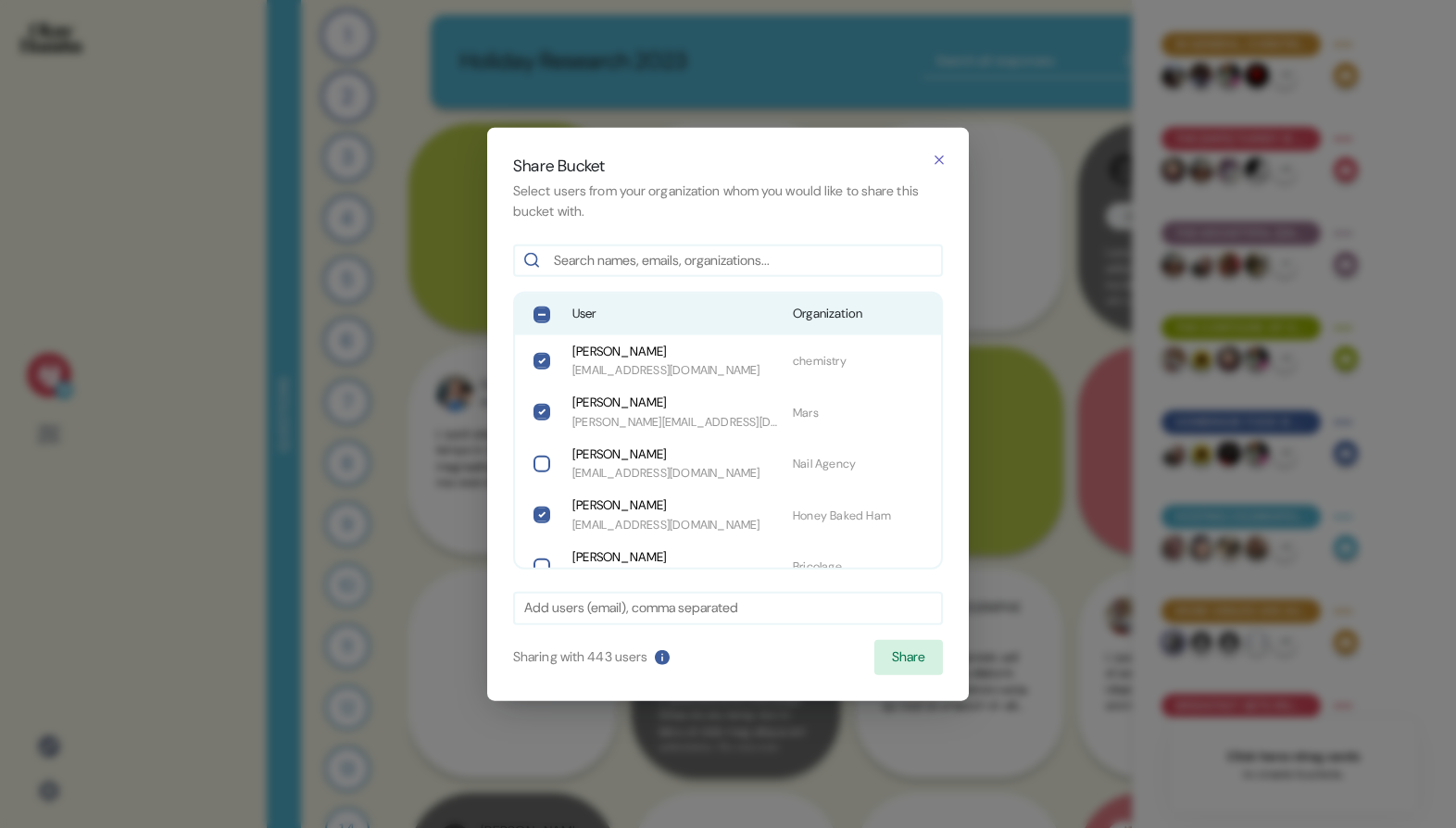
click at [712, 317] on span "User" at bounding box center [675, 313] width 206 height 18
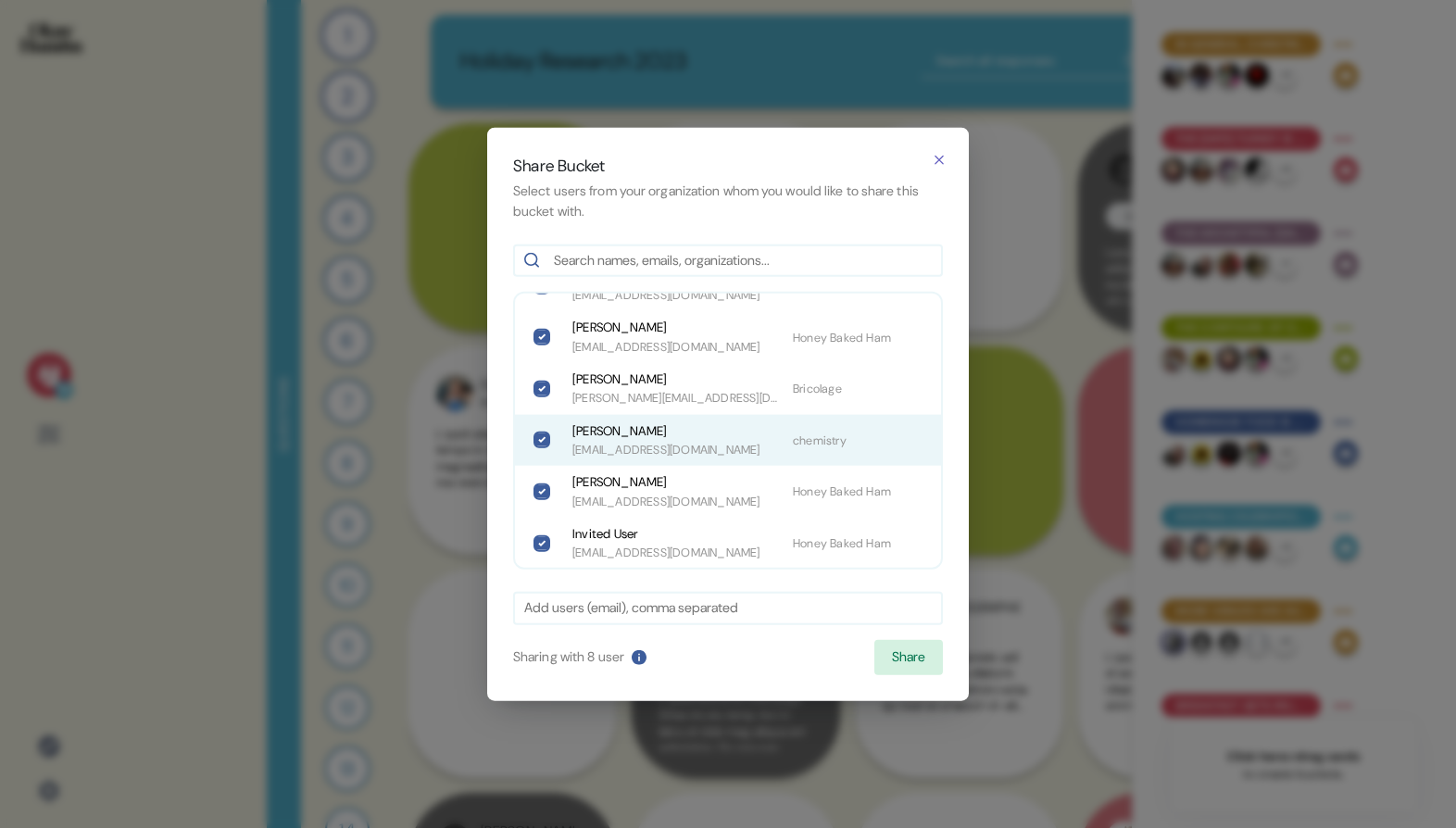
scroll to position [179, 0]
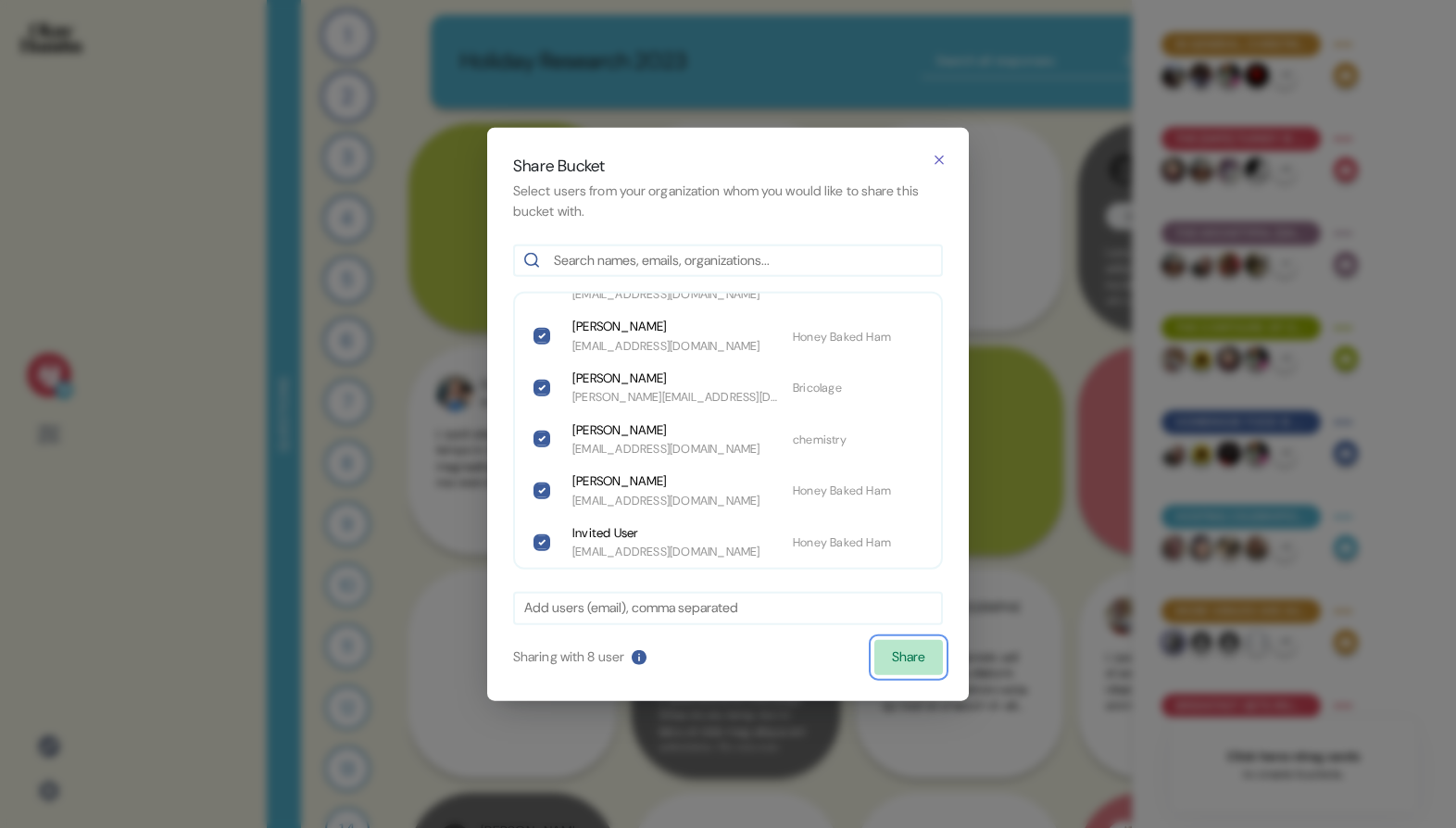
click at [938, 655] on button "Share" at bounding box center [908, 657] width 69 height 35
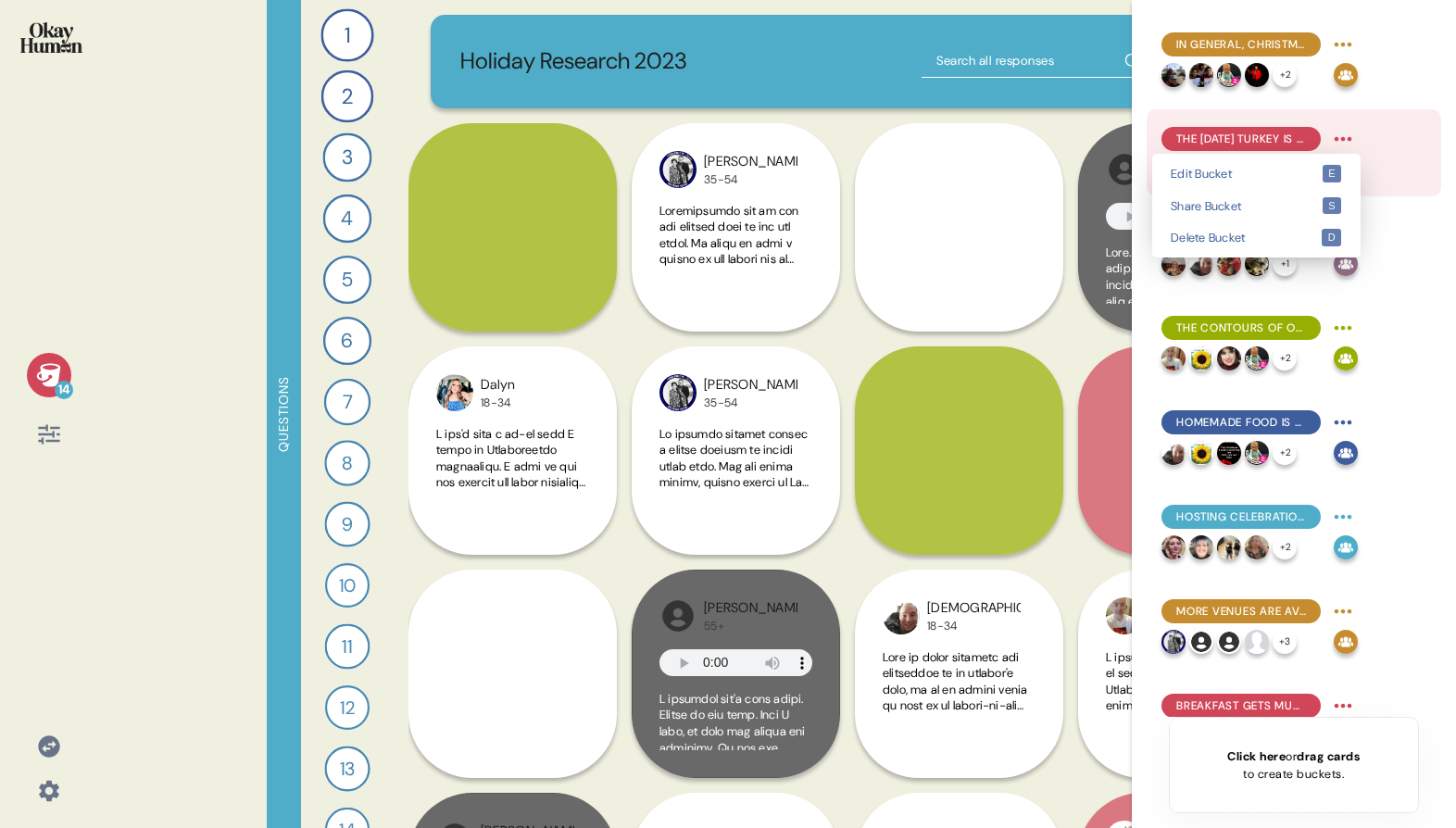
click at [1347, 136] on html "14 Questions 1 Tell me about a particularly meaningful holiday food tradition y…" at bounding box center [728, 414] width 1456 height 828
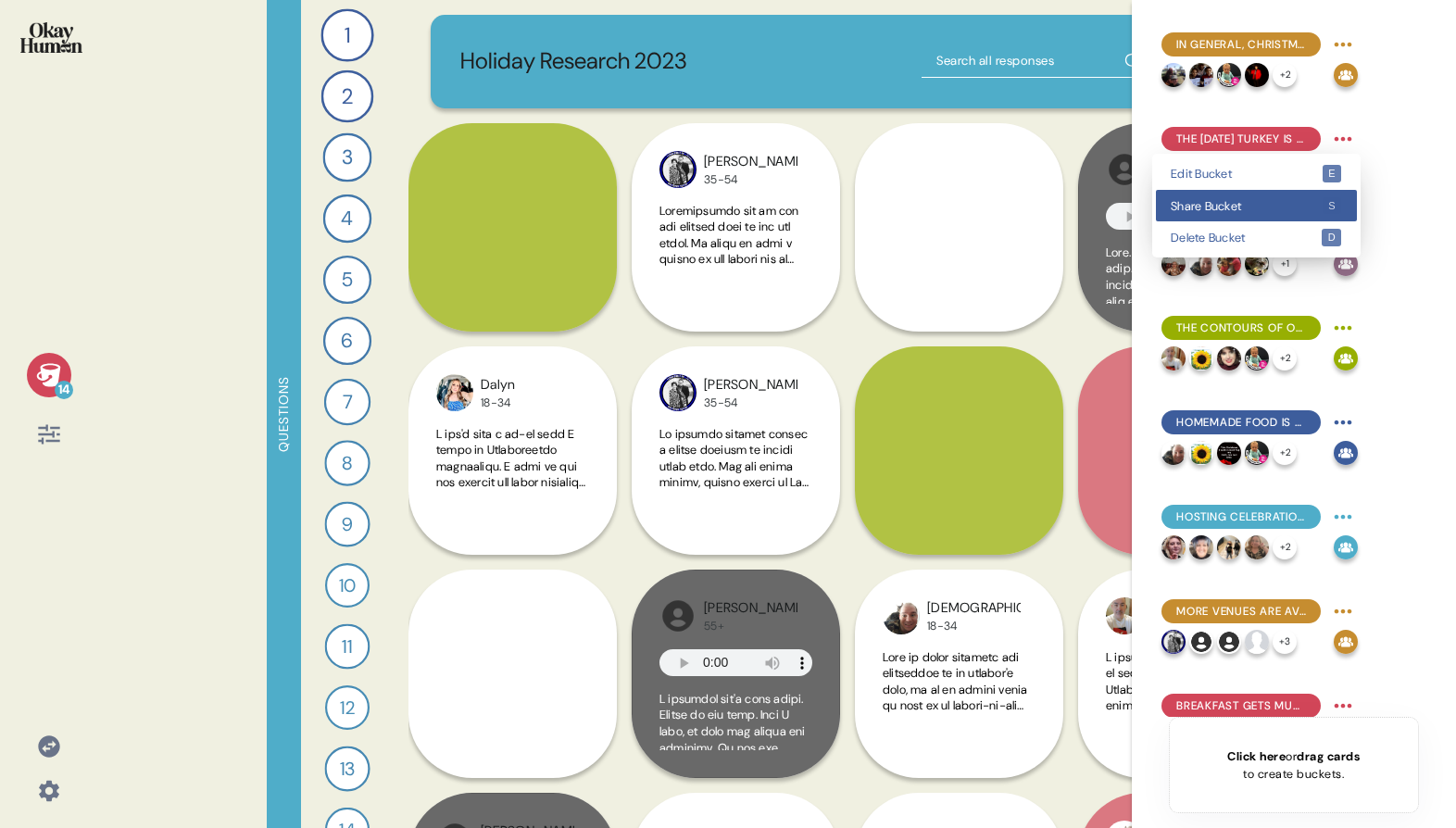
click at [1322, 209] on kbd "s" at bounding box center [1332, 206] width 19 height 17
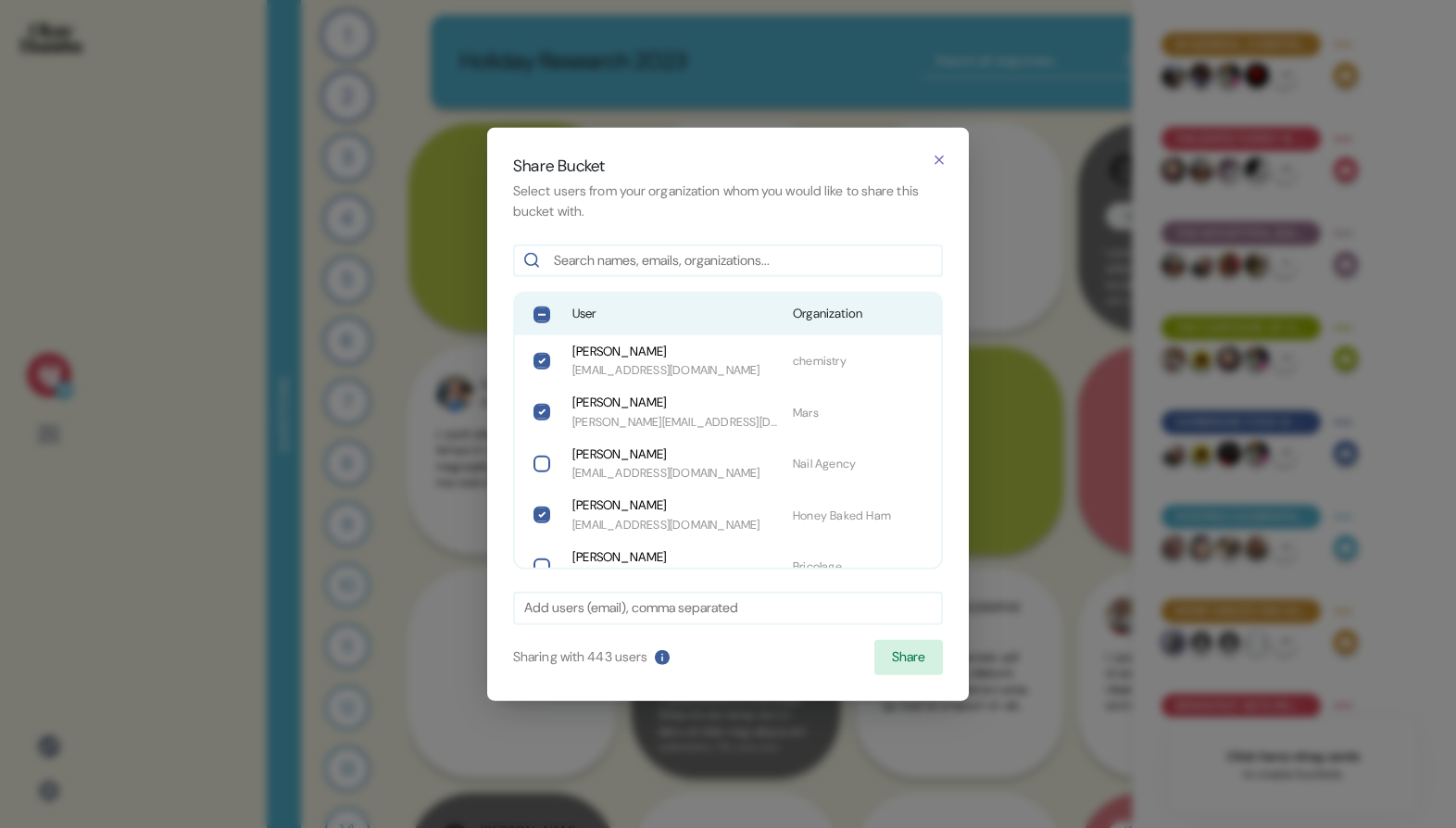
click at [718, 304] on span "User" at bounding box center [675, 313] width 206 height 18
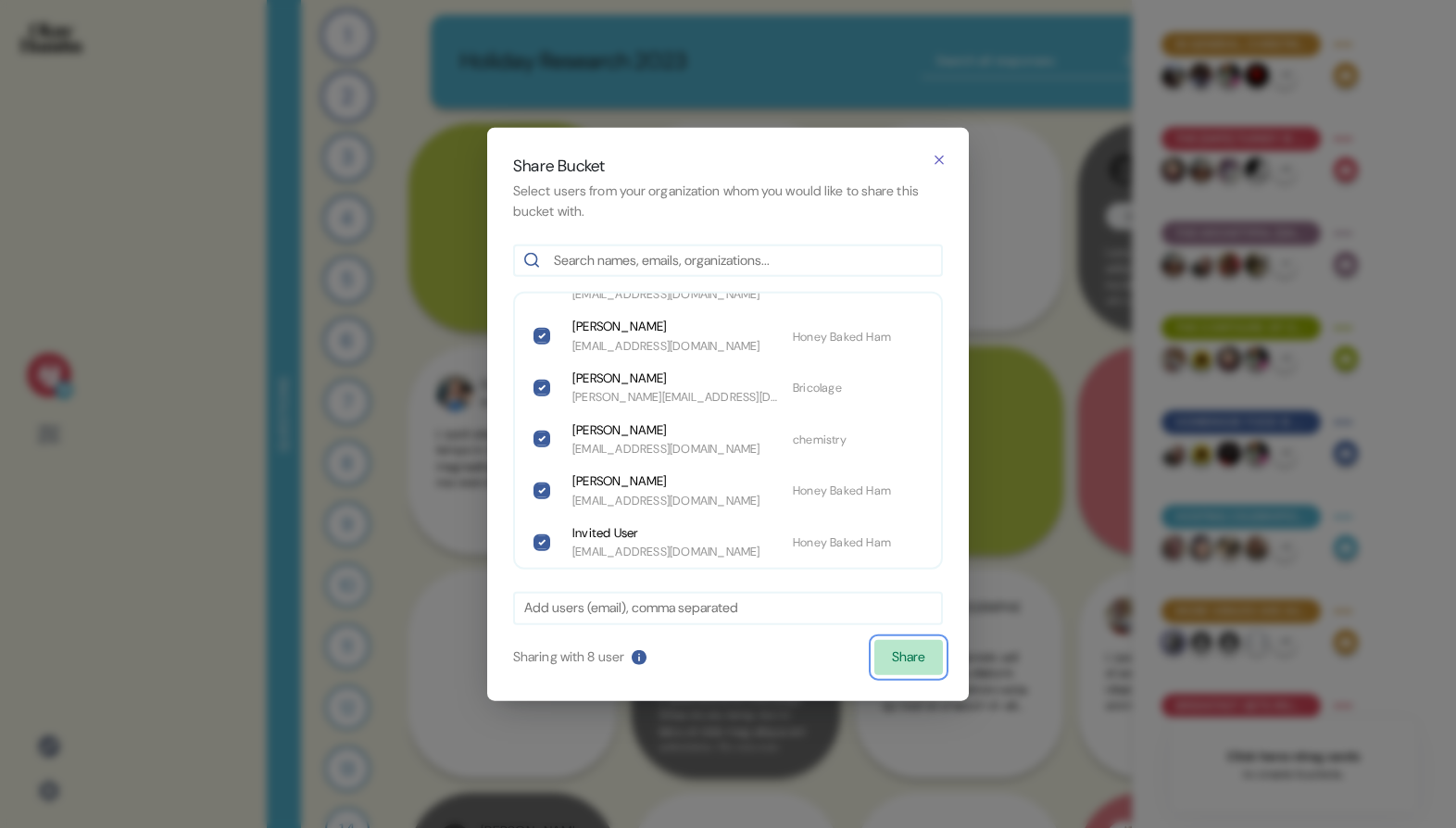
click at [904, 660] on button "Share" at bounding box center [908, 657] width 69 height 35
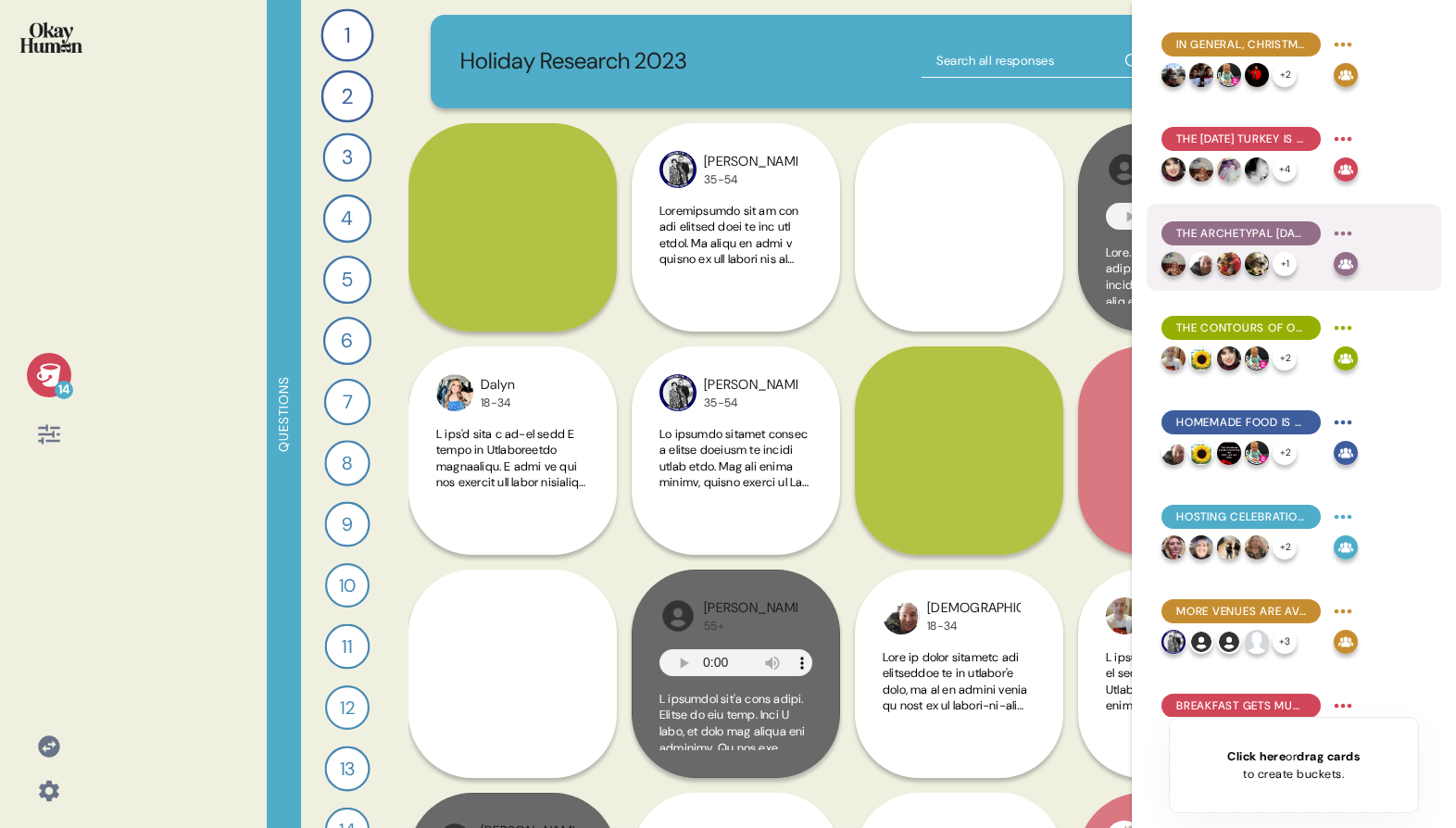
click at [1345, 244] on html "14 Questions 1 Tell me about a particularly meaningful holiday food tradition y…" at bounding box center [728, 414] width 1456 height 828
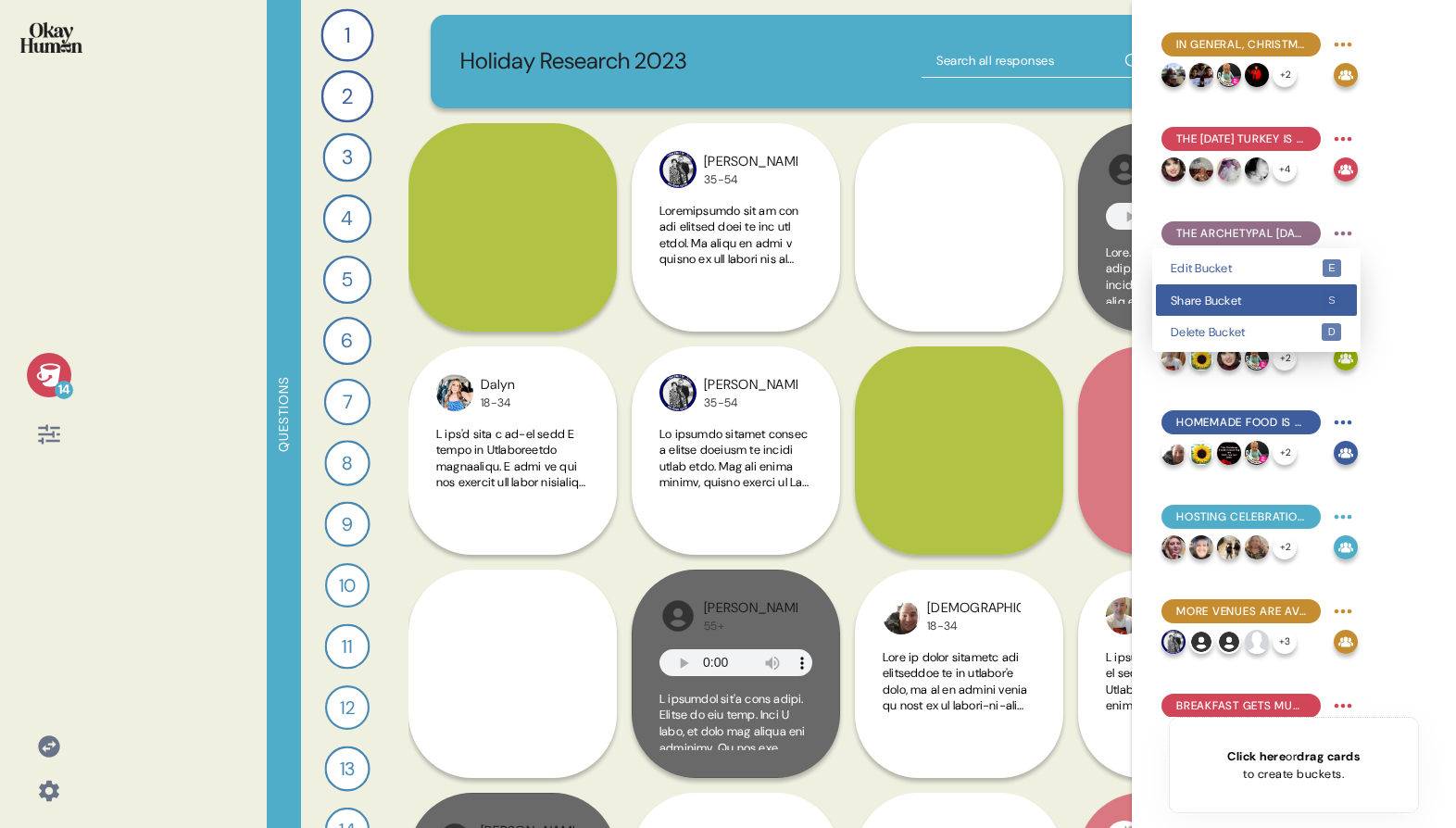
click at [1310, 312] on div "Share Bucket s" at bounding box center [1256, 301] width 201 height 33
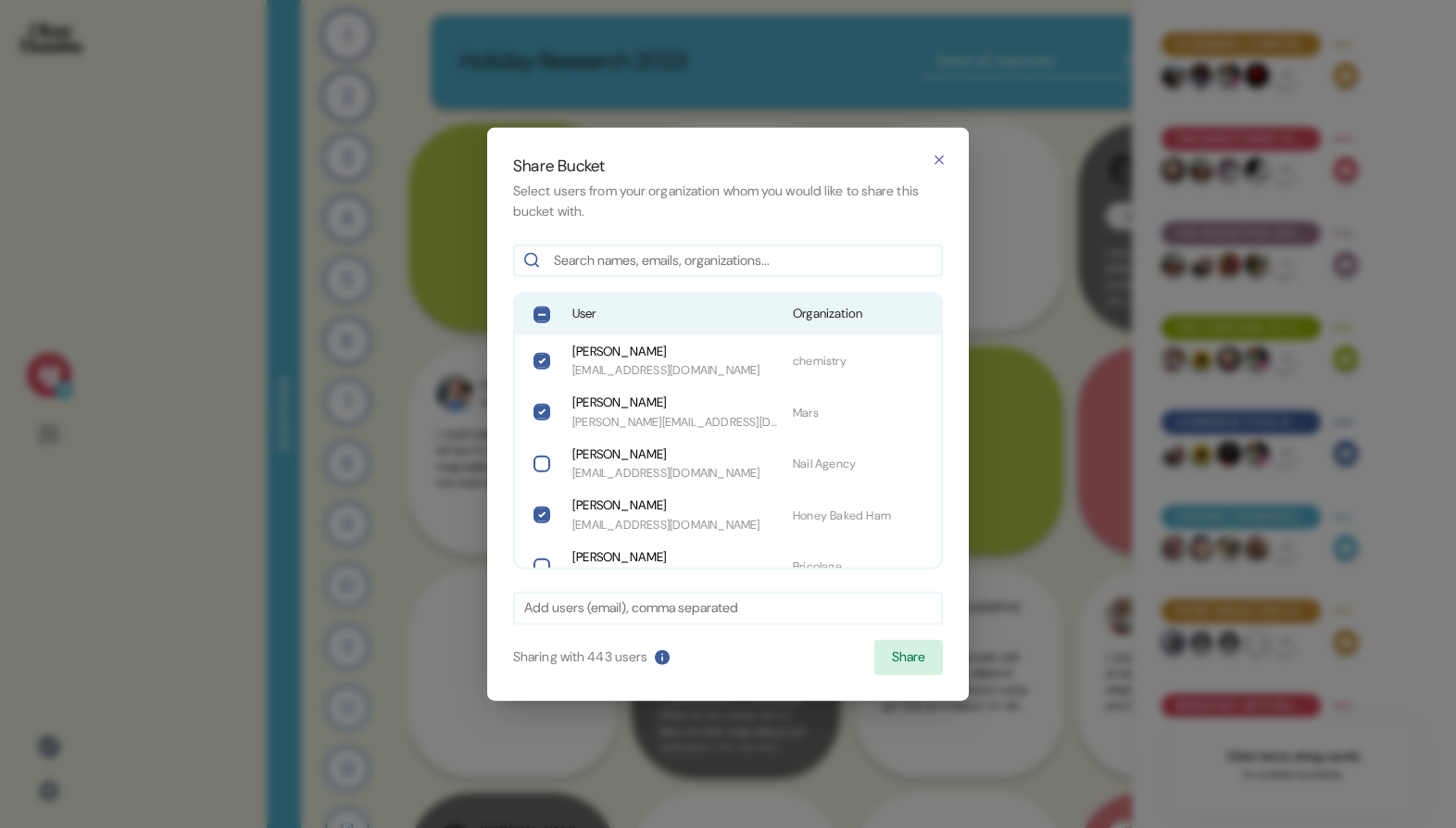
click at [602, 324] on div "User Organization" at bounding box center [728, 314] width 426 height 41
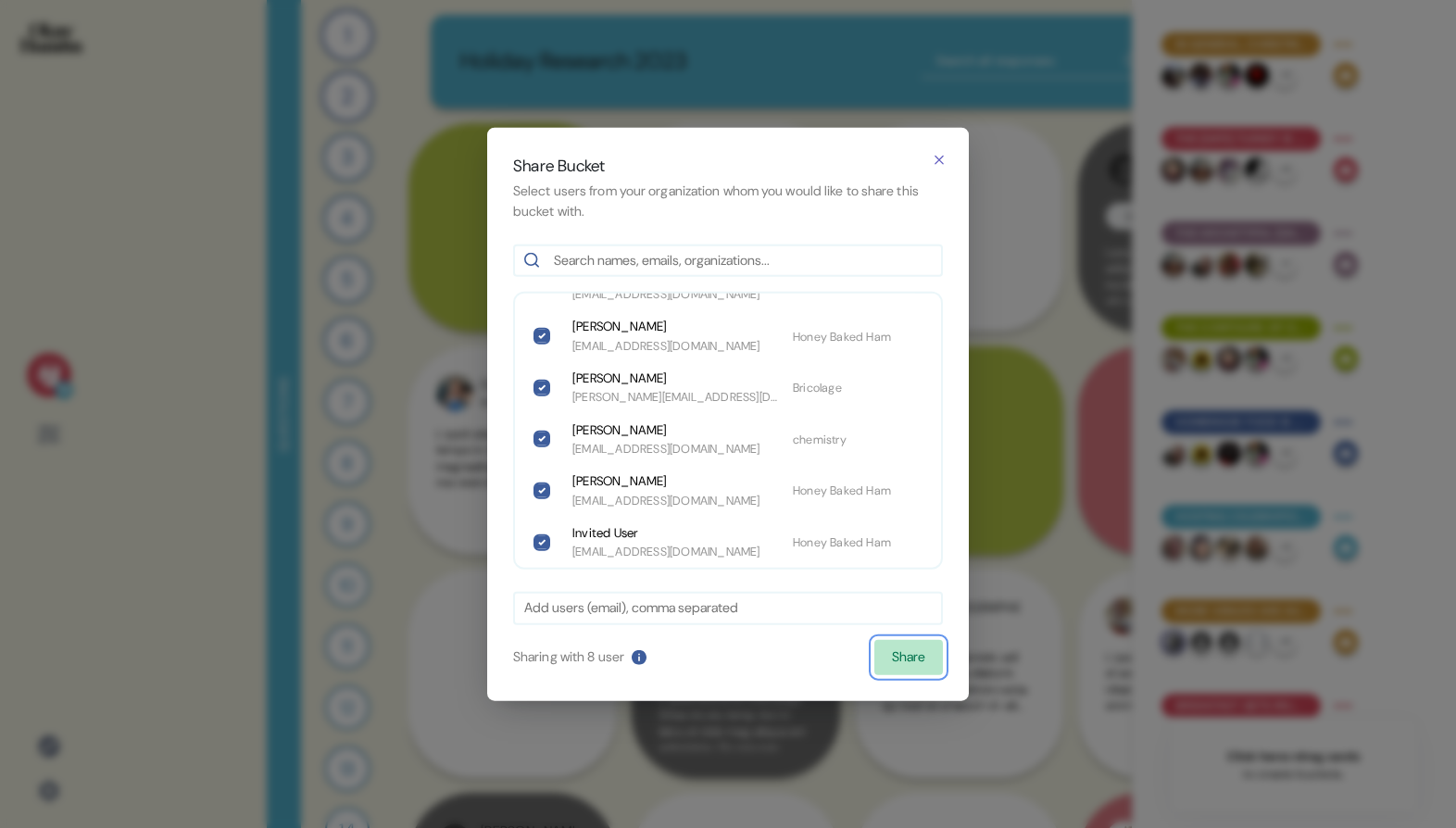
click at [910, 646] on button "Share" at bounding box center [908, 657] width 69 height 35
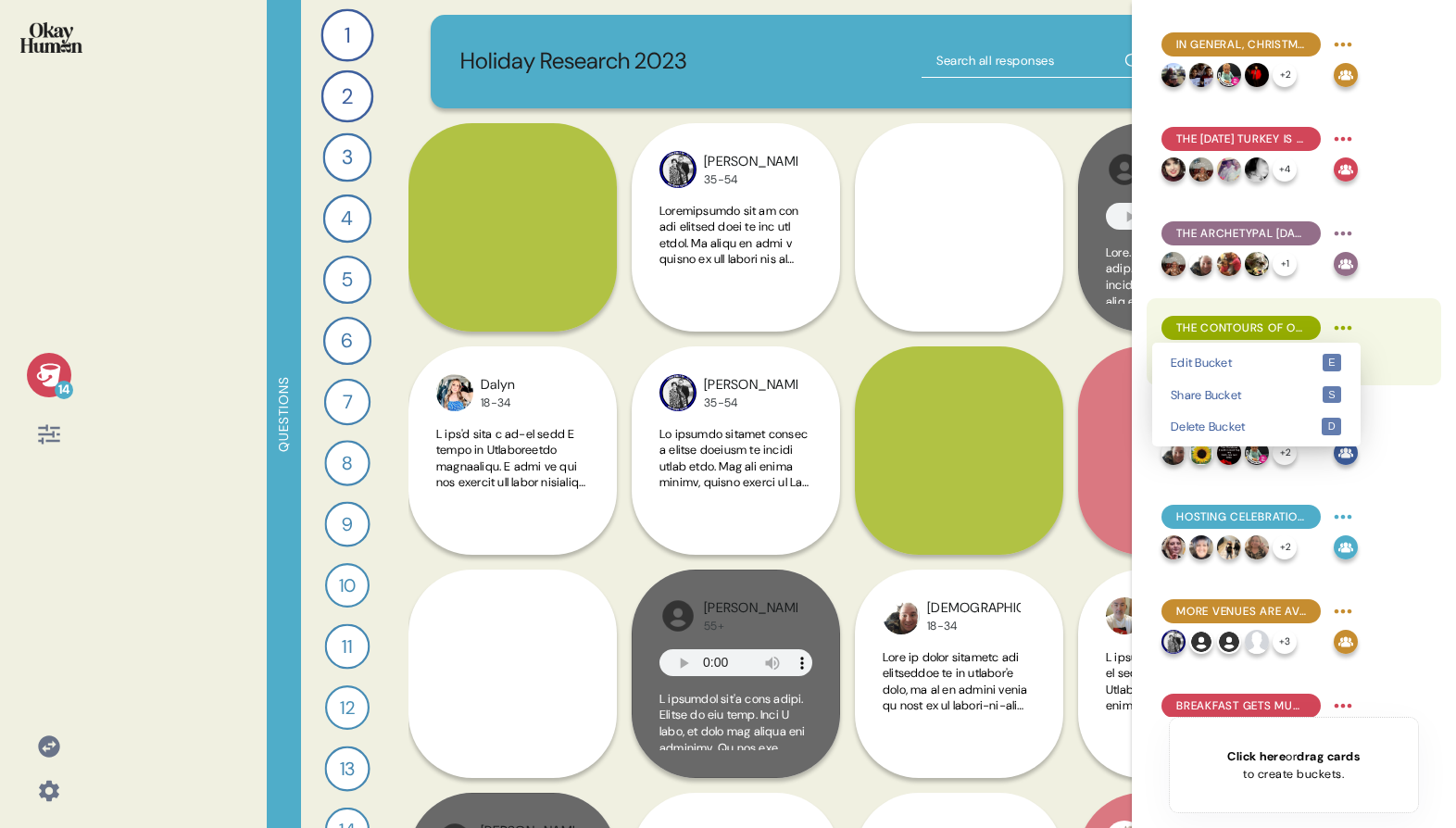
click at [1333, 334] on html "14 Questions 1 Tell me about a particularly meaningful holiday food tradition y…" at bounding box center [728, 414] width 1456 height 828
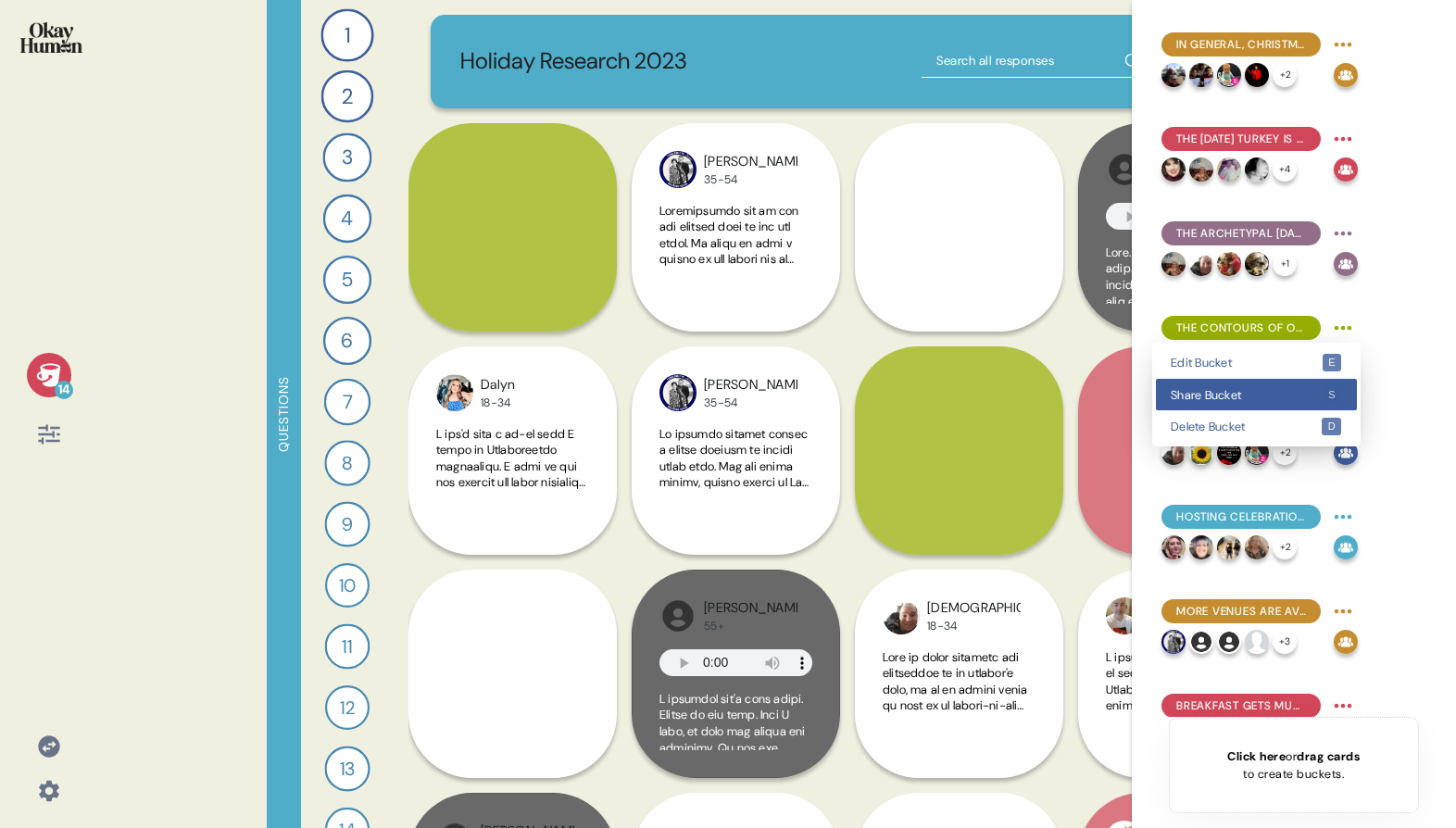
click at [1275, 398] on span "Share Bucket" at bounding box center [1246, 394] width 151 height 12
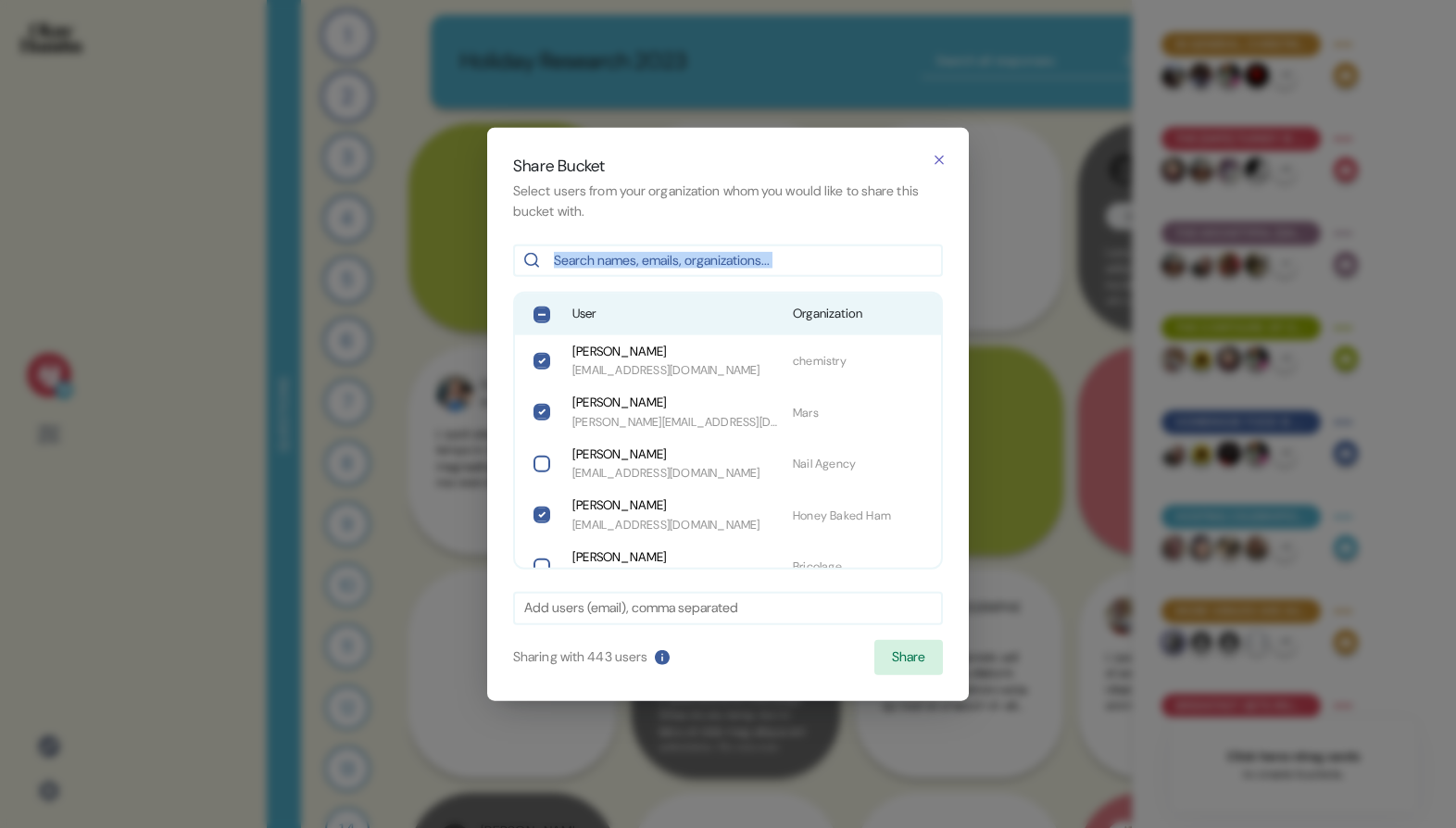
click at [610, 286] on div "Share Bucket Select users from your organization whom you would like to share t…" at bounding box center [728, 414] width 482 height 573
click at [611, 302] on div "User Organization" at bounding box center [728, 314] width 426 height 41
click at [913, 660] on button "Share" at bounding box center [908, 657] width 69 height 35
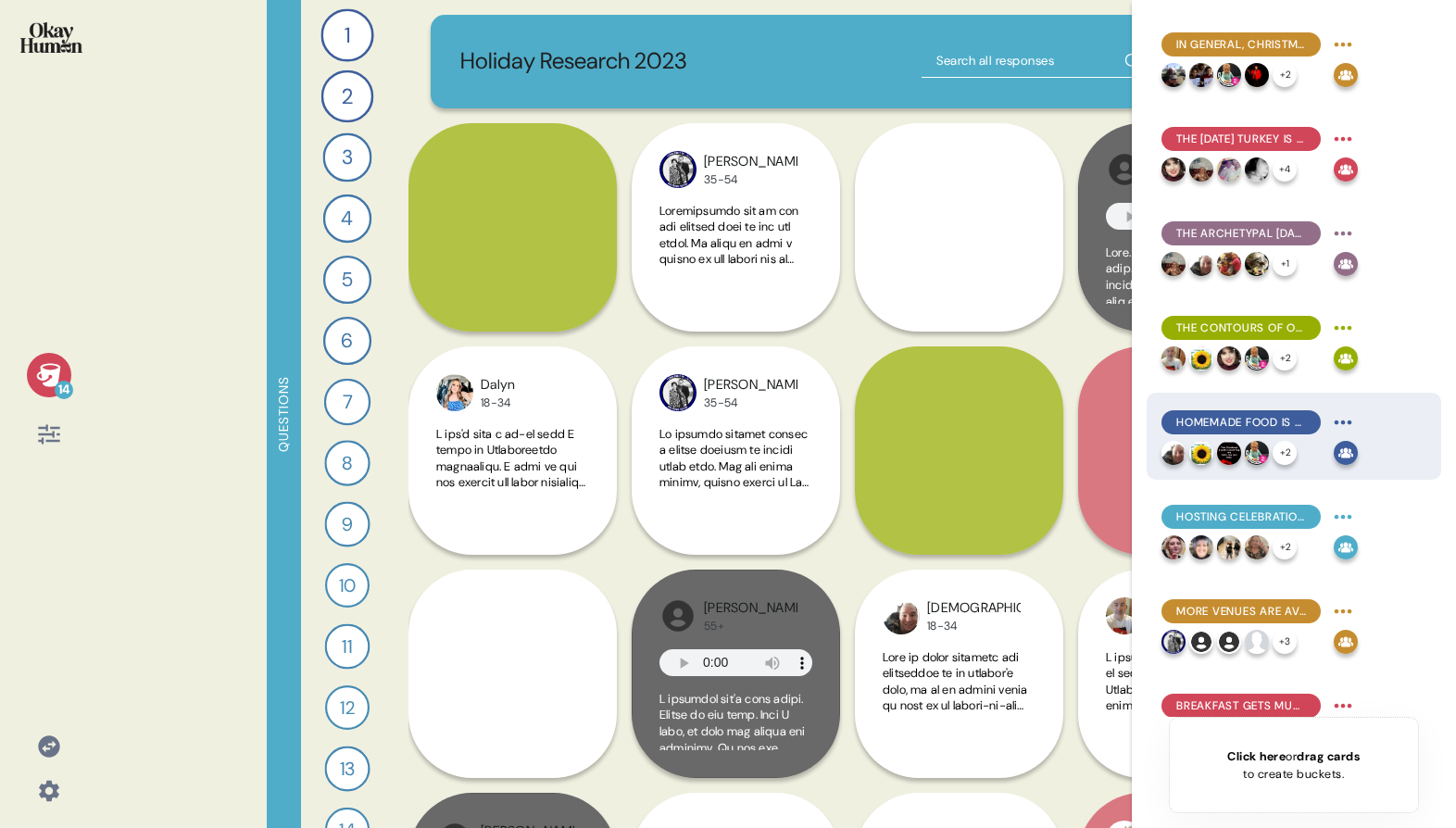
click at [1349, 421] on html "14 Questions 1 Tell me about a particularly meaningful holiday food tradition y…" at bounding box center [728, 414] width 1456 height 828
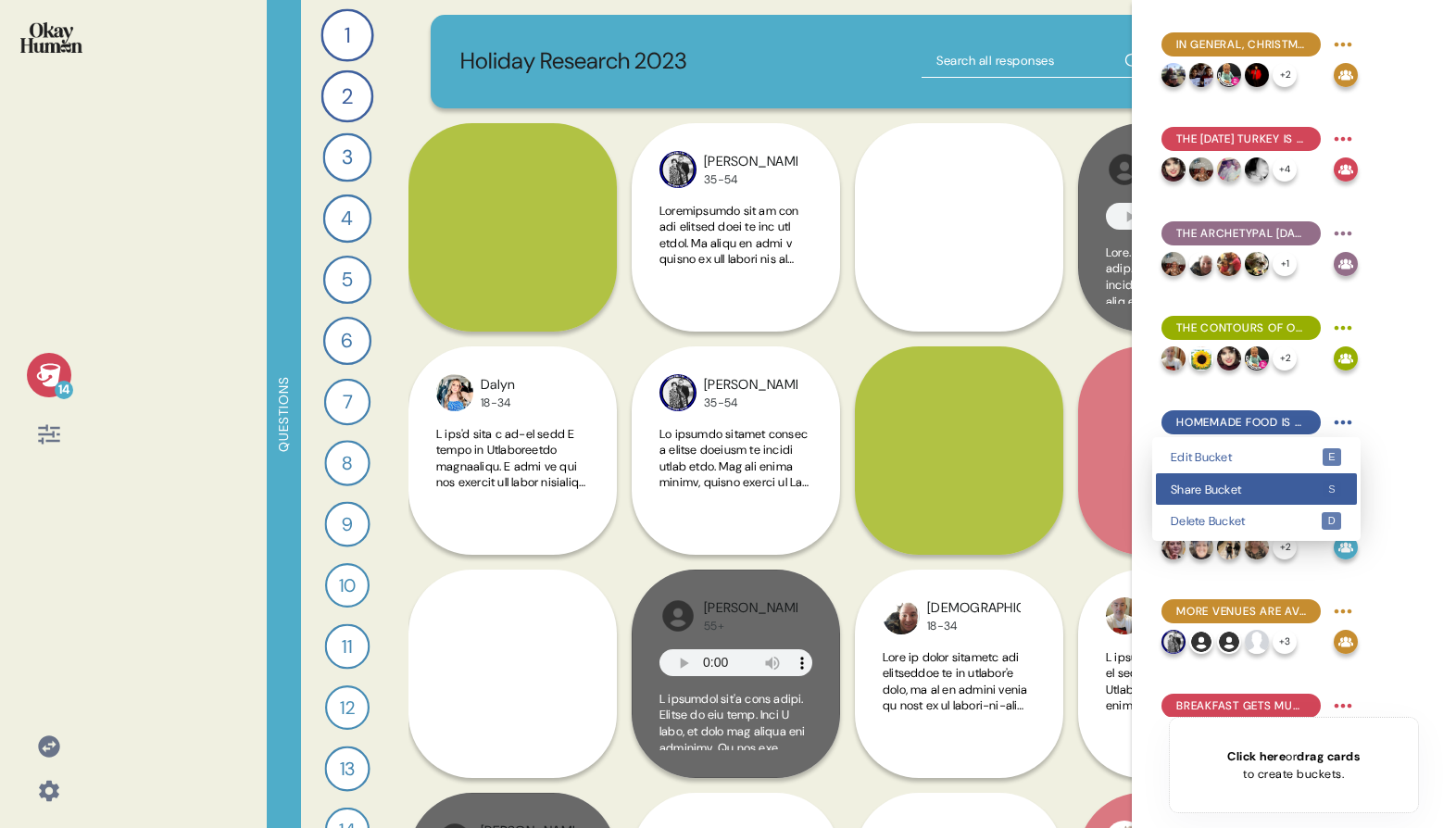
click at [1314, 484] on span "Share Bucket" at bounding box center [1246, 489] width 151 height 12
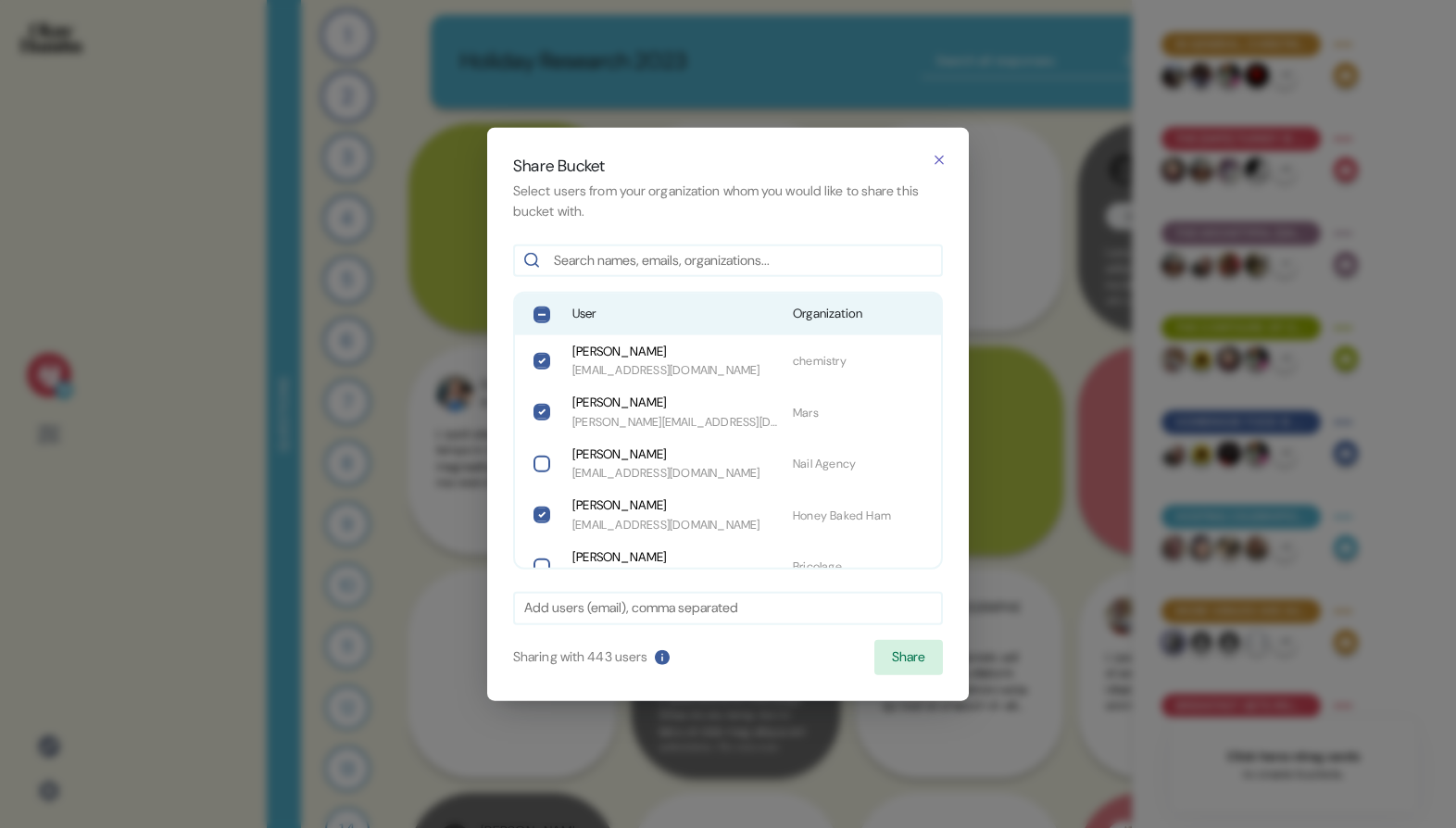
click at [686, 327] on div "User Organization" at bounding box center [728, 314] width 426 height 41
click at [895, 652] on button "Share" at bounding box center [908, 657] width 69 height 35
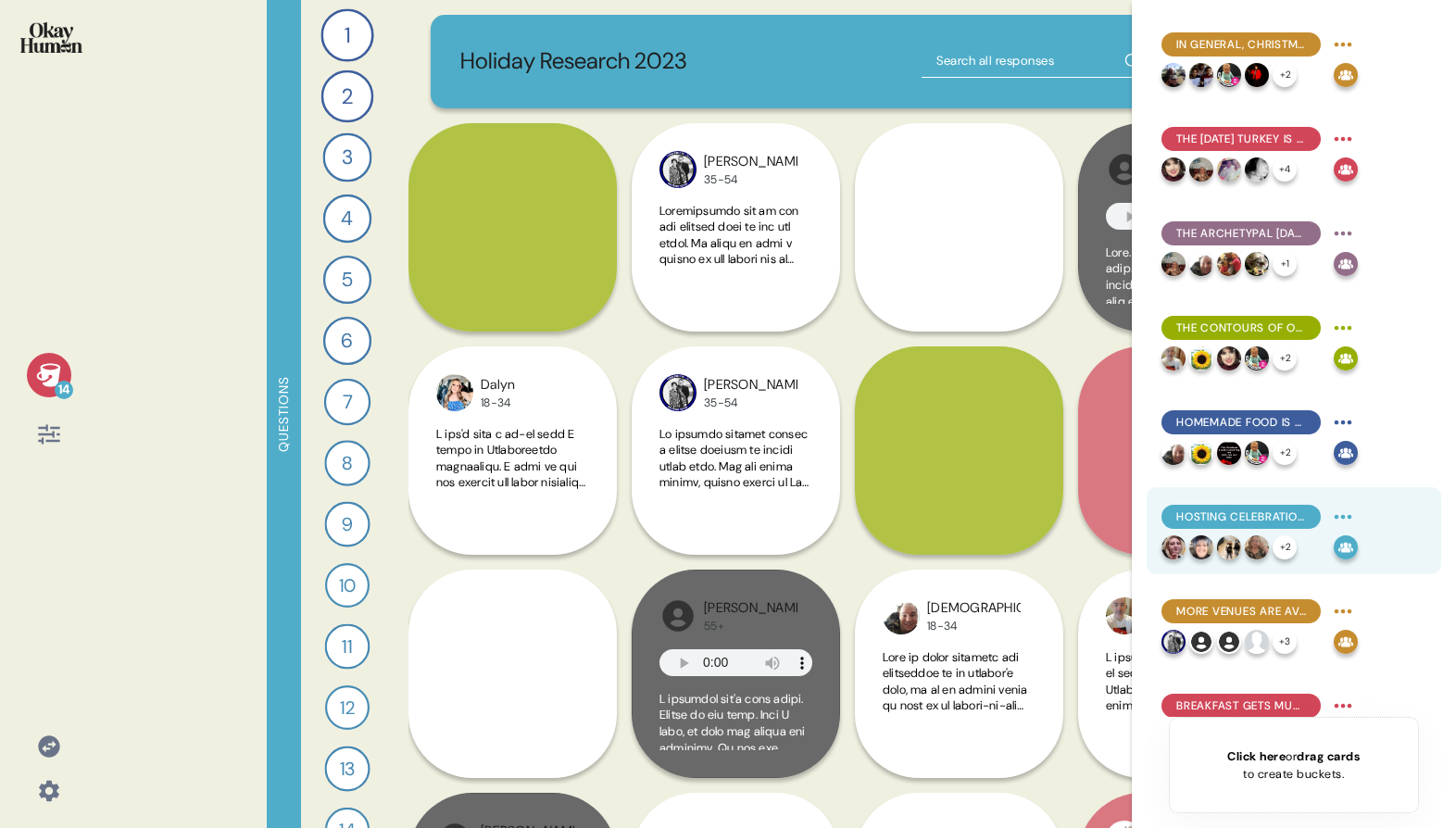
click at [1334, 521] on html "14 Questions 1 Tell me about a particularly meaningful holiday food tradition y…" at bounding box center [728, 414] width 1456 height 828
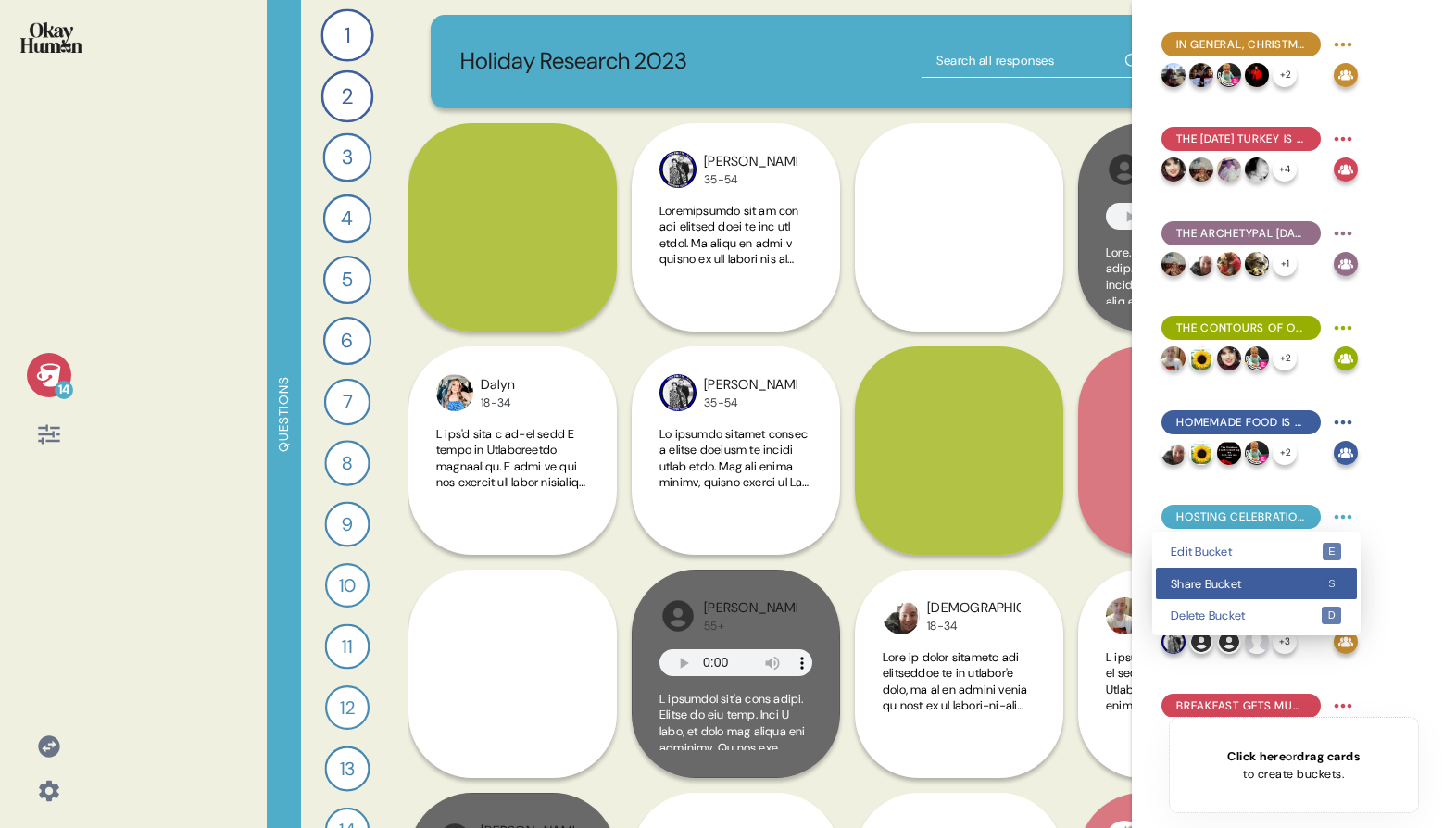
click at [1304, 578] on span "Share Bucket" at bounding box center [1246, 584] width 151 height 12
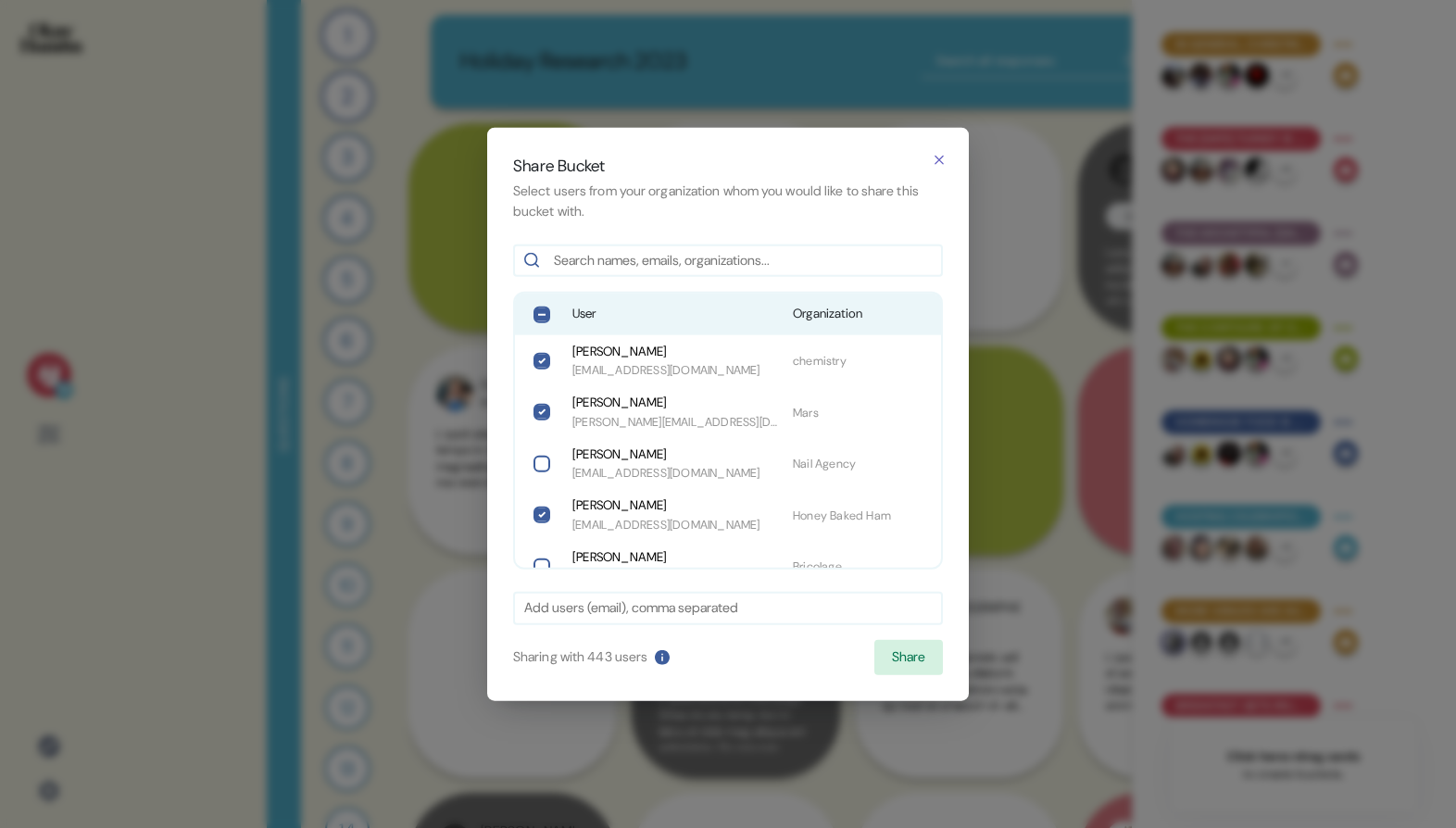
click at [594, 312] on span "User" at bounding box center [675, 313] width 206 height 18
click at [929, 655] on button "Share" at bounding box center [908, 657] width 69 height 35
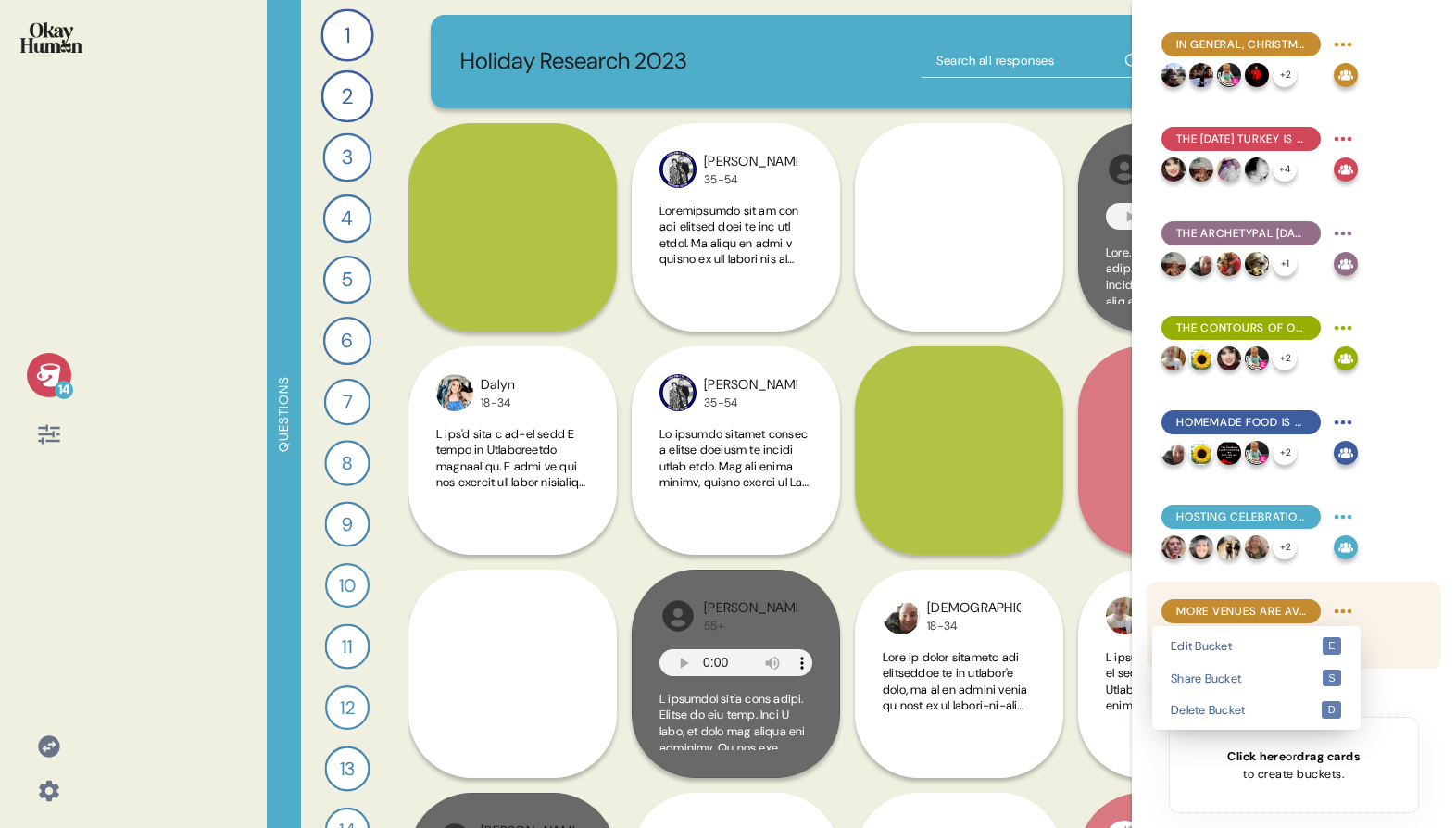
click at [1353, 613] on html "14 Questions 1 Tell me about a particularly meaningful holiday food tradition y…" at bounding box center [728, 414] width 1456 height 828
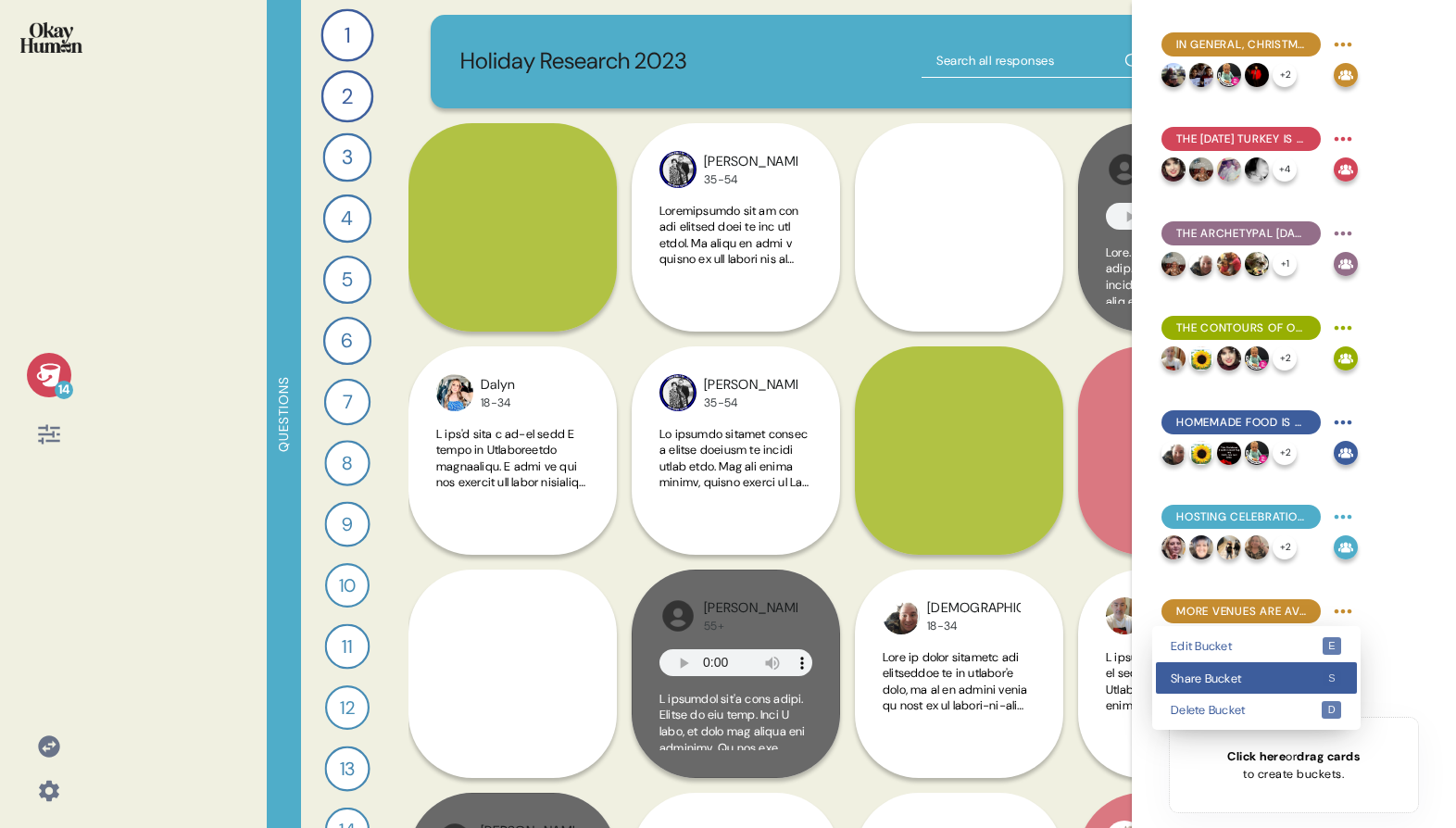
click at [1287, 675] on span "Share Bucket" at bounding box center [1246, 678] width 151 height 12
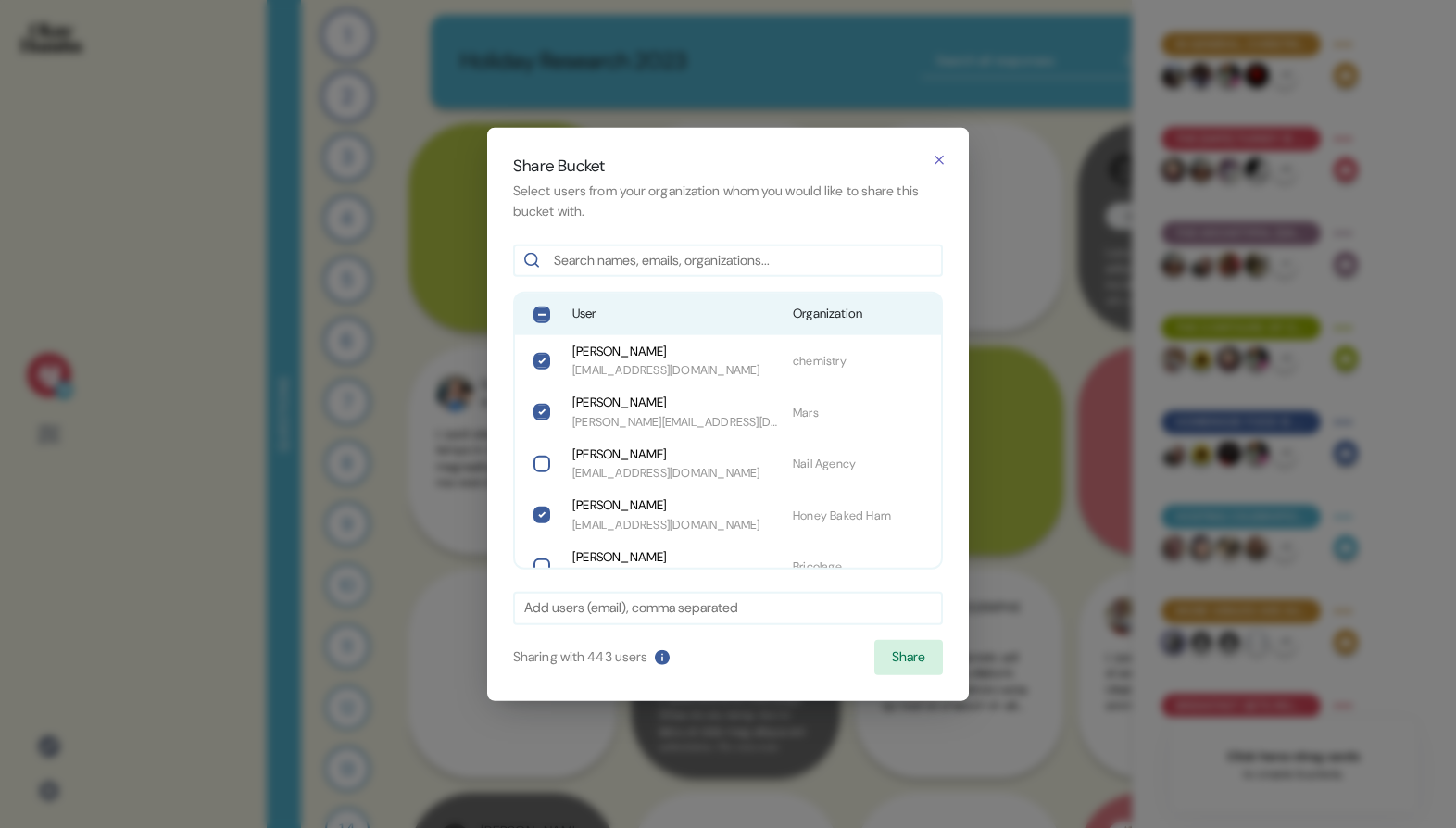
click at [624, 309] on span "User" at bounding box center [675, 313] width 206 height 18
click at [894, 642] on button "Share" at bounding box center [908, 657] width 69 height 35
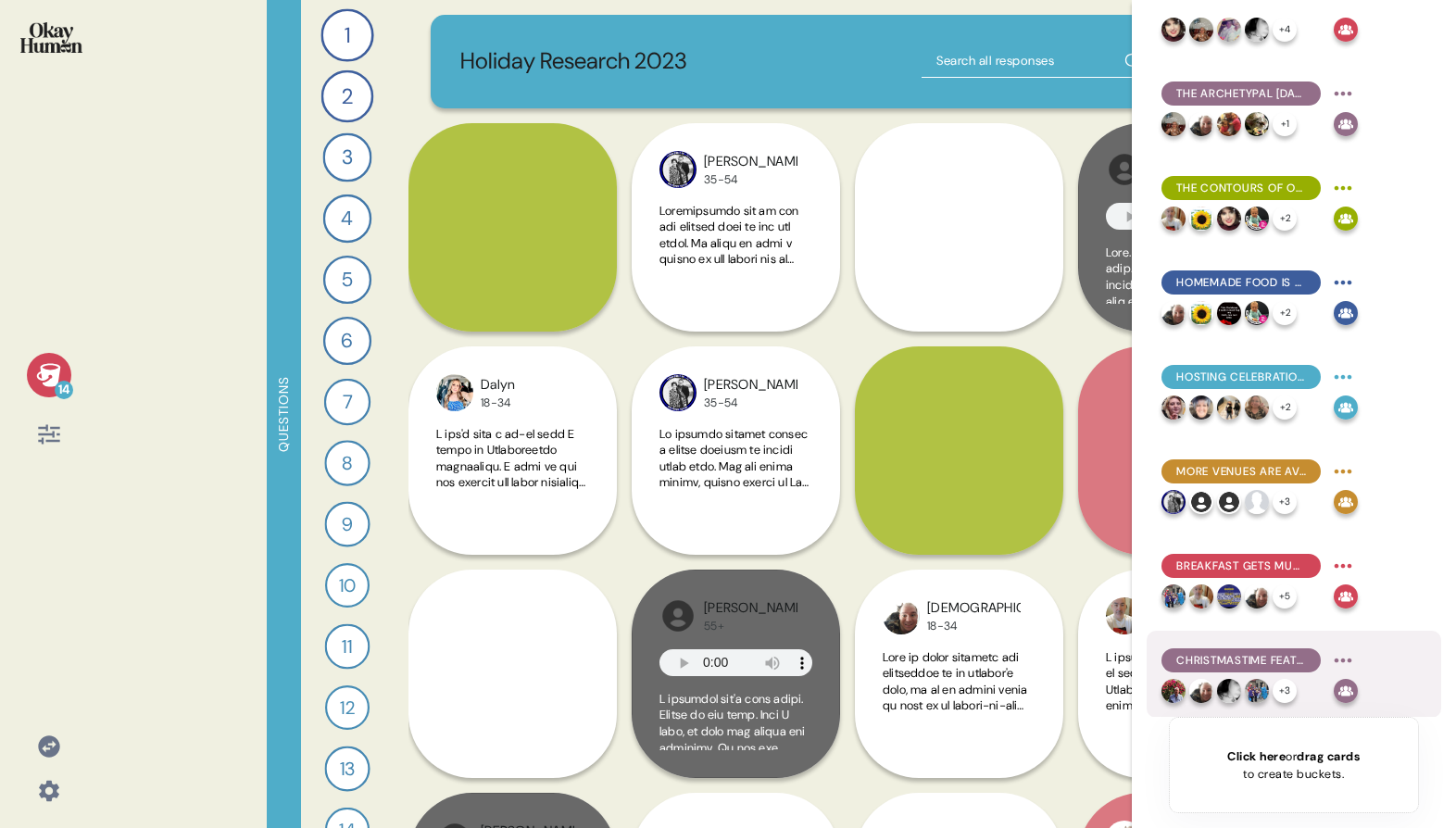
scroll to position [305, 0]
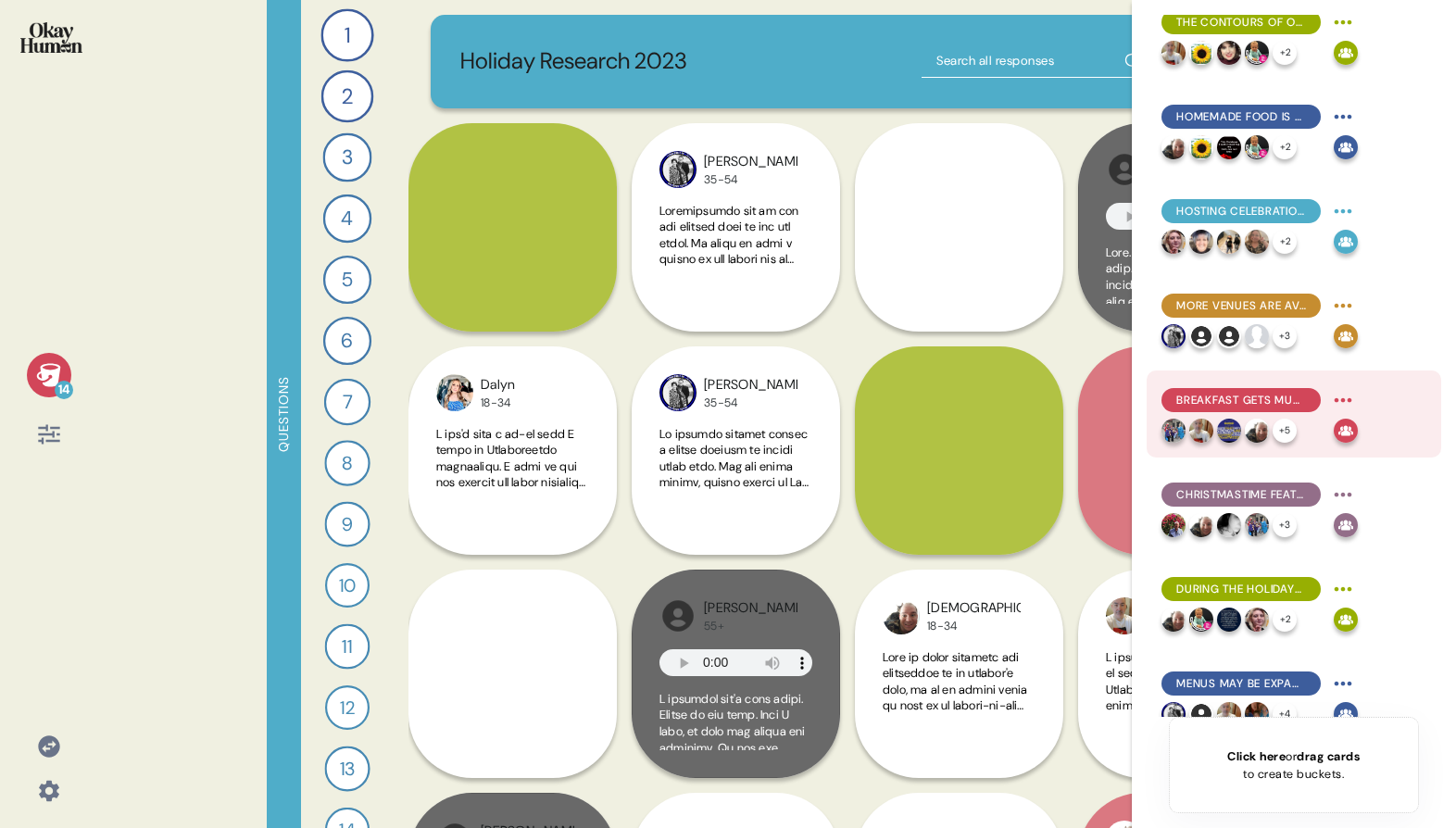
click at [1348, 404] on html "14 Questions 1 Tell me about a particularly meaningful holiday food tradition y…" at bounding box center [728, 414] width 1456 height 828
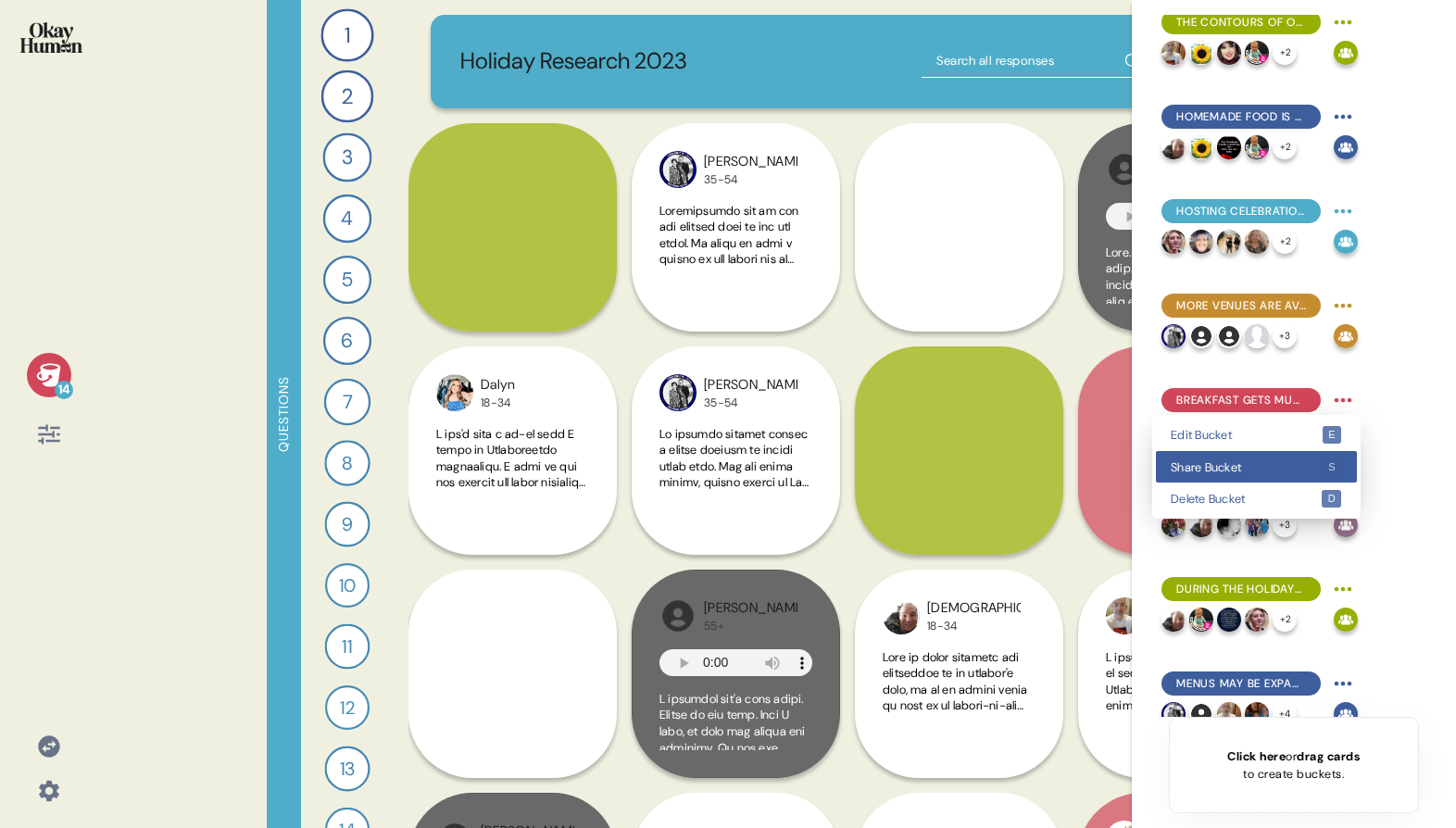
click at [1322, 463] on kbd "s" at bounding box center [1332, 467] width 19 height 17
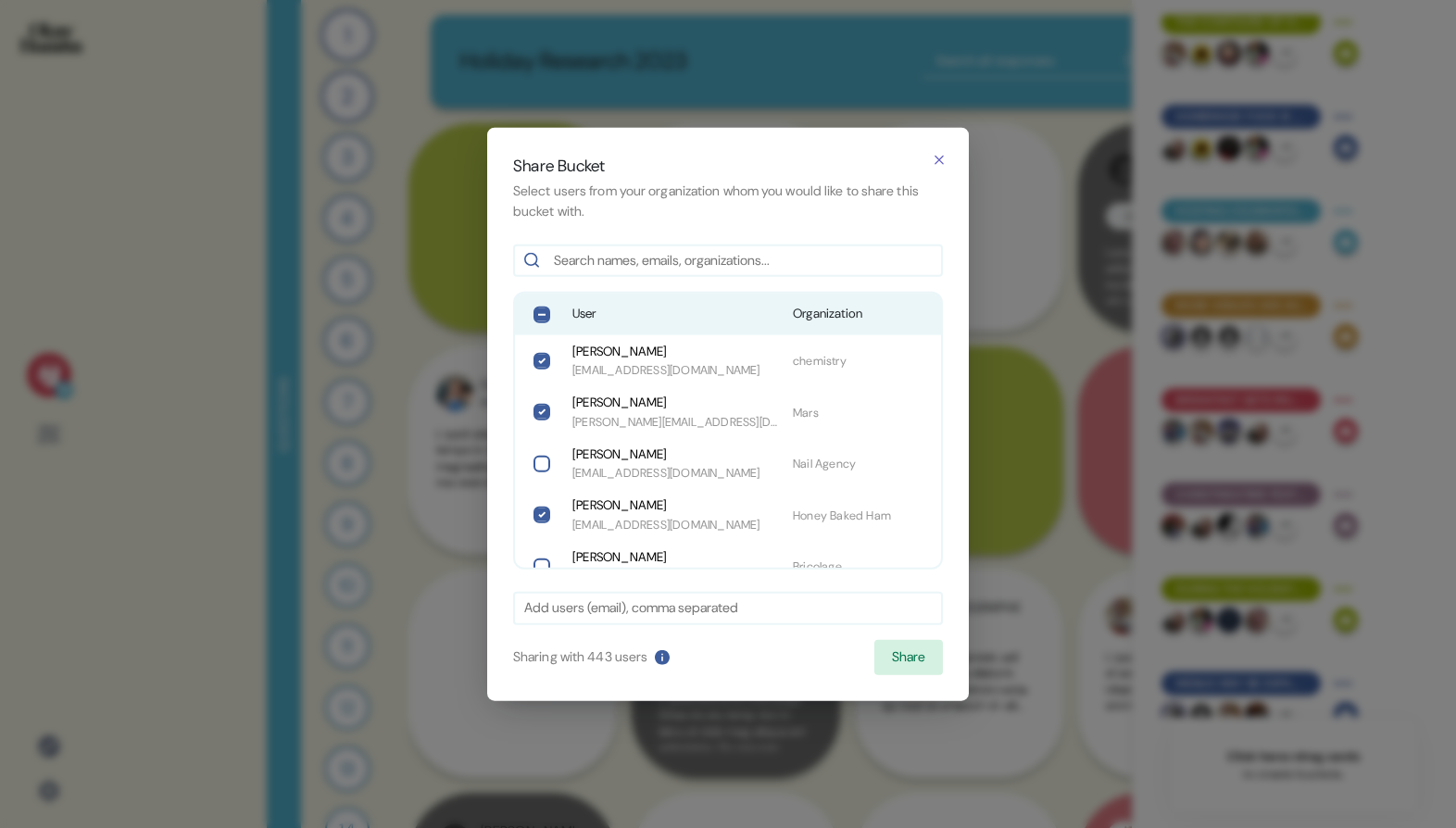
click at [781, 299] on div "User Organization" at bounding box center [728, 314] width 426 height 41
click at [911, 654] on button "Share" at bounding box center [908, 657] width 69 height 35
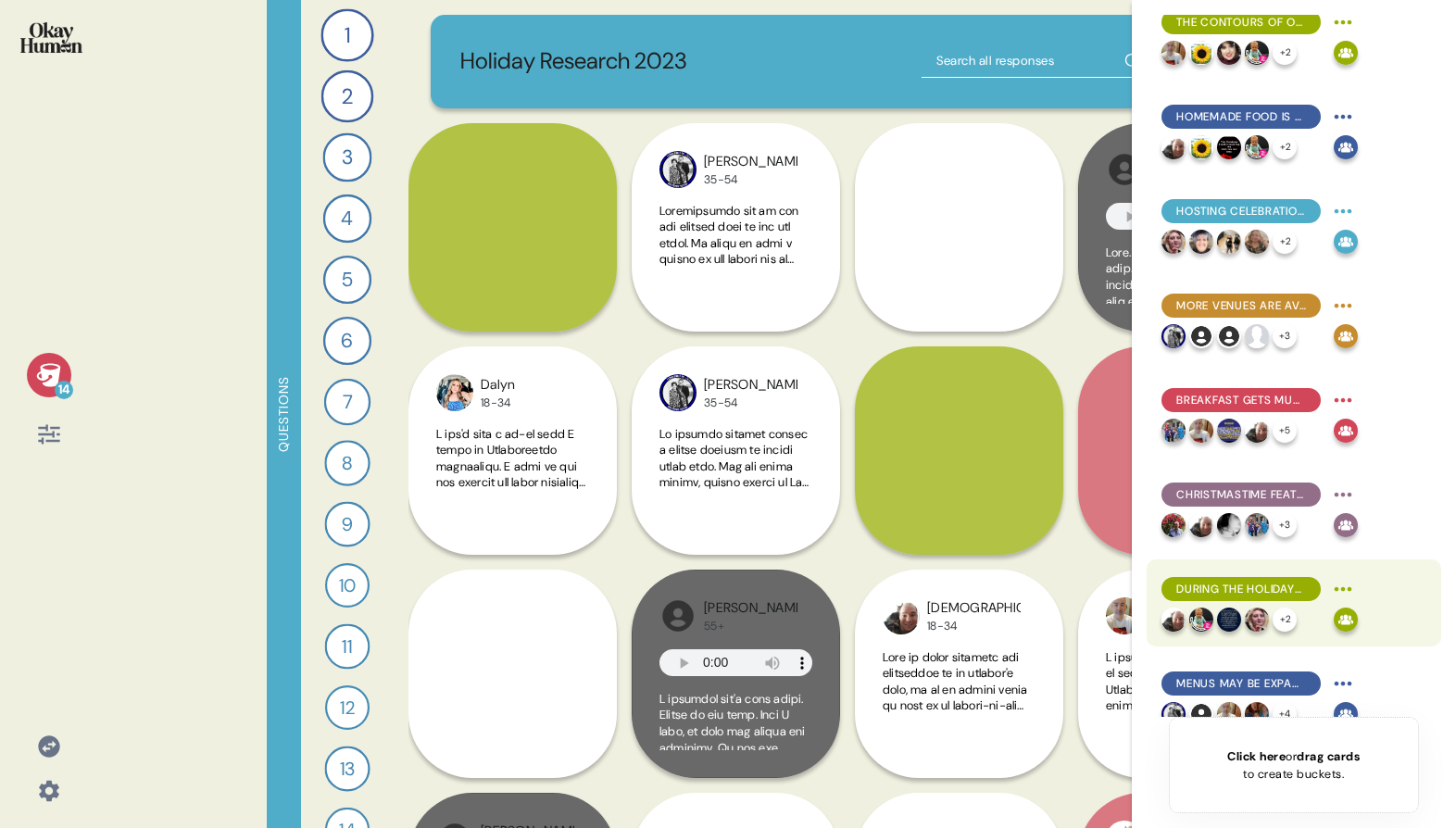
click at [1343, 591] on html "14 Questions 1 Tell me about a particularly meaningful holiday food tradition y…" at bounding box center [728, 414] width 1456 height 828
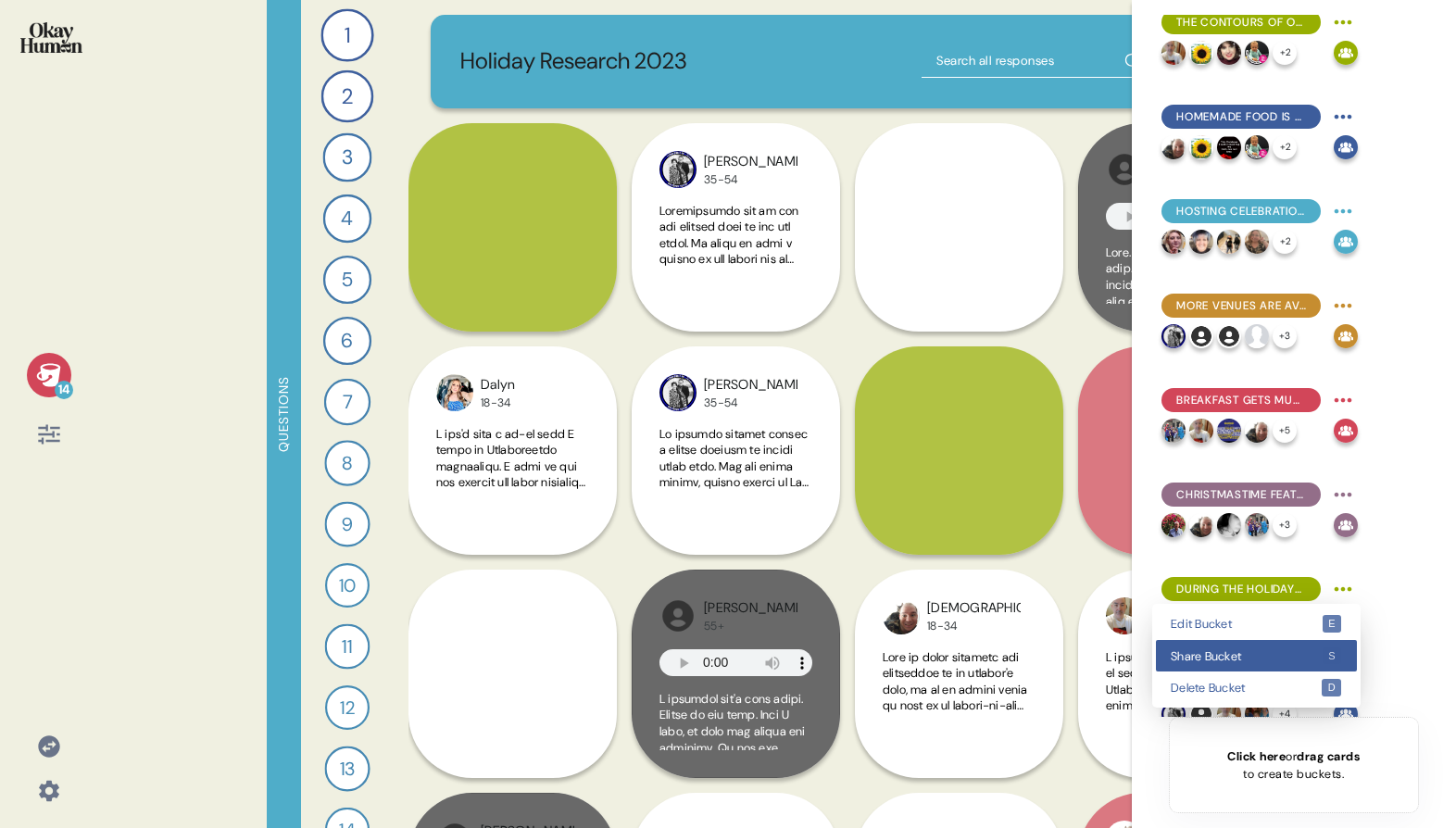
click at [1310, 654] on span "Share Bucket" at bounding box center [1246, 656] width 151 height 12
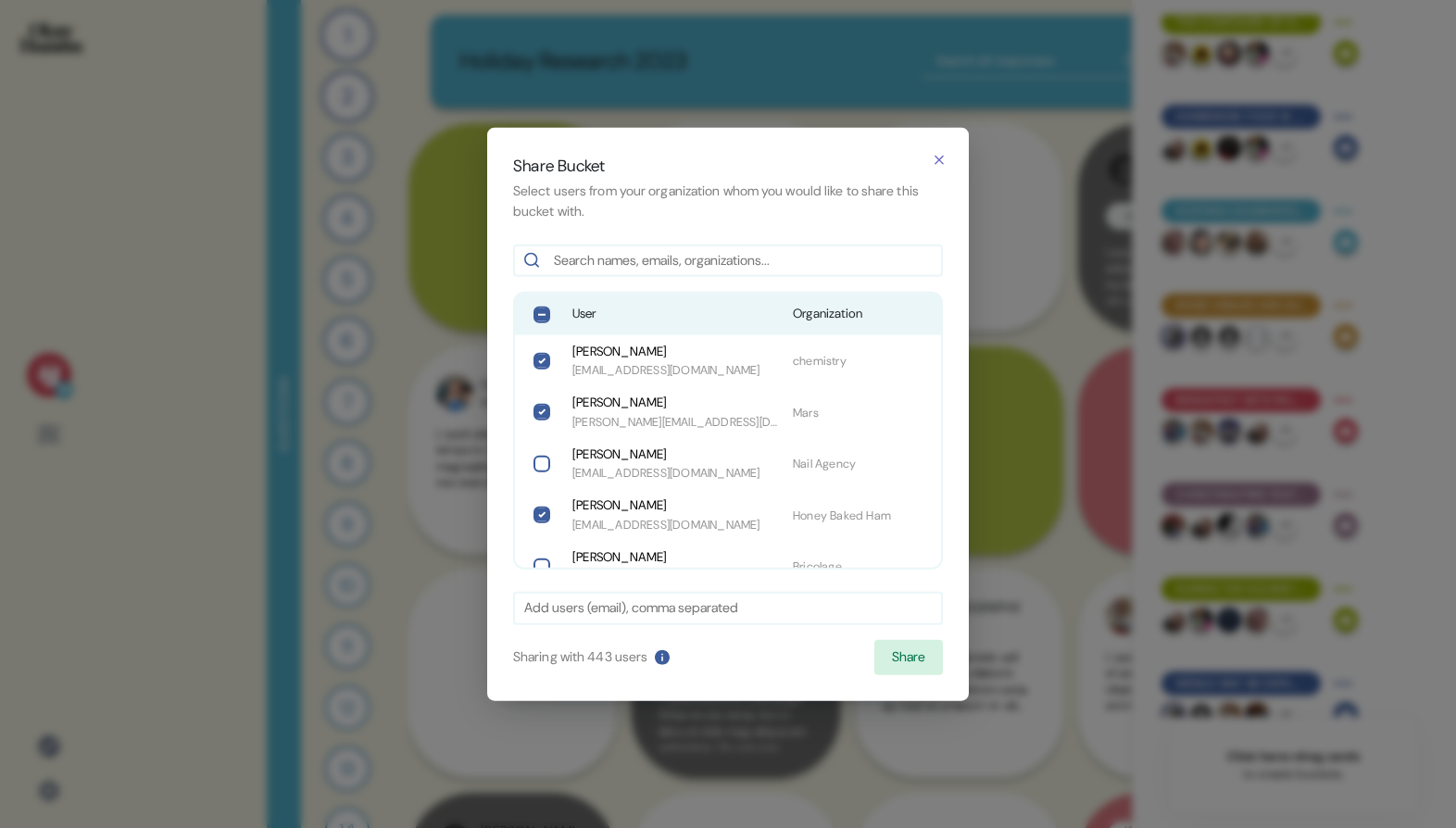
click at [730, 302] on div "User Organization" at bounding box center [728, 314] width 426 height 41
click at [899, 660] on button "Share" at bounding box center [908, 657] width 69 height 35
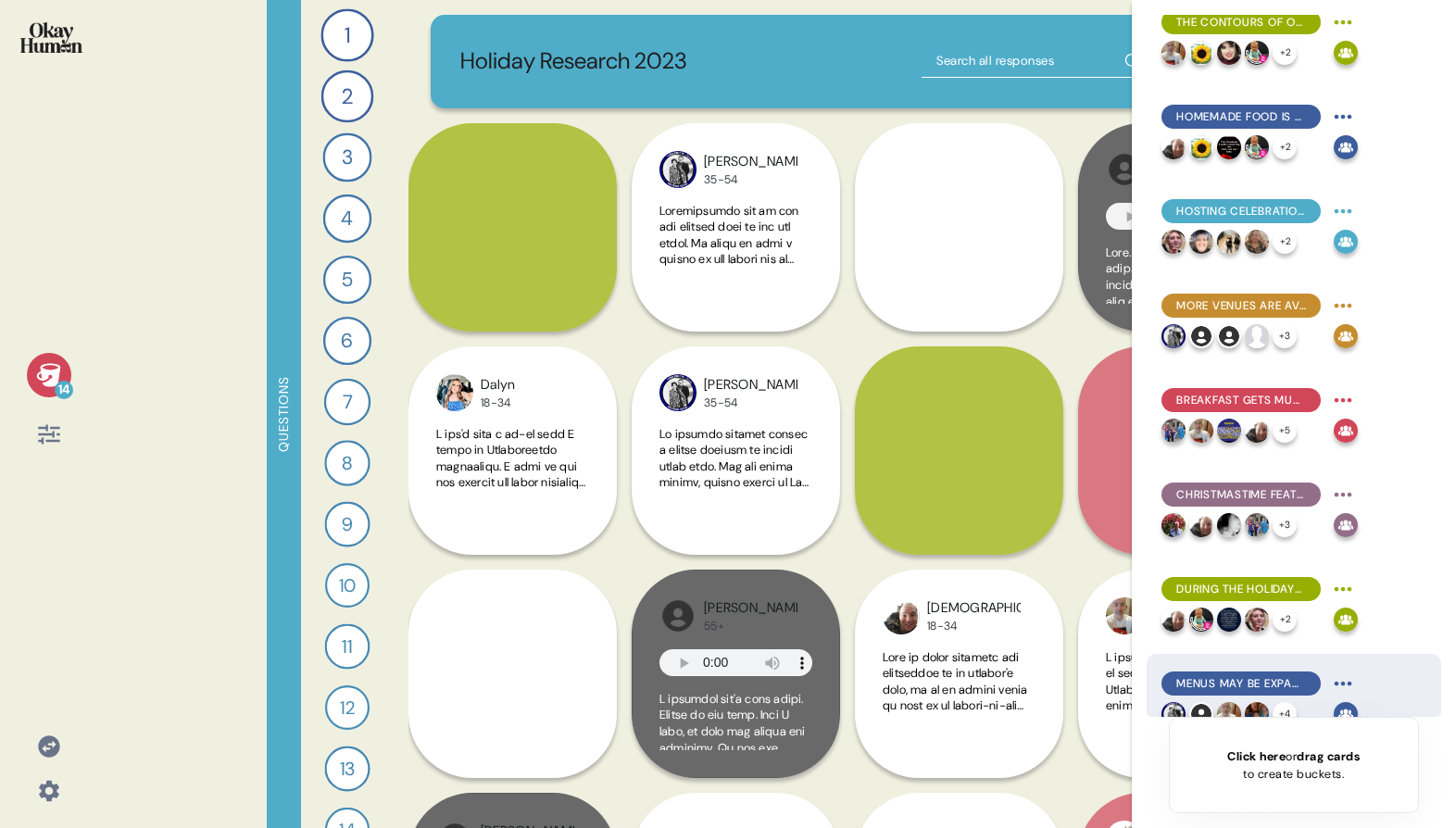
click at [1334, 686] on html "14 Questions 1 Tell me about a particularly meaningful holiday food tradition y…" at bounding box center [728, 414] width 1456 height 828
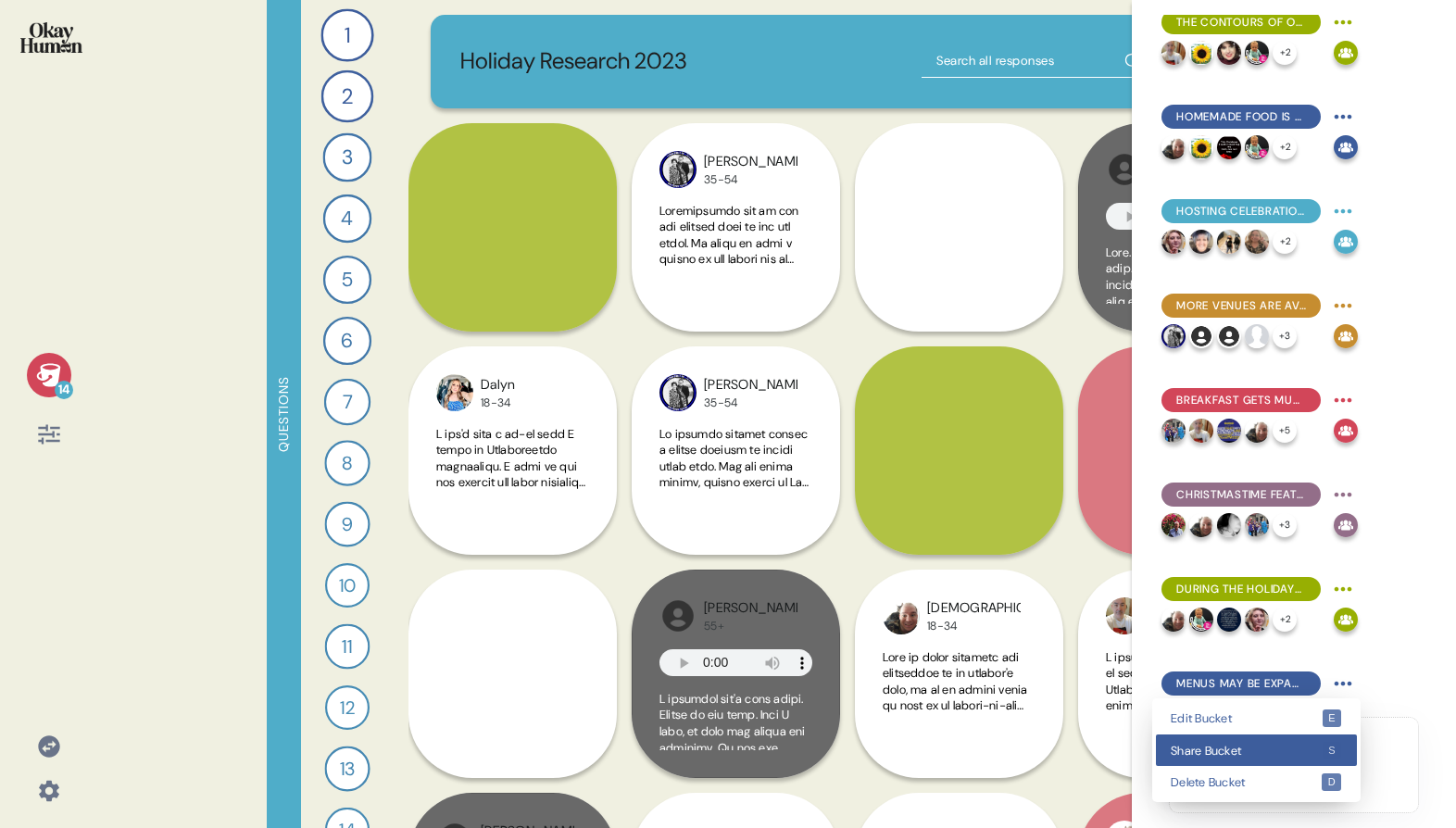
click at [1297, 750] on span "Share Bucket" at bounding box center [1246, 750] width 151 height 12
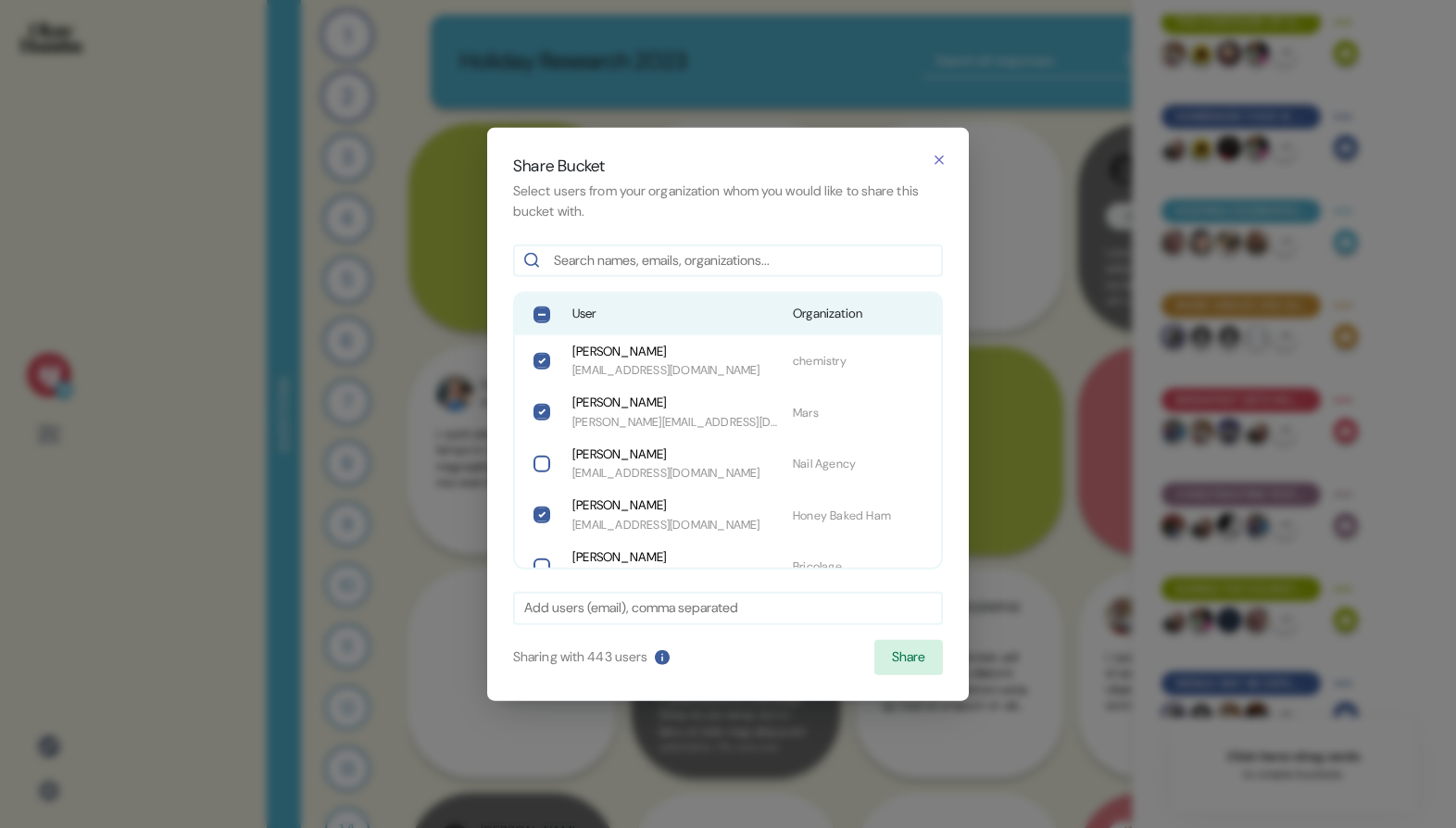
click at [723, 313] on span "User" at bounding box center [675, 313] width 206 height 18
click at [894, 651] on button "Share" at bounding box center [908, 657] width 69 height 35
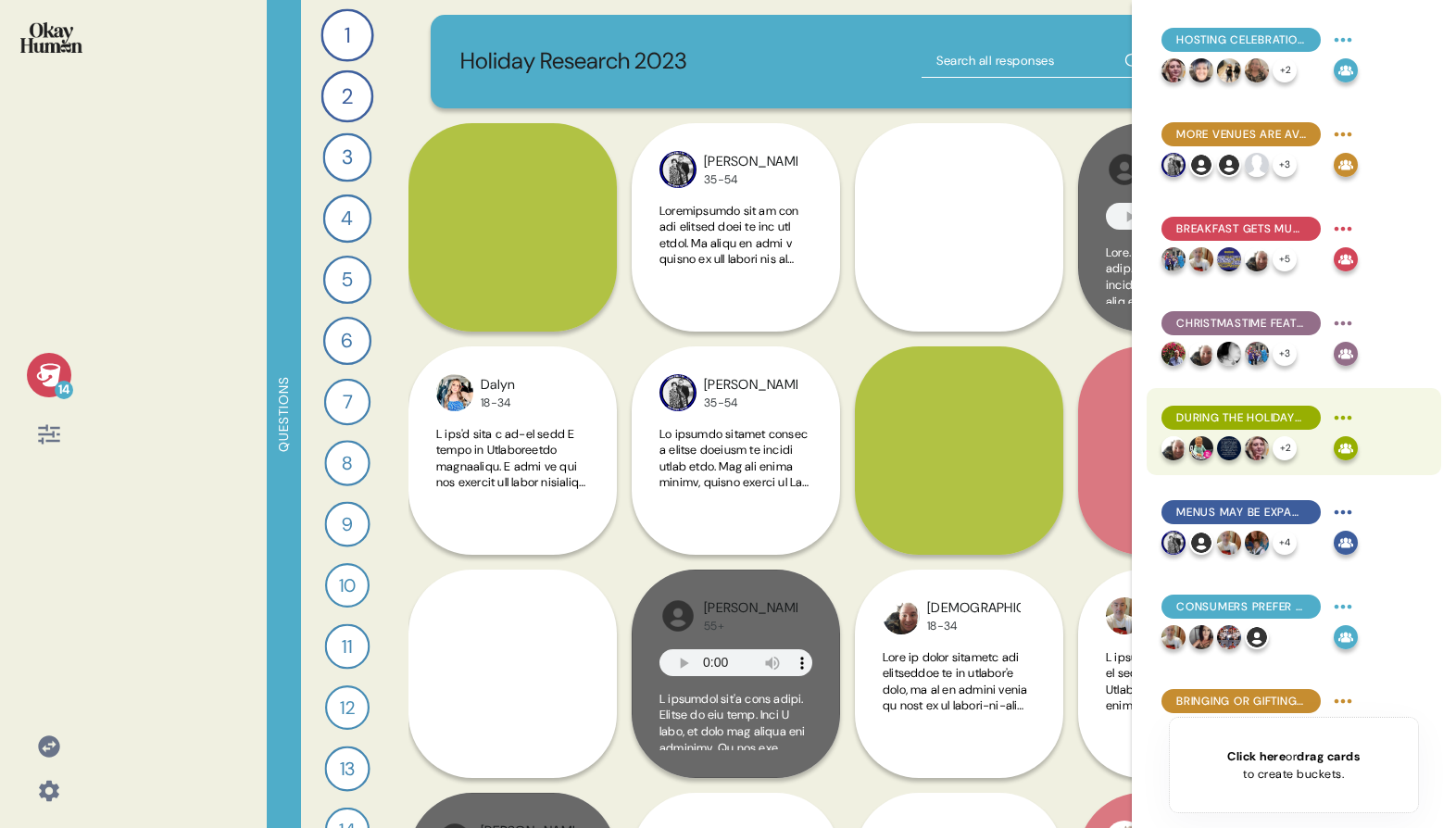
scroll to position [613, 0]
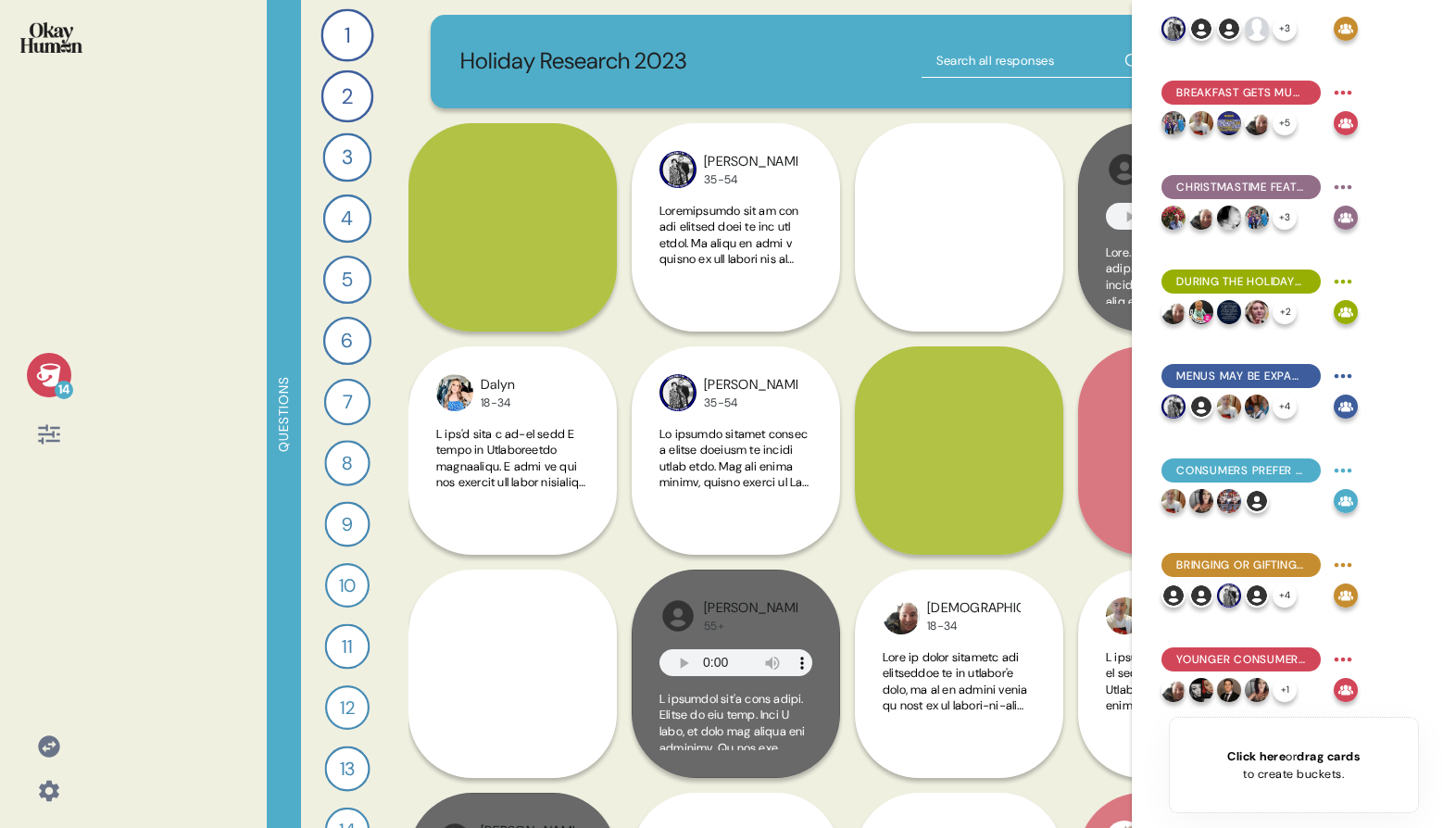
click at [1342, 467] on html "14 Questions 1 Tell me about a particularly meaningful holiday food tradition y…" at bounding box center [728, 414] width 1456 height 828
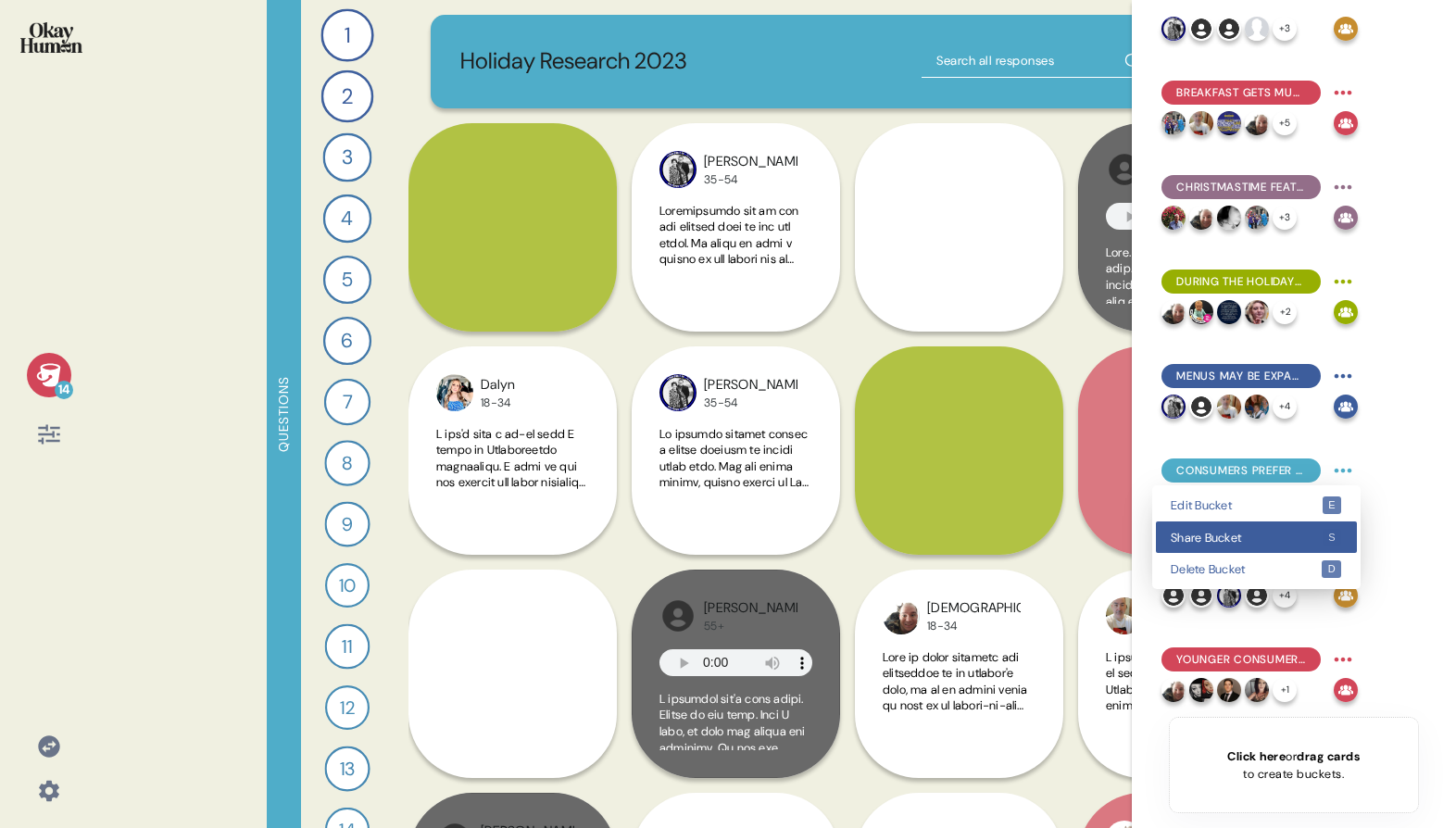
click at [1317, 526] on div "Share Bucket s" at bounding box center [1256, 538] width 201 height 33
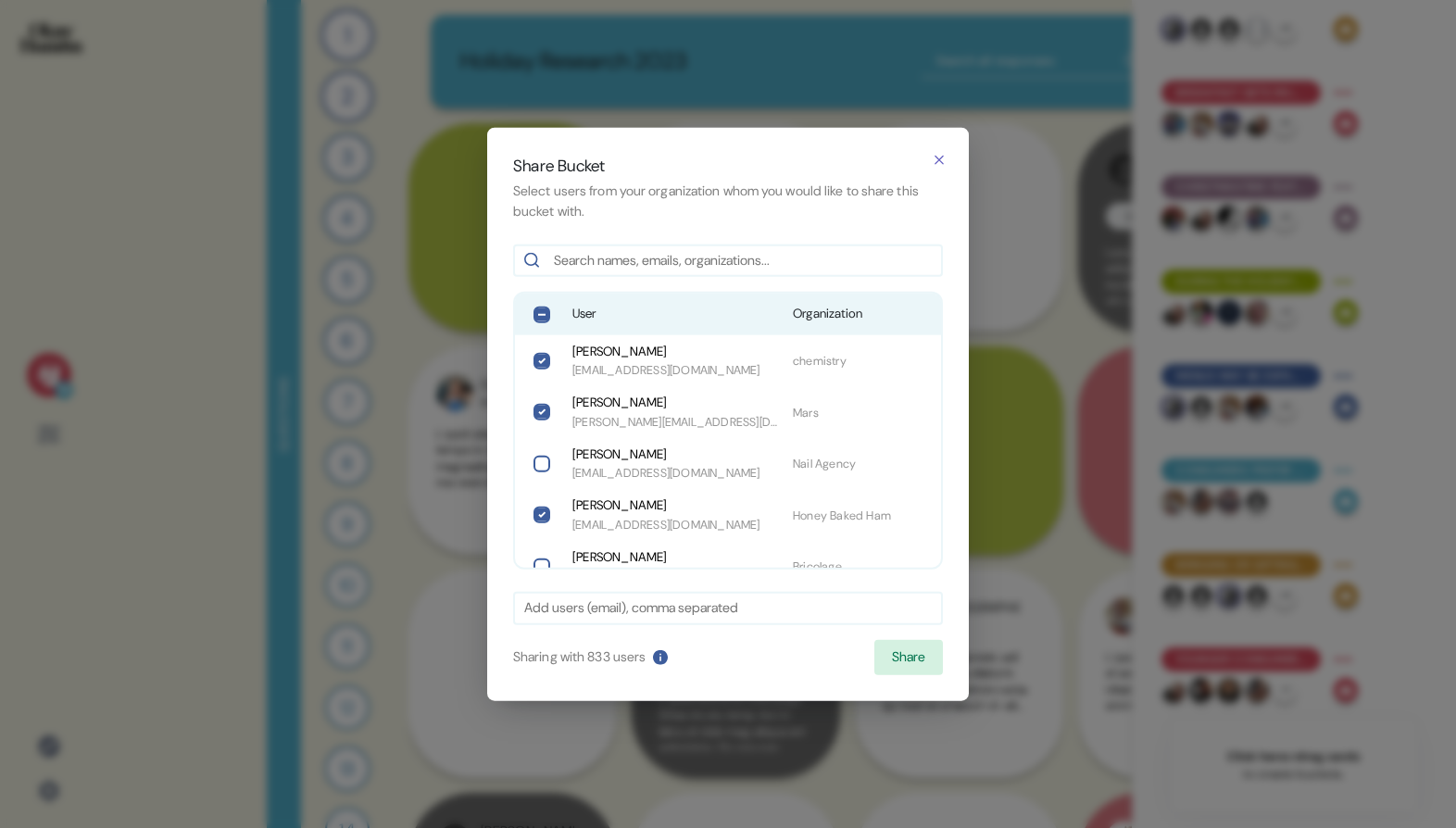
click at [797, 308] on span "Organization" at bounding box center [861, 313] width 137 height 18
click at [944, 658] on div "Share Bucket Select users from your organization whom you would like to share t…" at bounding box center [728, 414] width 482 height 573
click at [920, 660] on button "Share" at bounding box center [908, 657] width 69 height 35
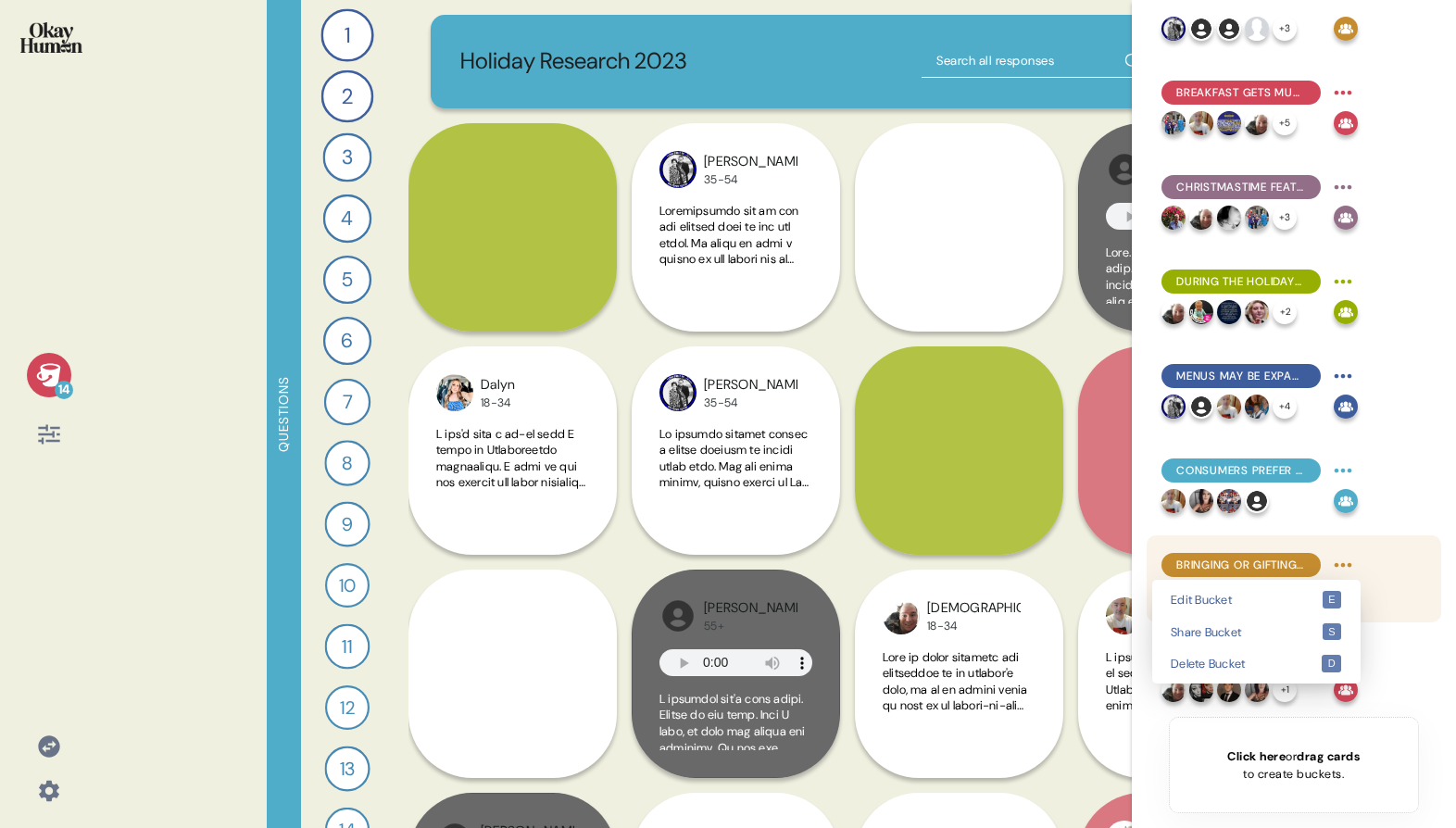
click at [1346, 561] on html "14 Questions 1 Tell me about a particularly meaningful holiday food tradition y…" at bounding box center [728, 414] width 1456 height 828
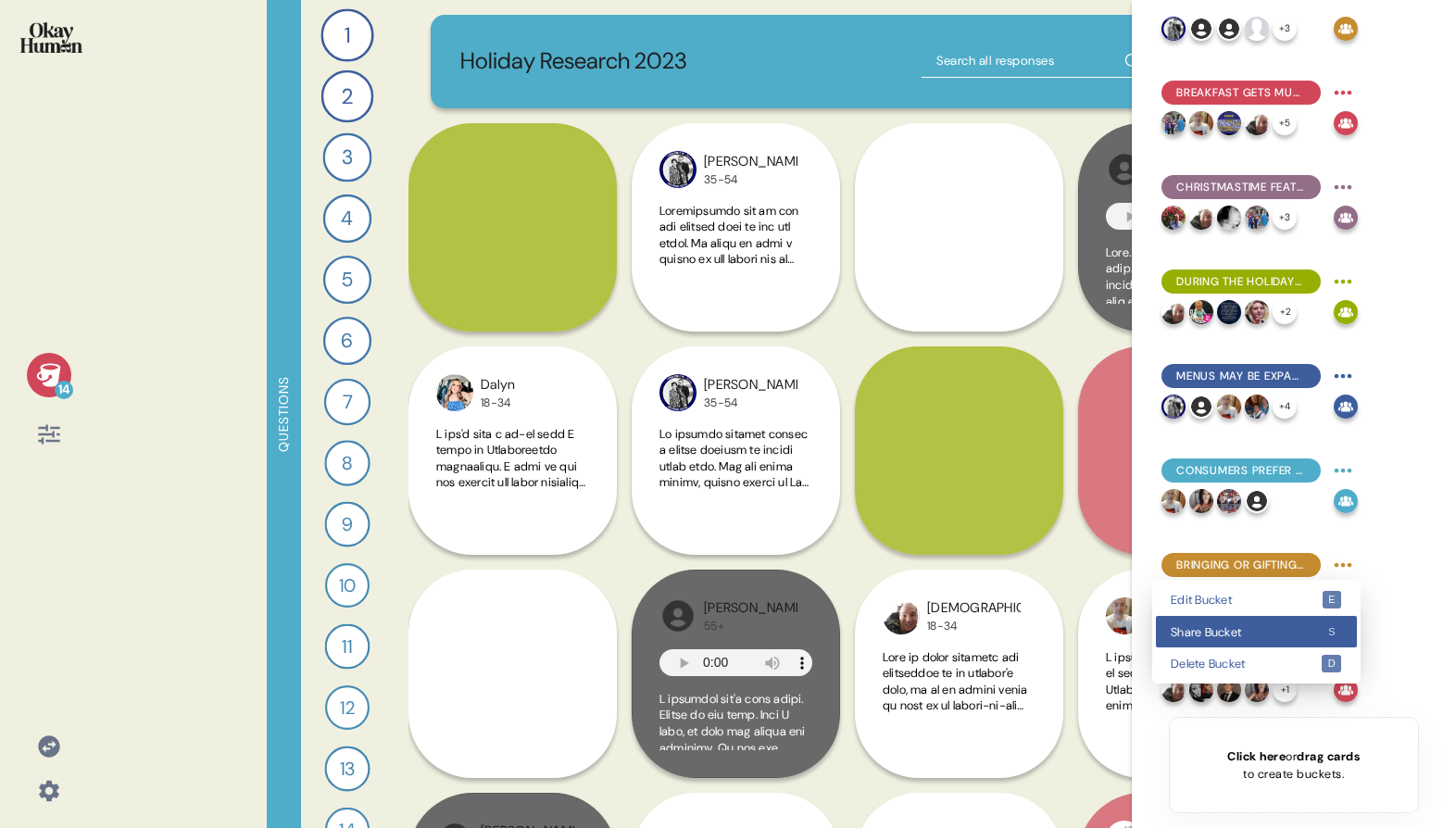
click at [1302, 634] on span "Share Bucket" at bounding box center [1246, 632] width 151 height 12
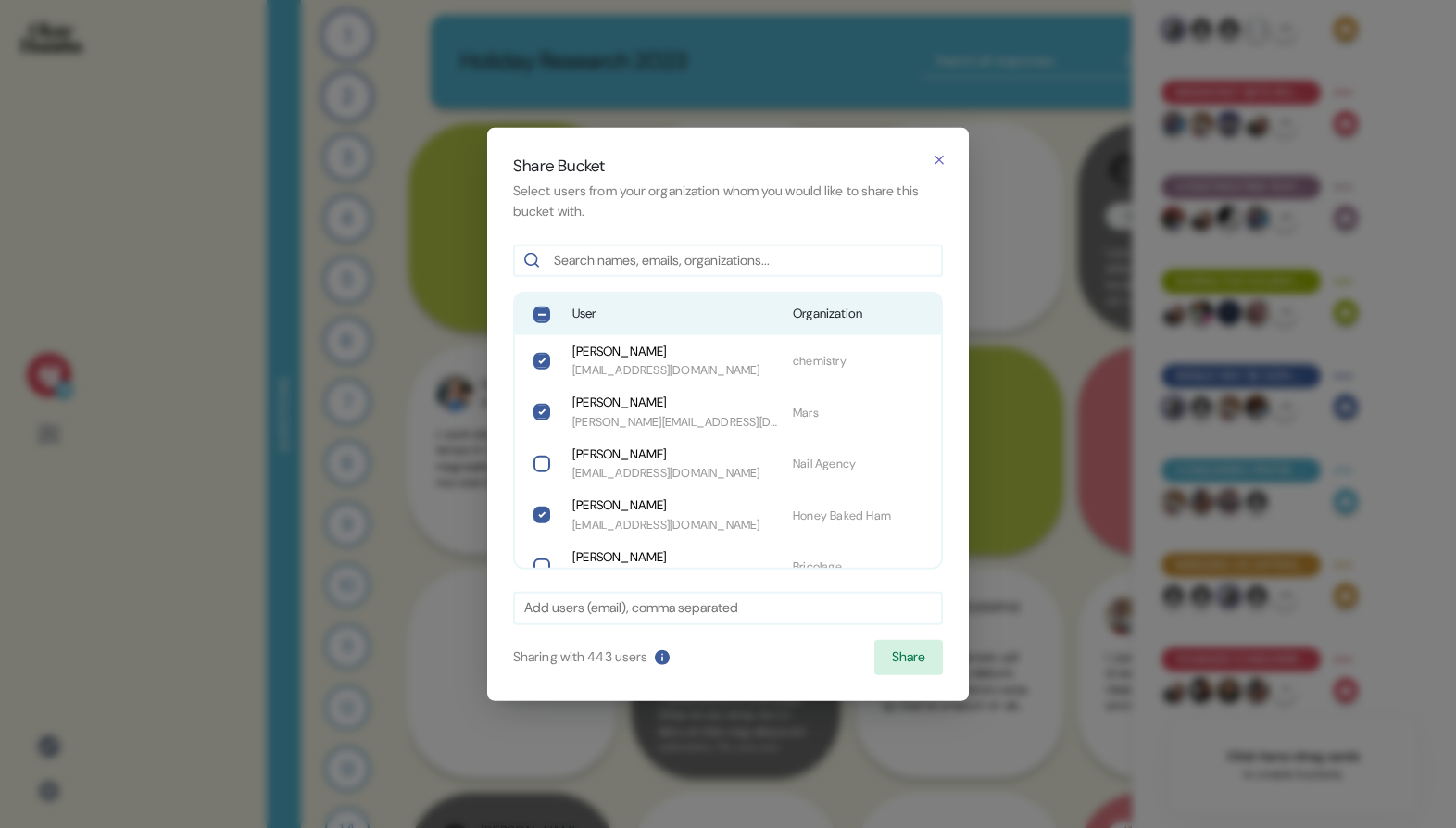
click at [721, 315] on span "User" at bounding box center [675, 313] width 206 height 18
click at [926, 645] on button "Share" at bounding box center [908, 657] width 69 height 35
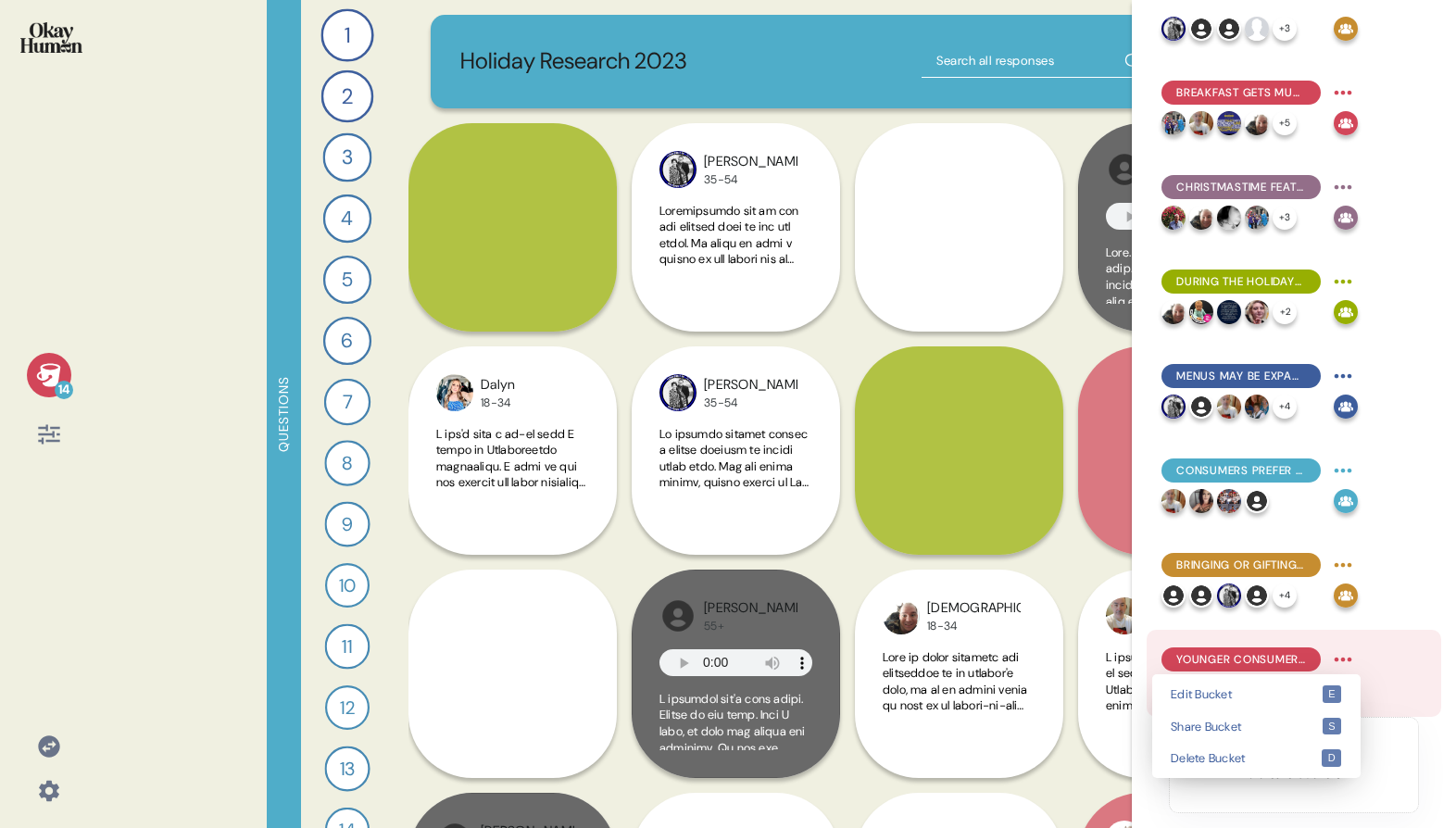
click at [1344, 661] on html "14 Questions 1 Tell me about a particularly meaningful holiday food tradition y…" at bounding box center [728, 414] width 1456 height 828
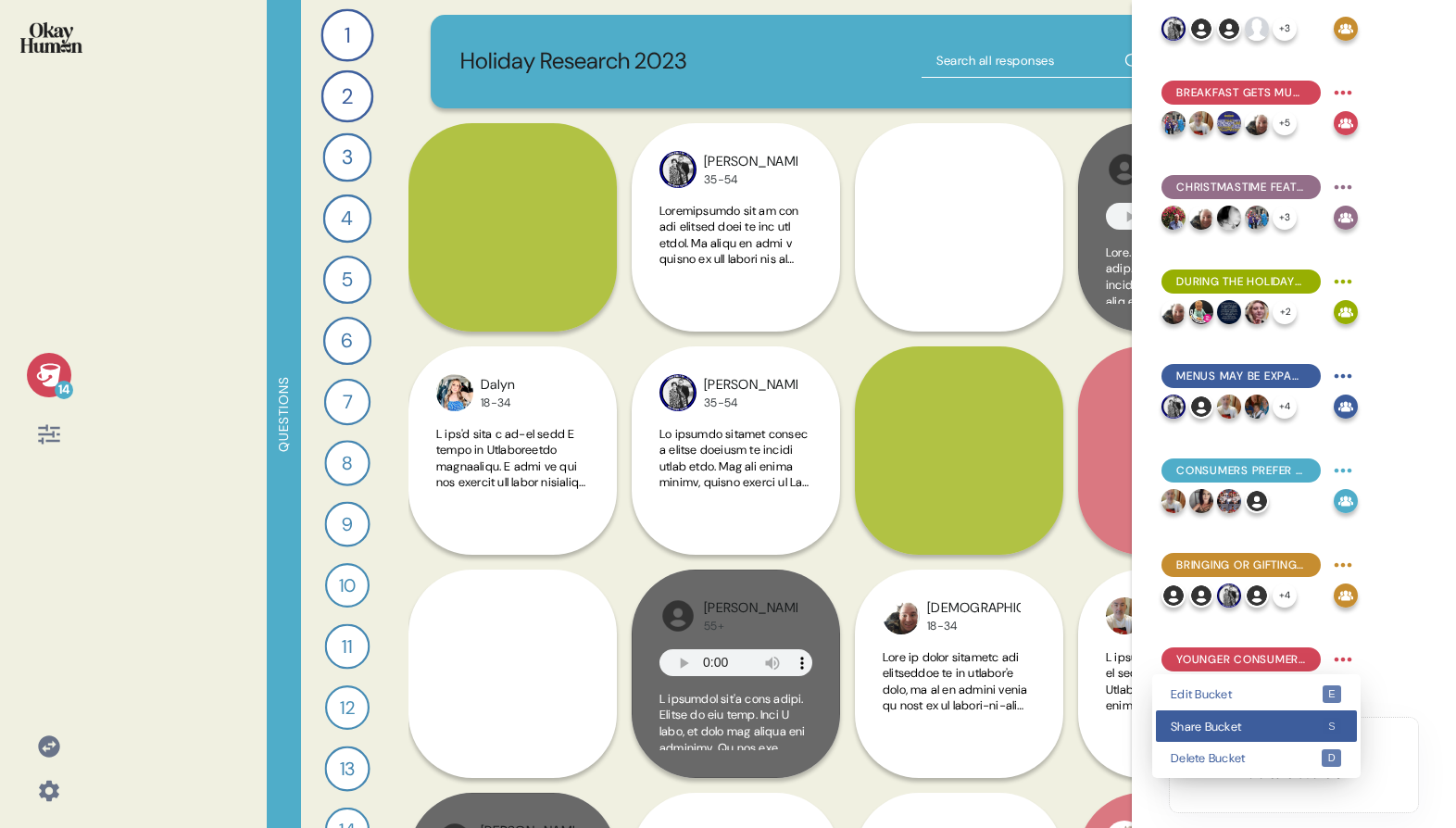
click at [1246, 718] on div "Share Bucket s" at bounding box center [1256, 727] width 201 height 33
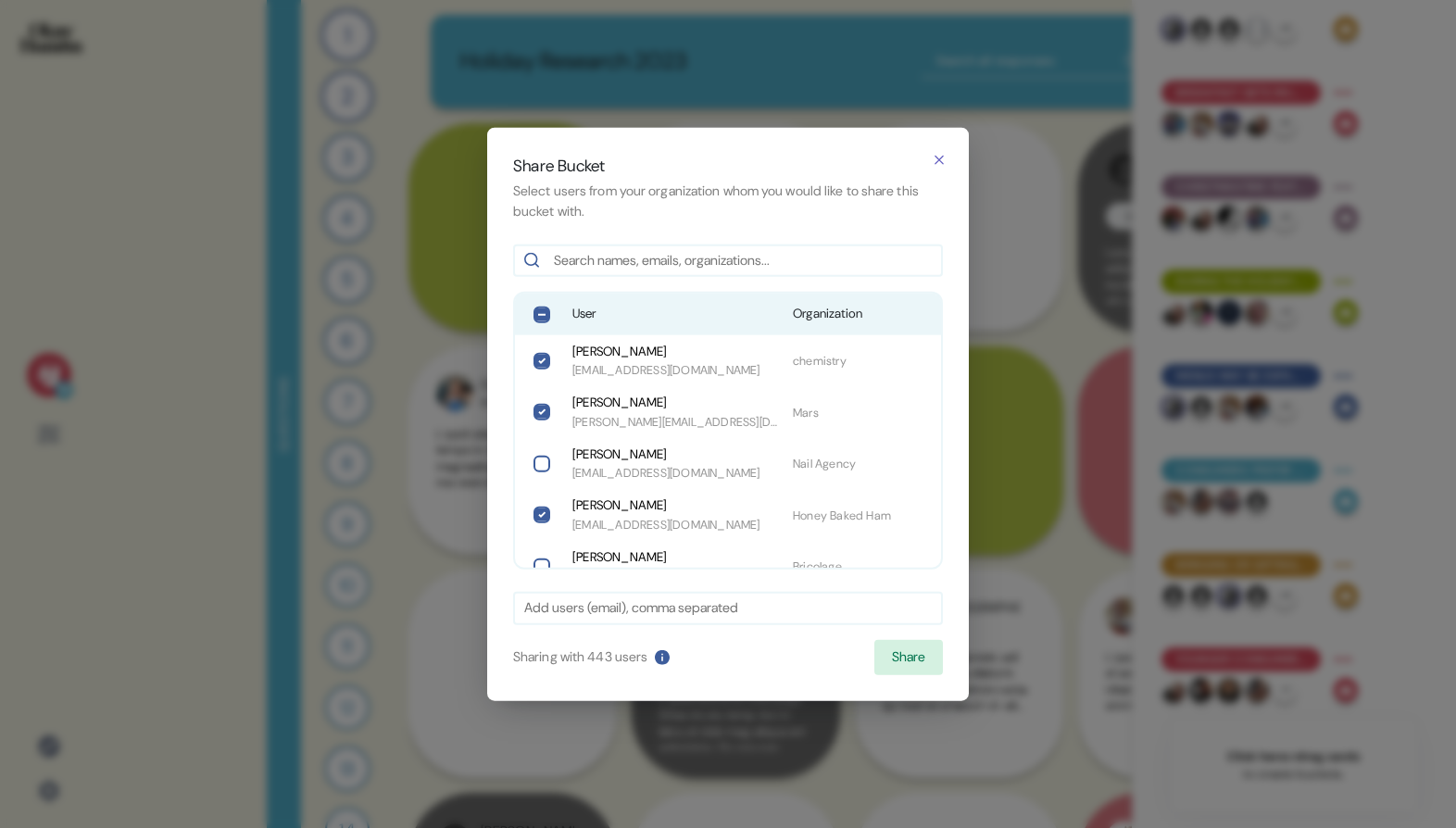
click at [572, 327] on div "User Organization" at bounding box center [728, 314] width 426 height 41
click at [879, 649] on button "Share" at bounding box center [908, 657] width 69 height 35
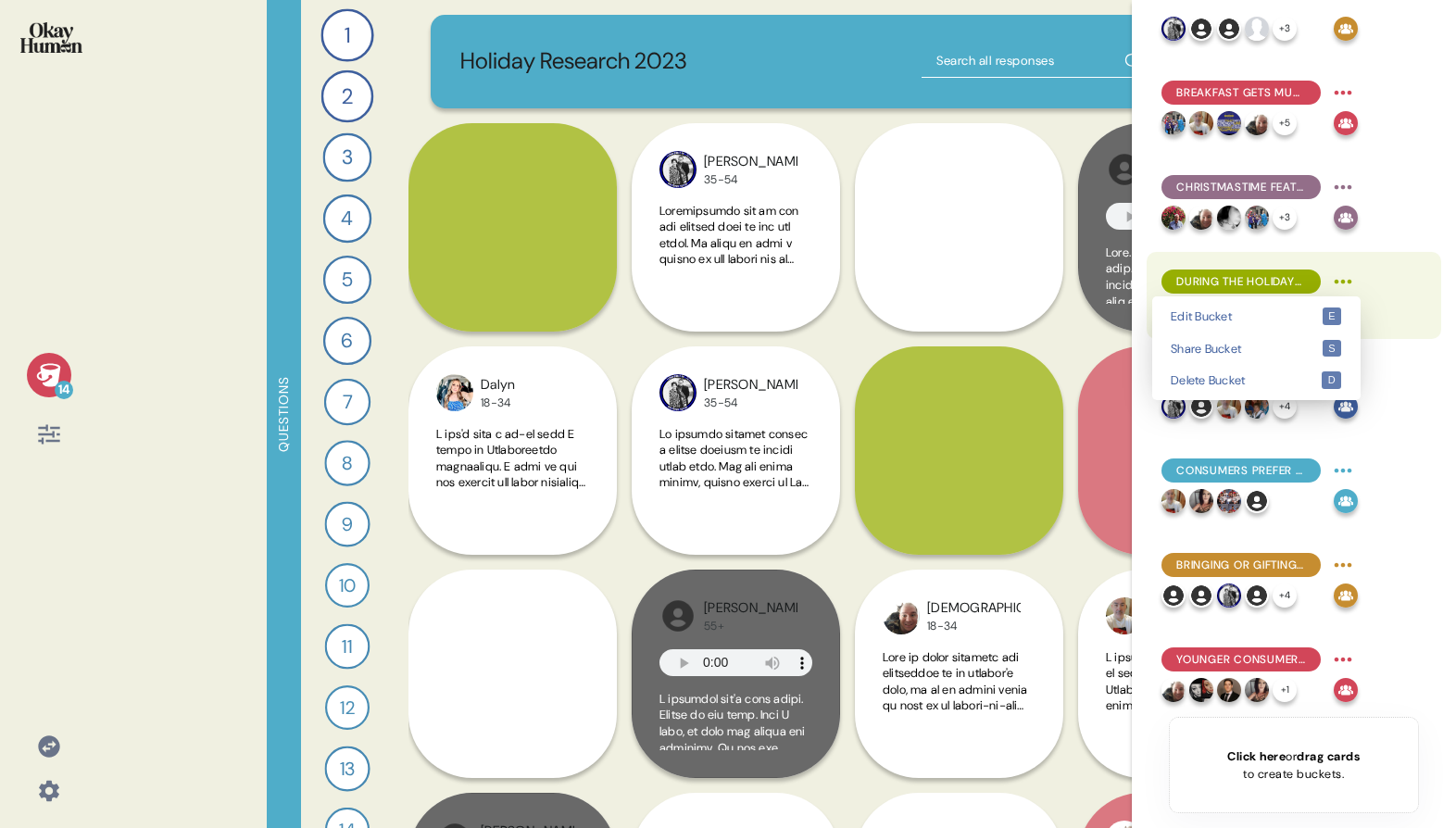
click at [1342, 280] on html "14 Questions 1 Tell me about a particularly meaningful holiday food tradition y…" at bounding box center [728, 414] width 1456 height 828
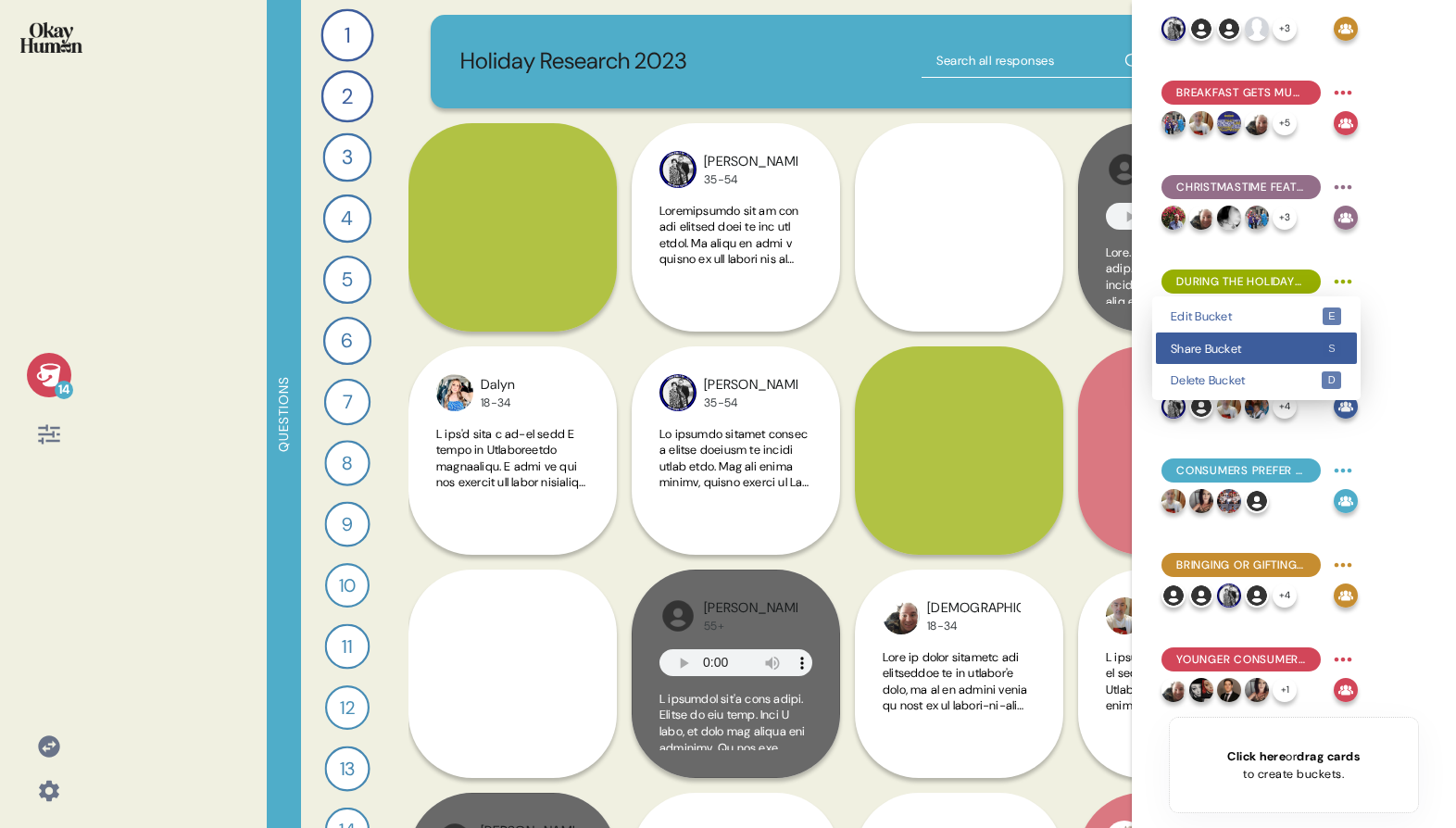
click at [1310, 338] on div "Share Bucket s" at bounding box center [1256, 348] width 201 height 33
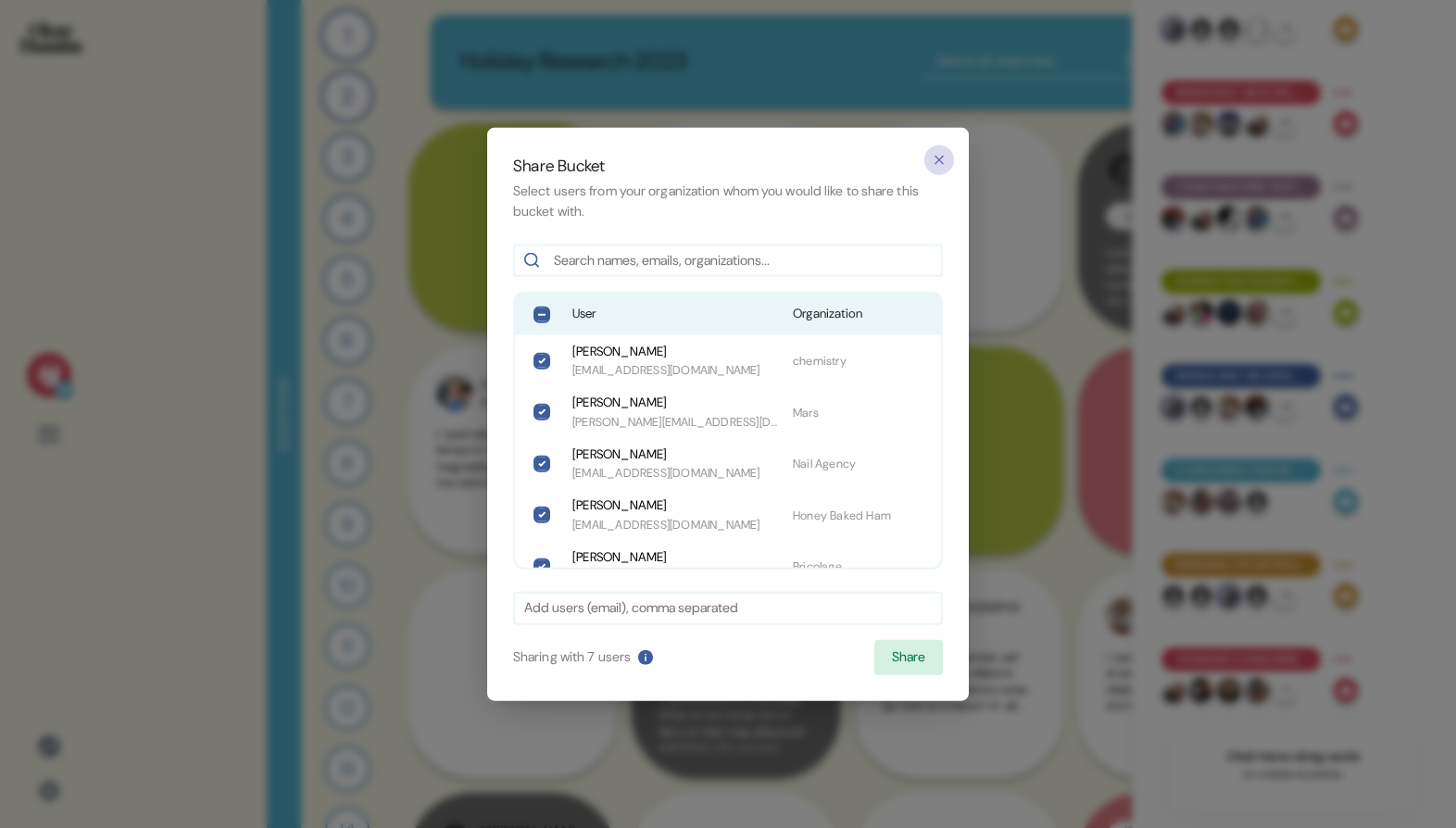
click at [941, 150] on button "button" at bounding box center [938, 159] width 30 height 30
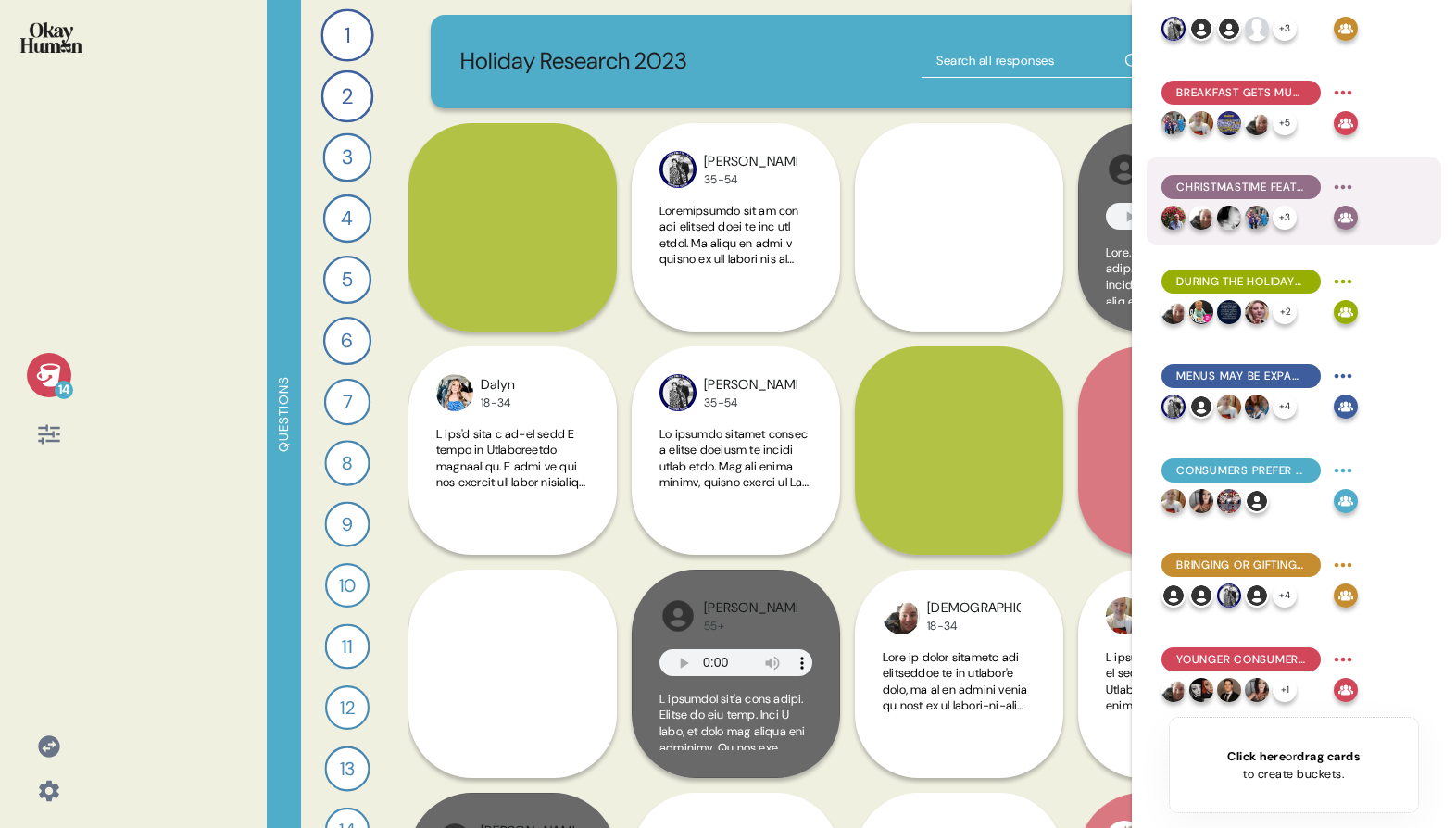
click at [1344, 186] on html "14 Questions 1 Tell me about a particularly meaningful holiday food tradition y…" at bounding box center [728, 414] width 1456 height 828
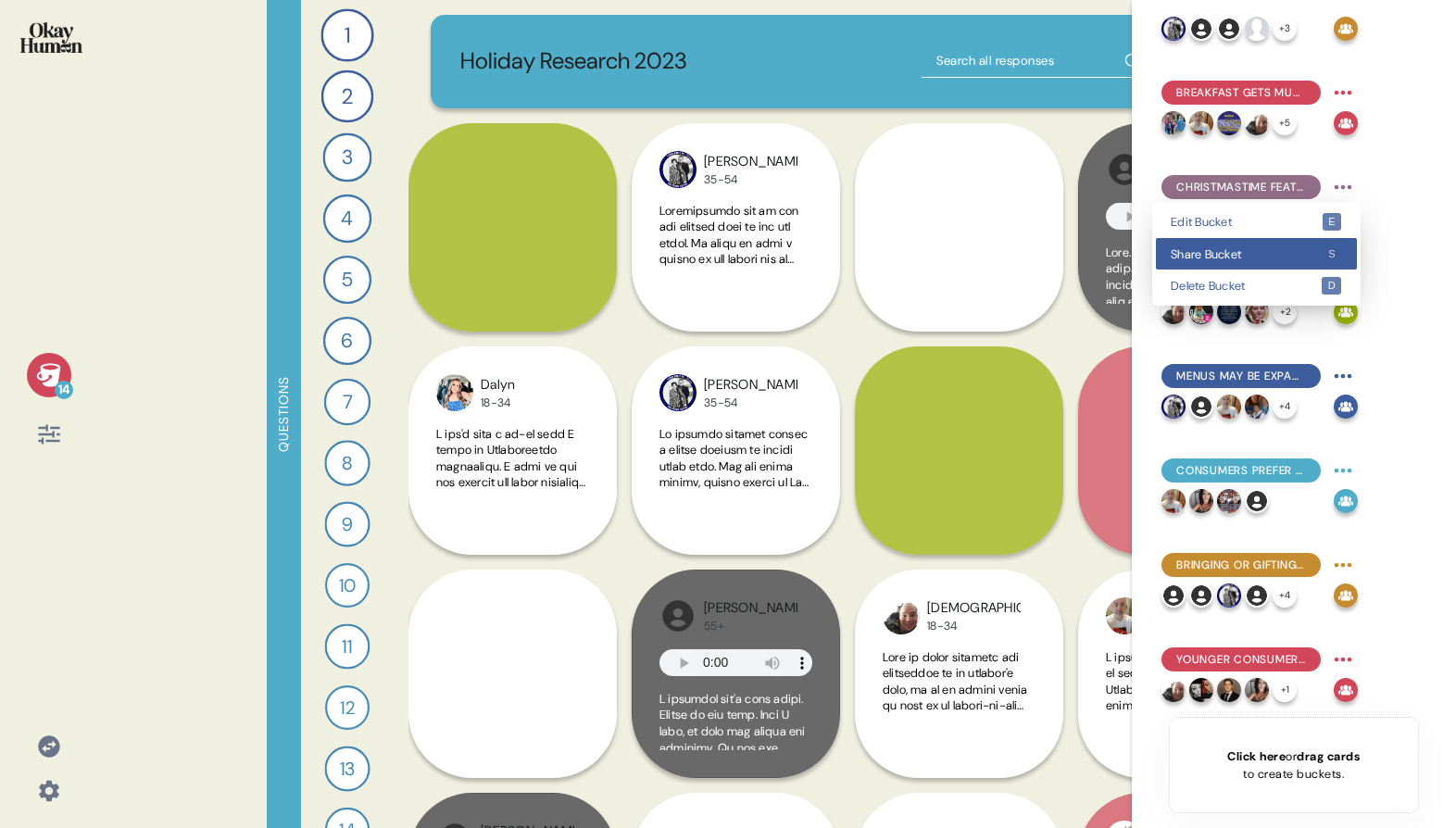
click at [1319, 239] on div "Share Bucket s" at bounding box center [1256, 255] width 201 height 33
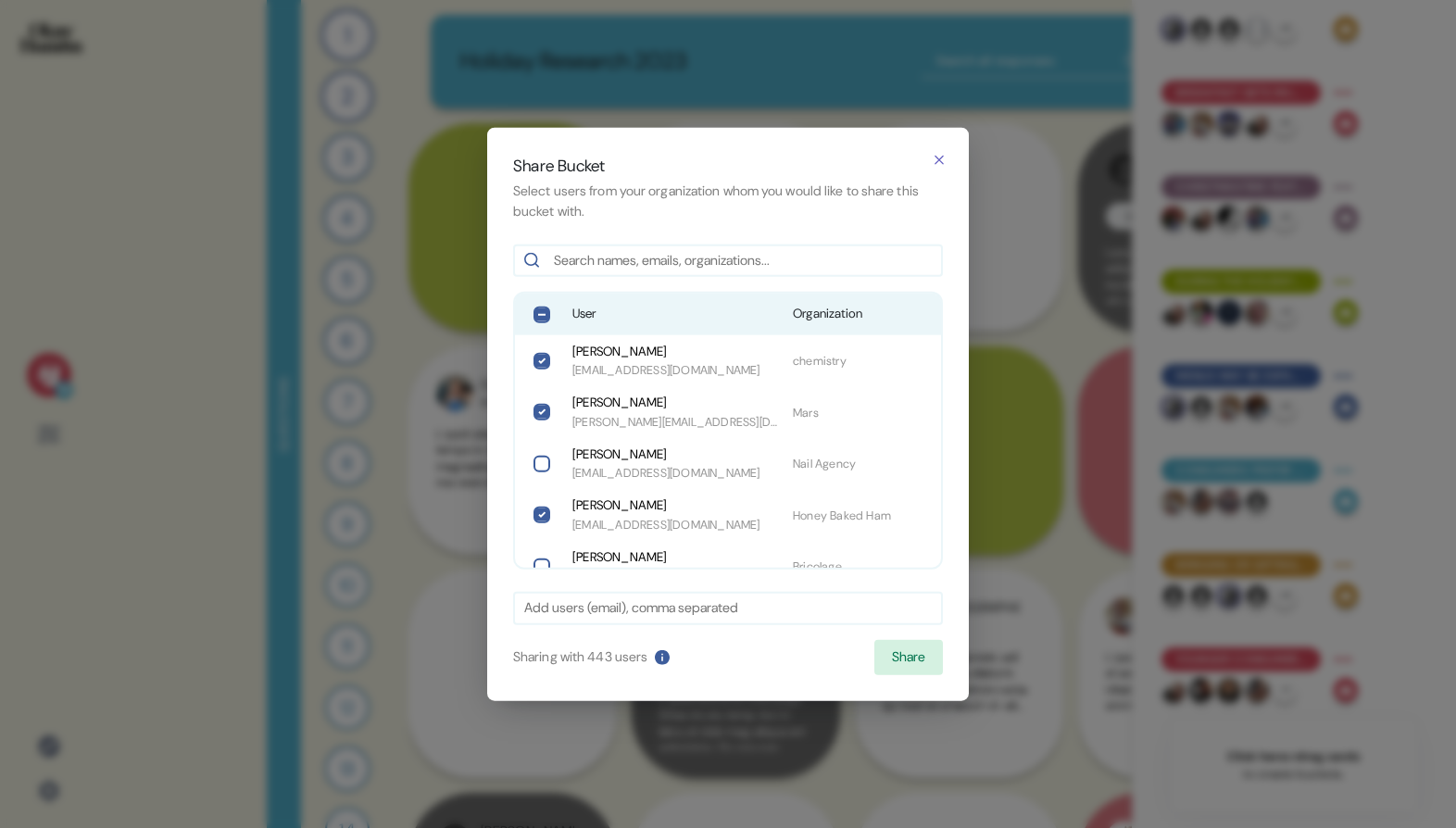
click at [735, 309] on span "User" at bounding box center [675, 313] width 206 height 18
click at [919, 669] on button "Share" at bounding box center [908, 657] width 69 height 35
